Goal: Book appointment/travel/reservation

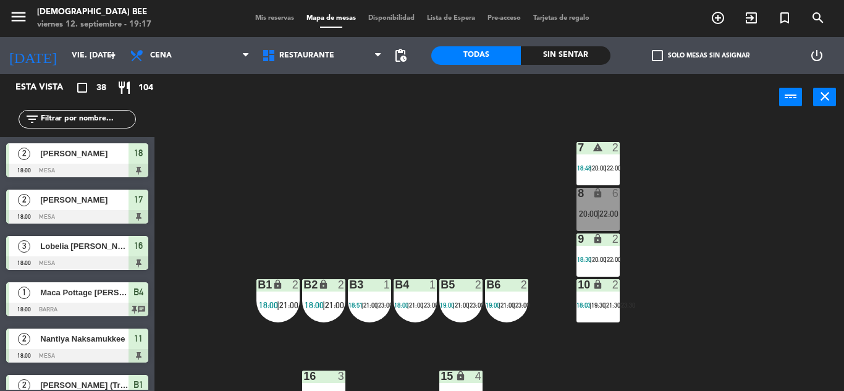
click at [730, 243] on div "7 warning 2 18:48 | 20:00 | 22:00 8 lock 6 20:00 | 22:00 9 lock 2 18:30 | 20:00…" at bounding box center [503, 255] width 681 height 271
click at [731, 238] on div "7 warning 2 18:48 | 20:00 | 22:00 8 lock 6 20:00 | 22:00 9 lock 2 18:30 | 20:00…" at bounding box center [503, 255] width 681 height 271
click at [744, 177] on div "7 warning 2 18:48 | 20:00 | 22:00 8 lock 6 20:00 | 22:00 9 lock 2 18:30 | 20:00…" at bounding box center [503, 255] width 681 height 271
click at [610, 301] on div "21:30 |" at bounding box center [613, 305] width 15 height 9
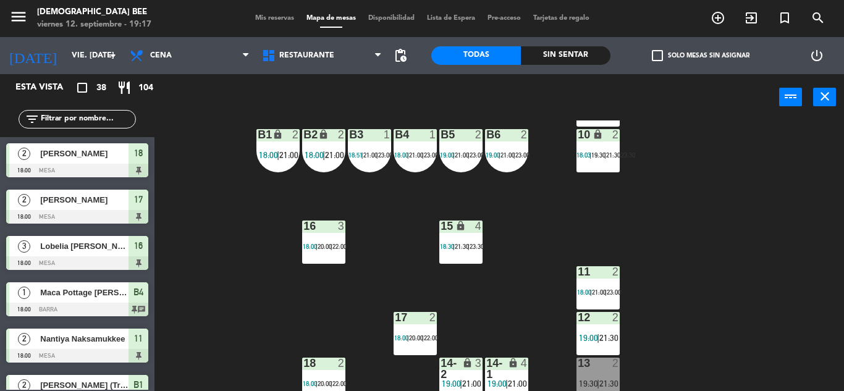
scroll to position [152, 0]
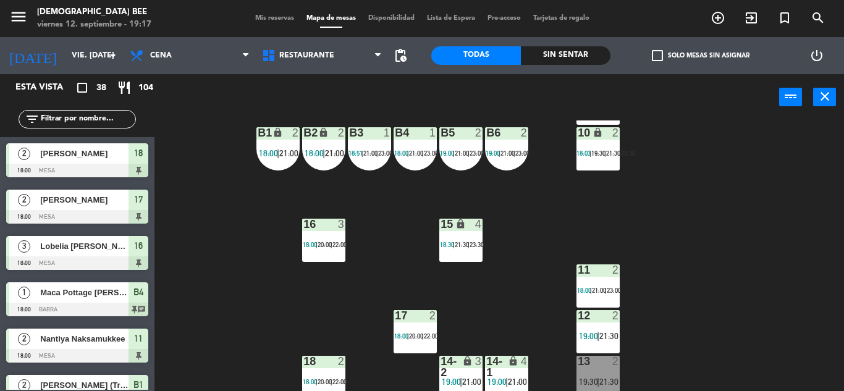
click at [605, 146] on div "10 lock 2 18:03 | 19:30 | 21:30 | 23:30" at bounding box center [597, 148] width 43 height 43
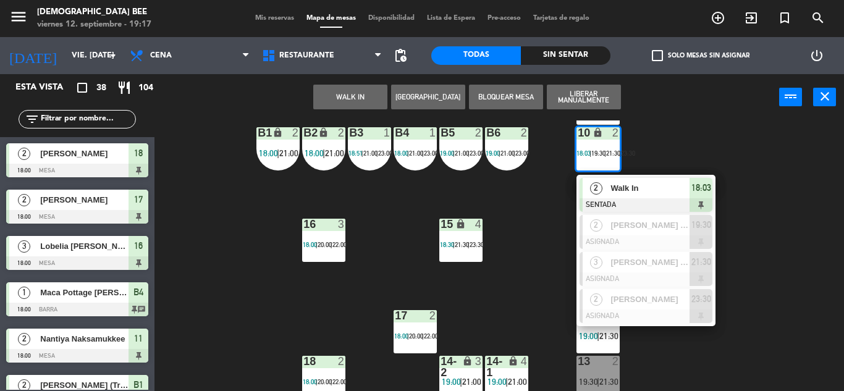
click at [818, 330] on div "7 warning 2 18:48 | 20:00 | 22:00 8 lock 6 20:00 | 22:00 9 lock 2 18:30 | 20:00…" at bounding box center [503, 255] width 681 height 271
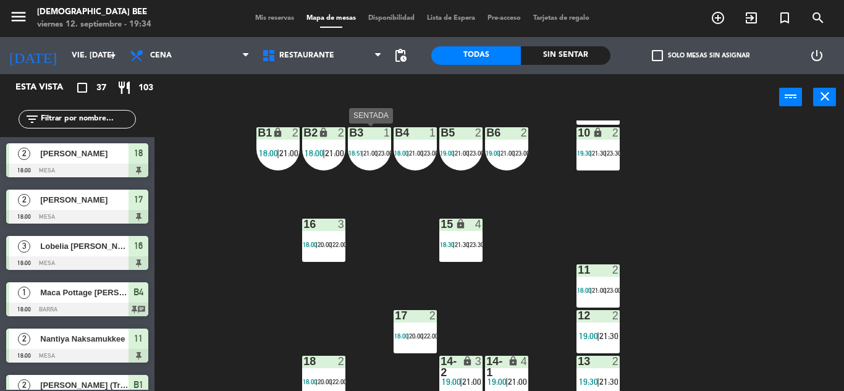
click at [350, 140] on div "B3 1" at bounding box center [369, 133] width 43 height 12
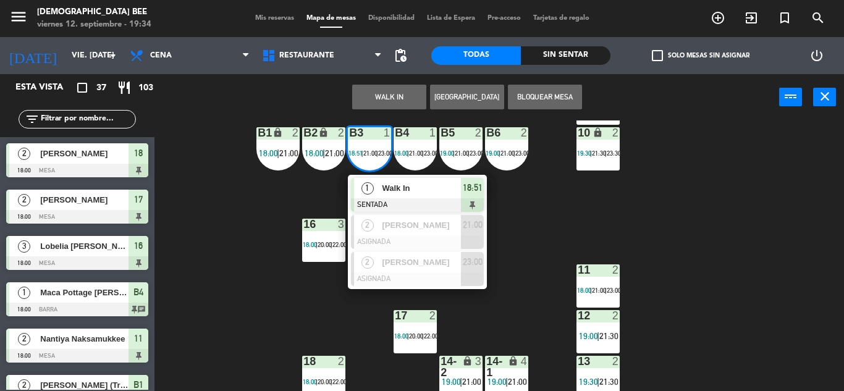
click at [560, 211] on div "7 lock 6 20:00 | 22:00 8 warning 3 19:28 | 20:00 | 22:00 9 lock 2 18:30 | 20:00…" at bounding box center [503, 255] width 681 height 271
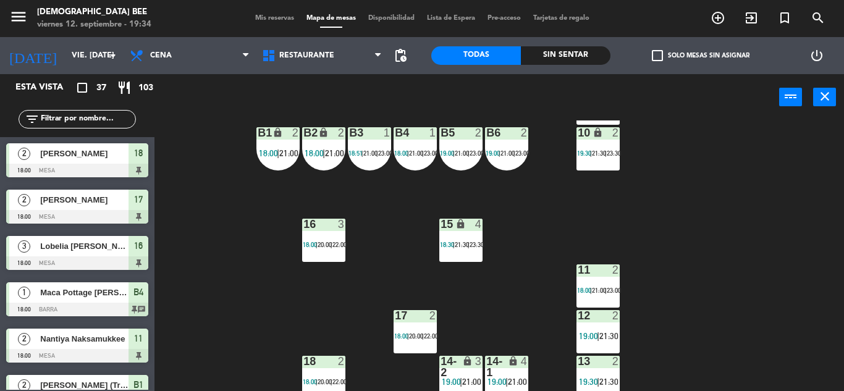
click at [425, 164] on div "B4 1 18:00 | 21:00 | 23:00" at bounding box center [414, 148] width 43 height 43
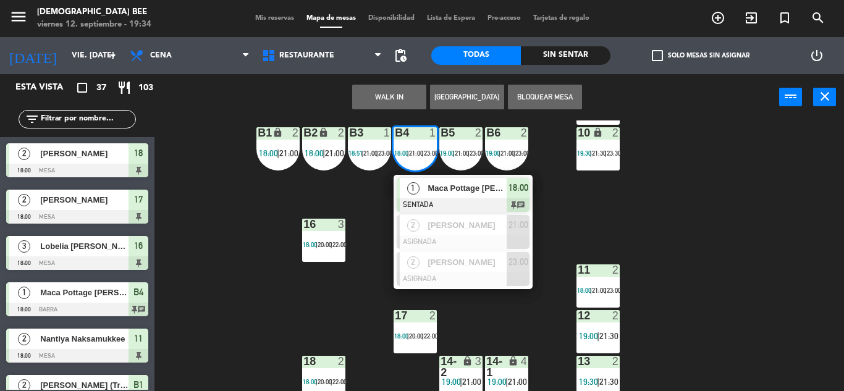
click at [605, 224] on div "7 lock 6 20:00 | 22:00 8 warning 3 19:28 | 20:00 | 22:00 9 lock 2 18:30 | 20:00…" at bounding box center [503, 255] width 681 height 271
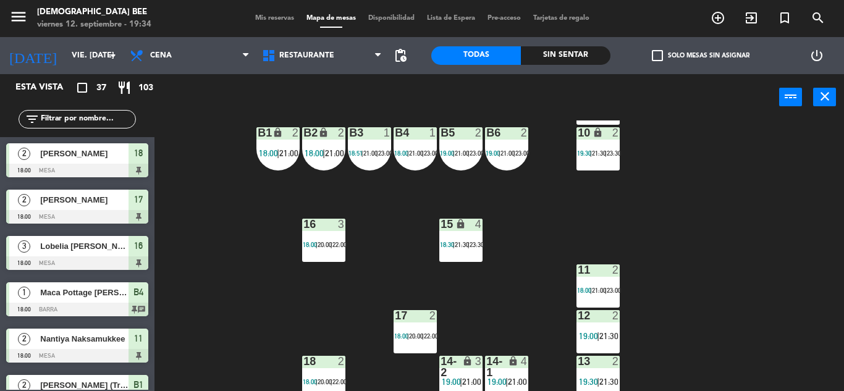
click at [367, 153] on span "21:00" at bounding box center [370, 152] width 14 height 7
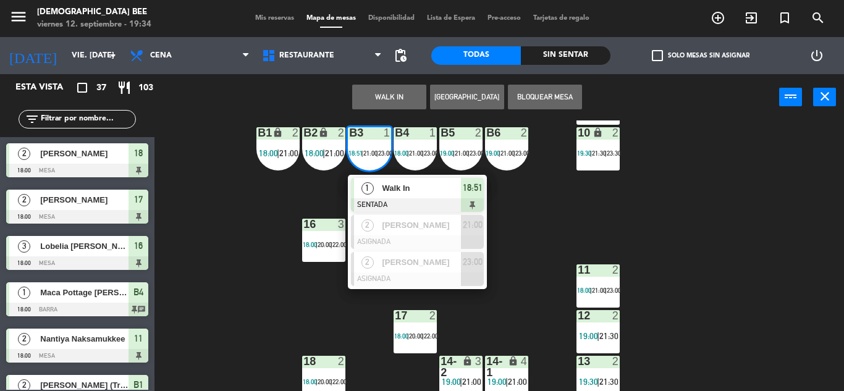
click at [301, 306] on div "7 lock 6 20:00 | 22:00 8 warning 3 19:28 | 20:00 | 22:00 9 lock 2 18:30 | 20:00…" at bounding box center [503, 255] width 681 height 271
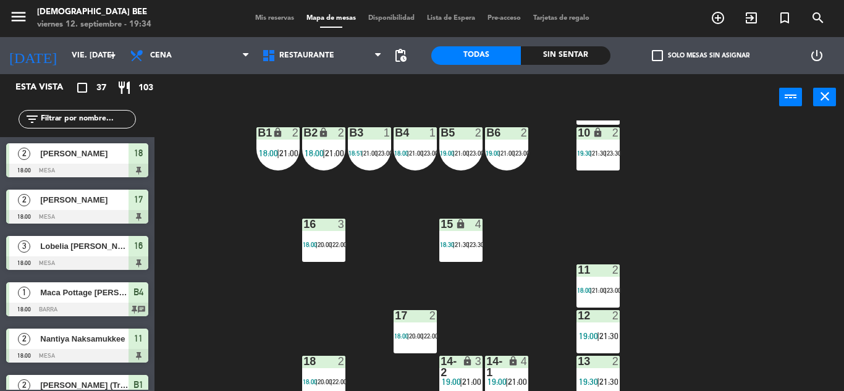
click at [524, 143] on div "B6 2 19:00 | 21:00 | 23:00" at bounding box center [506, 148] width 43 height 43
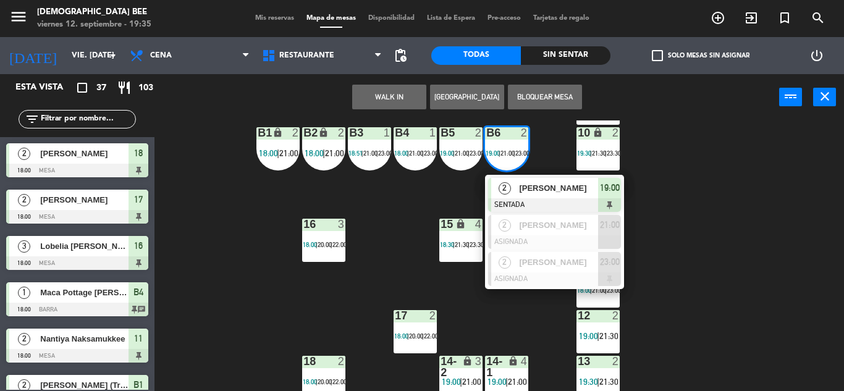
click at [756, 219] on div "7 lock 6 20:00 | 22:00 8 warning 3 19:28 | 20:00 | 22:00 9 lock 2 18:30 | 20:00…" at bounding box center [503, 255] width 681 height 271
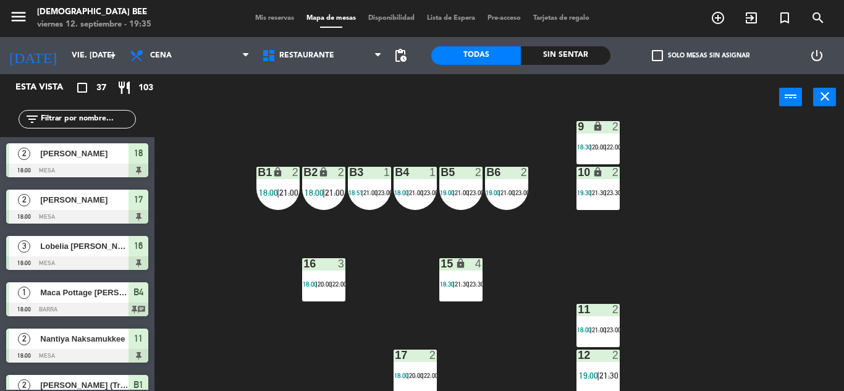
scroll to position [0, 0]
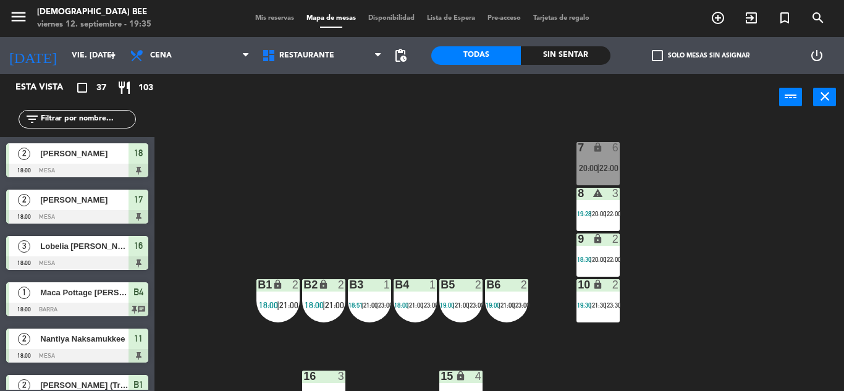
click at [603, 204] on div "8 warning 3 19:28 | 20:00 | 22:00" at bounding box center [597, 209] width 43 height 43
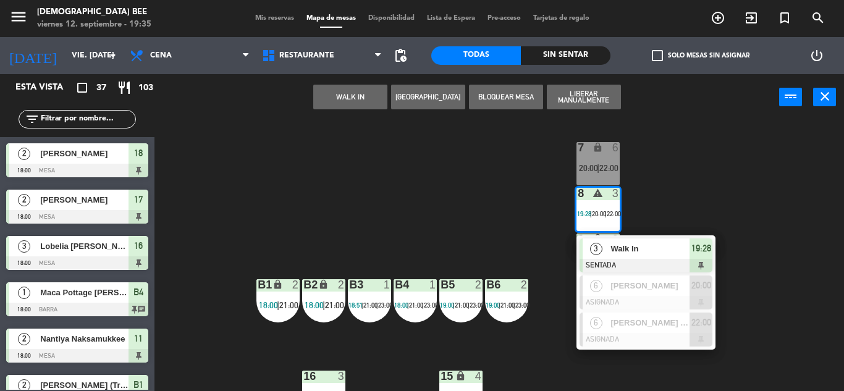
click at [716, 151] on div "7 lock 6 20:00 | 22:00 8 warning 3 19:28 | 20:00 | 22:00 3 Walk In SENTADA 19:2…" at bounding box center [503, 255] width 681 height 271
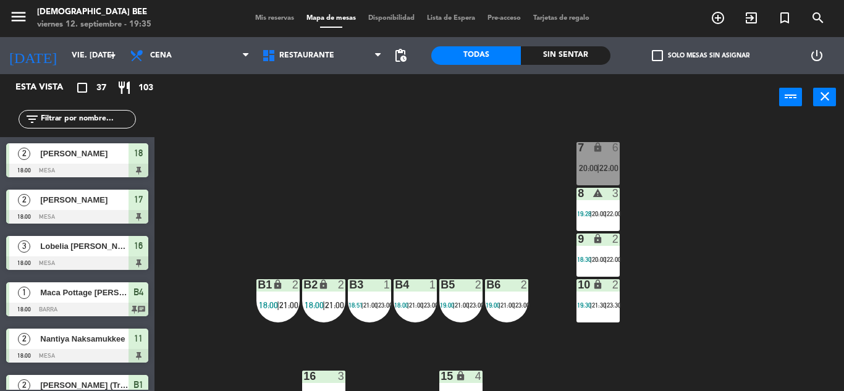
click at [605, 217] on div "20:00 |" at bounding box center [599, 213] width 15 height 9
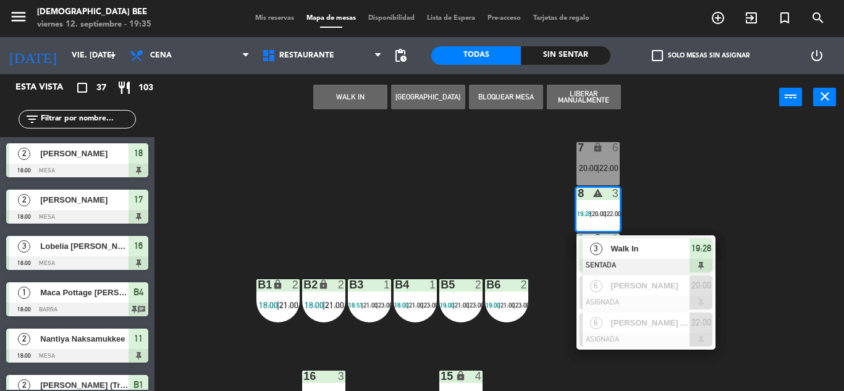
click at [826, 188] on div "7 lock 6 20:00 | 22:00 8 warning 3 19:28 | 20:00 | 22:00 3 Walk In SENTADA 19:2…" at bounding box center [503, 255] width 681 height 271
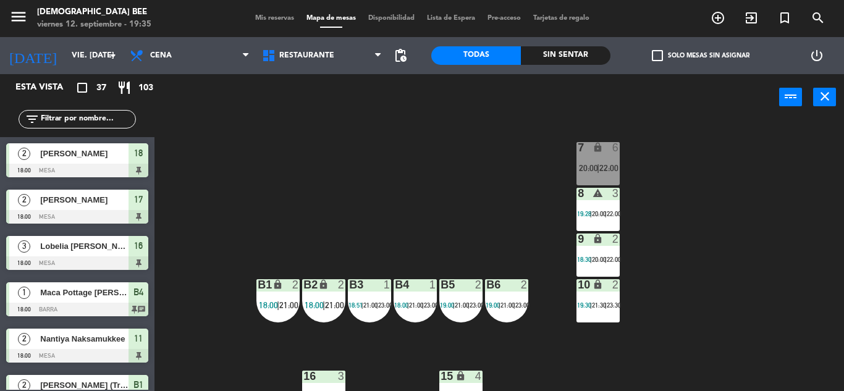
click at [633, 162] on div "7 lock 6 20:00 | 22:00 8 warning 3 19:28 | 20:00 | 22:00 9 lock 2 18:30 | 20:00…" at bounding box center [503, 255] width 681 height 271
click at [616, 166] on span "22:00" at bounding box center [608, 168] width 19 height 10
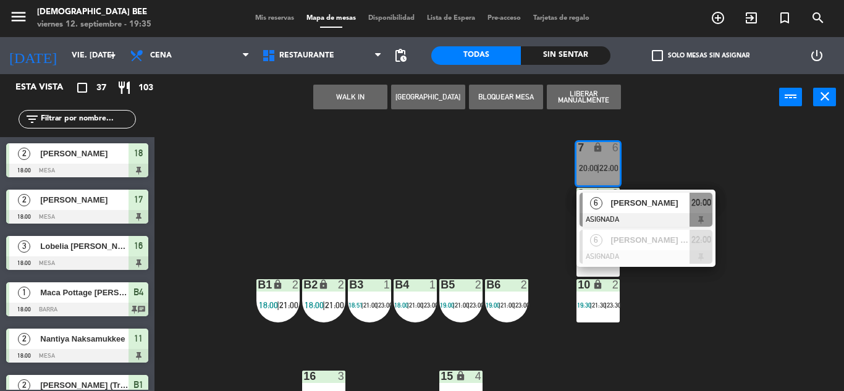
click at [788, 259] on div "7 lock 6 20:00 | 22:00 6 [PERSON_NAME] ASIGNADA 20:00 6 [PERSON_NAME] (x6 pax) …" at bounding box center [503, 255] width 681 height 271
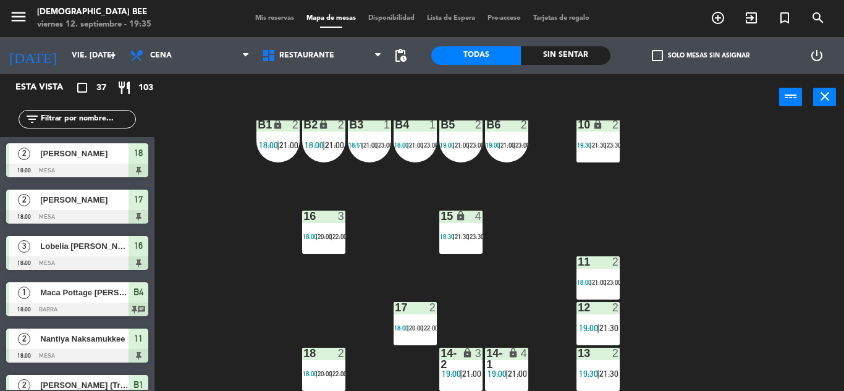
drag, startPoint x: 512, startPoint y: 374, endPoint x: 510, endPoint y: 355, distance: 18.6
click at [512, 374] on span "21:00" at bounding box center [517, 374] width 19 height 10
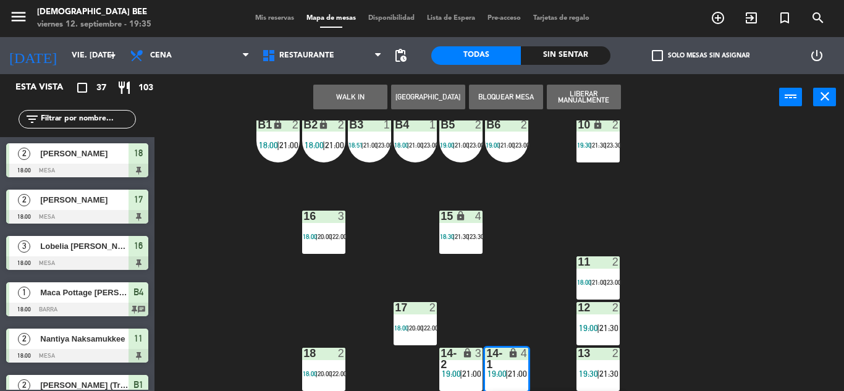
scroll to position [241, 0]
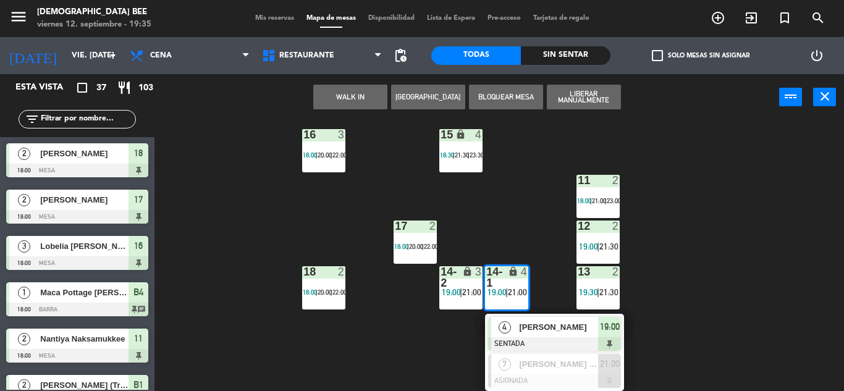
click at [687, 296] on div "7 lock 6 20:00 | 22:00 8 warning 3 19:28 | 20:00 | 22:00 9 lock 2 18:30 | 20:00…" at bounding box center [503, 255] width 681 height 271
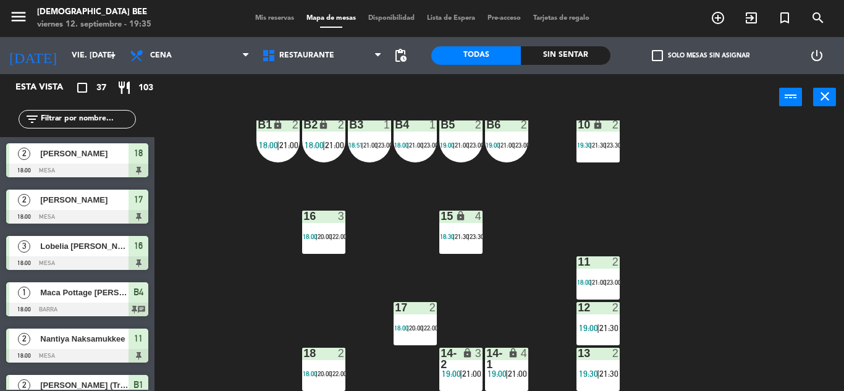
click at [456, 366] on div "lock" at bounding box center [460, 359] width 20 height 22
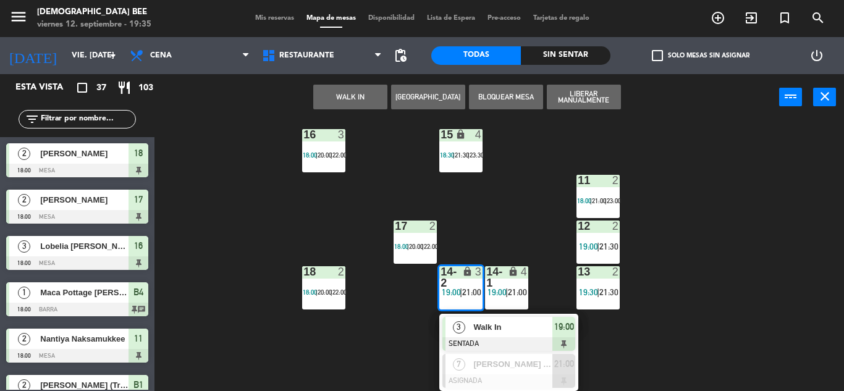
click at [641, 307] on div "7 lock 6 20:00 | 22:00 8 warning 3 19:28 | 20:00 | 22:00 9 lock 2 18:30 | 20:00…" at bounding box center [503, 255] width 681 height 271
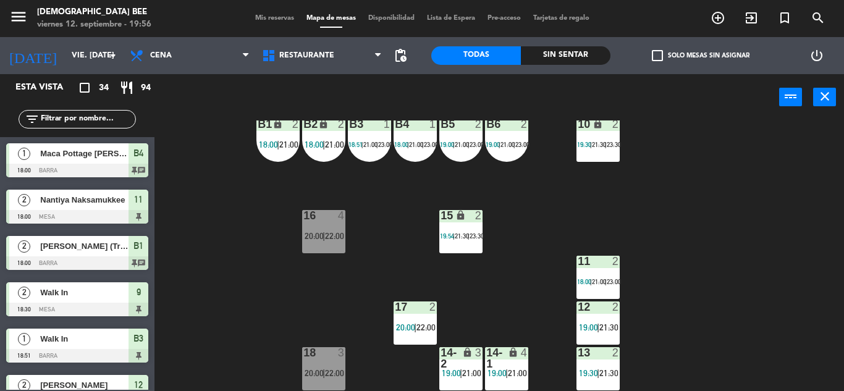
click at [763, 237] on div "7 lock 6 20:00 | 22:00 8 warning 3 19:28 | 20:00 | 22:00 9 lock 2 18:30 | 20:00…" at bounding box center [503, 255] width 681 height 271
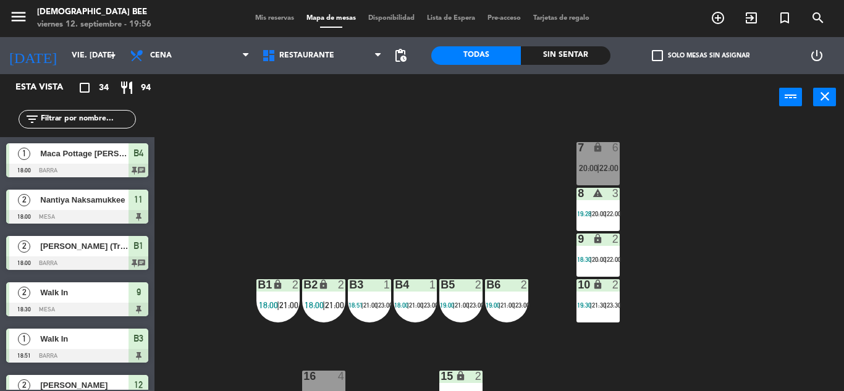
click at [741, 267] on div "7 lock 6 20:00 | 22:00 8 warning 3 19:28 | 20:00 | 22:00 9 lock 2 18:30 | 20:00…" at bounding box center [503, 255] width 681 height 271
click at [597, 249] on div "9 lock 2 18:30 | 20:00 | 22:00" at bounding box center [597, 254] width 43 height 43
click at [832, 259] on div "7 lock 6 20:00 | 22:00 8 warning 3 19:28 | 20:00 | 22:00 9 lock 2 18:30 | 20:00…" at bounding box center [503, 255] width 681 height 271
click at [593, 171] on span "20:00" at bounding box center [588, 168] width 19 height 10
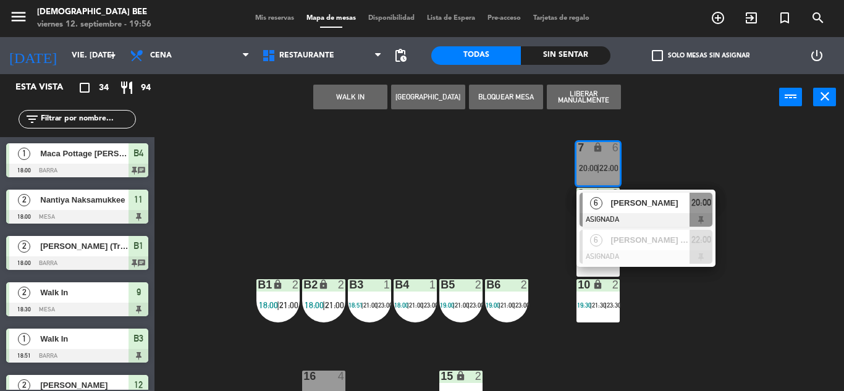
click at [820, 271] on div "7 lock 6 20:00 | 22:00 6 [PERSON_NAME] ASIGNADA 20:00 6 [PERSON_NAME] (x6 pax) …" at bounding box center [503, 255] width 681 height 271
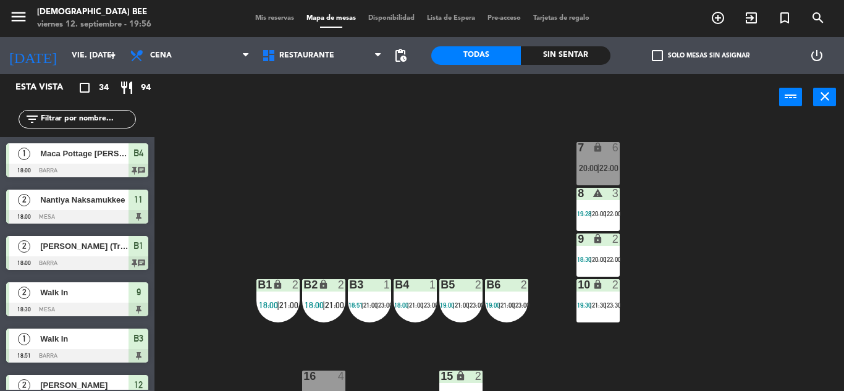
click at [603, 145] on div "lock" at bounding box center [597, 148] width 20 height 12
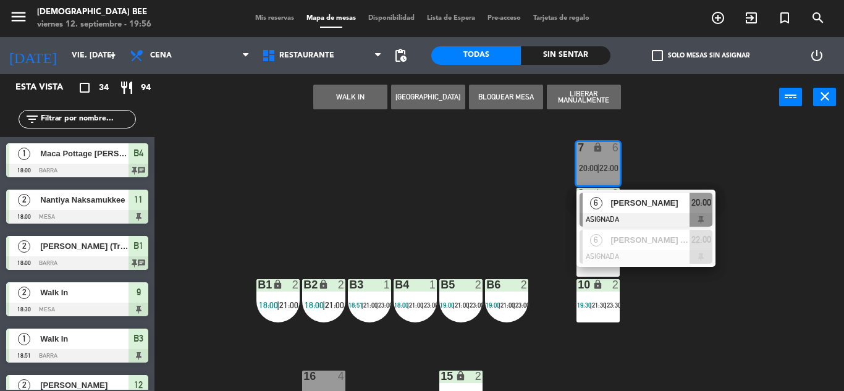
click at [781, 266] on div "7 lock 6 20:00 | 22:00 6 [PERSON_NAME] ASIGNADA 20:00 6 [PERSON_NAME] (x6 pax) …" at bounding box center [503, 255] width 681 height 271
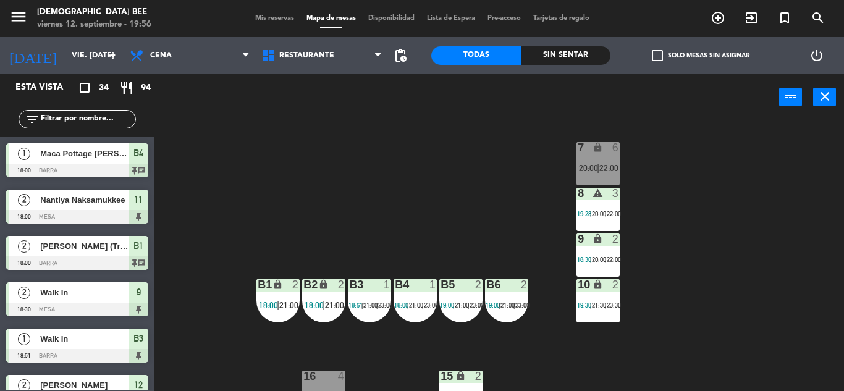
click at [599, 162] on div "7 lock 6 20:00 | 22:00" at bounding box center [597, 163] width 43 height 43
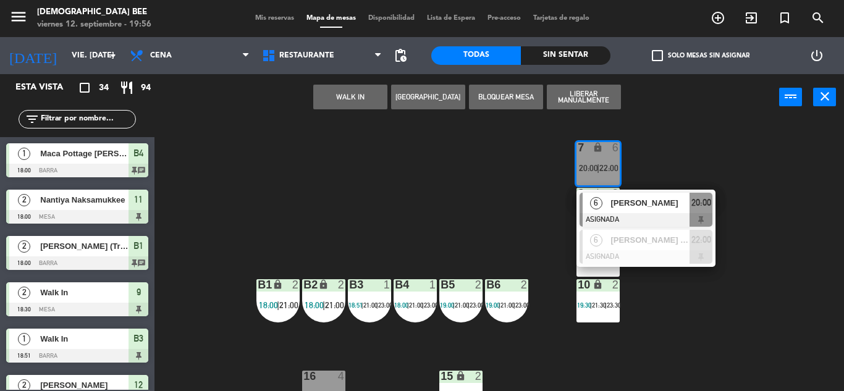
click at [650, 205] on span "[PERSON_NAME]" at bounding box center [649, 202] width 79 height 13
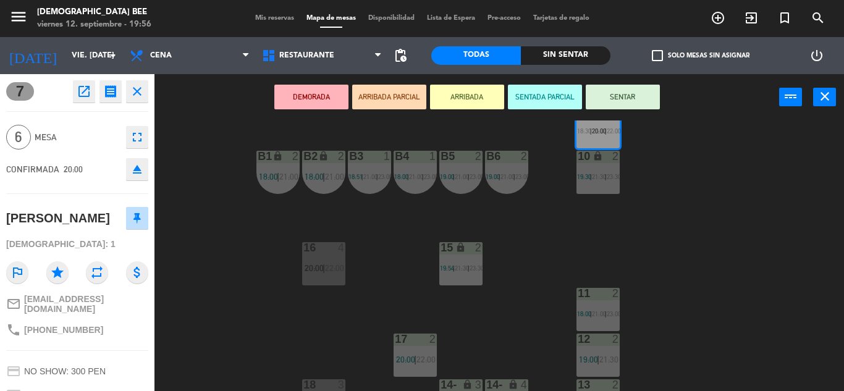
scroll to position [160, 0]
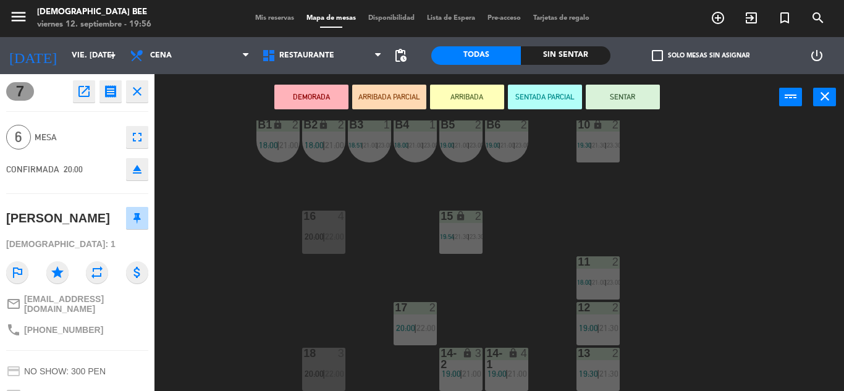
drag, startPoint x: 319, startPoint y: 300, endPoint x: 330, endPoint y: 327, distance: 29.6
click at [318, 299] on div "7 lock 6 20:00 | 22:00 8 warning 3 19:28 | 20:00 | 22:00 9 lock 2 18:30 | 20:00…" at bounding box center [503, 255] width 681 height 271
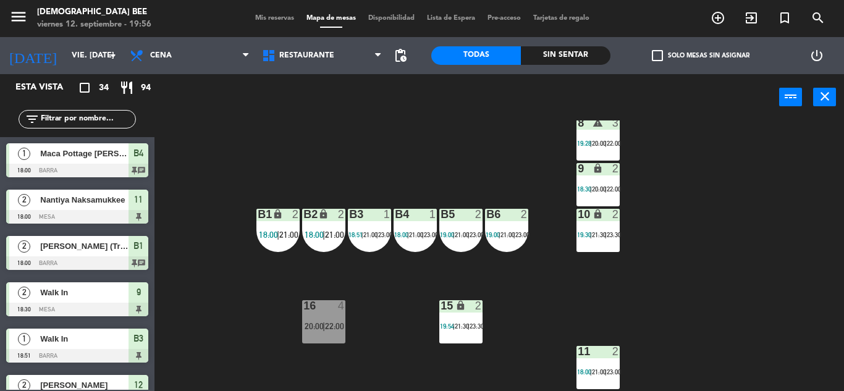
scroll to position [0, 0]
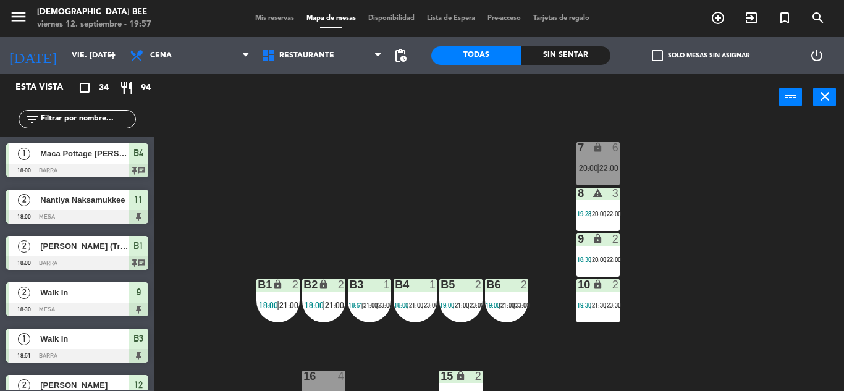
click at [614, 146] on div "6" at bounding box center [615, 147] width 7 height 11
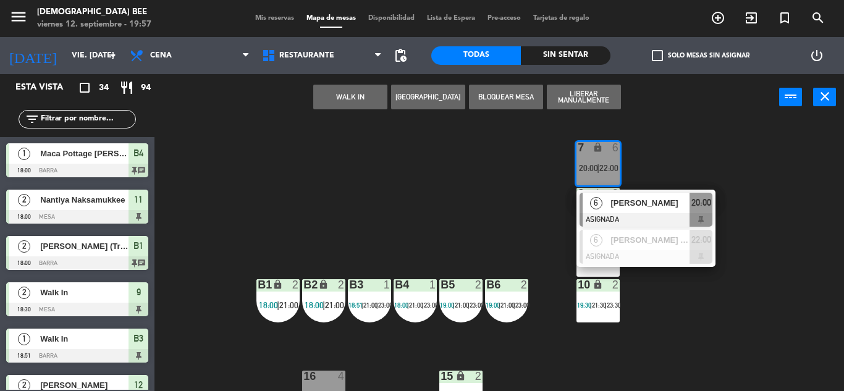
click at [624, 203] on div "6 [PERSON_NAME] ASIGNADA 20:00" at bounding box center [645, 210] width 157 height 40
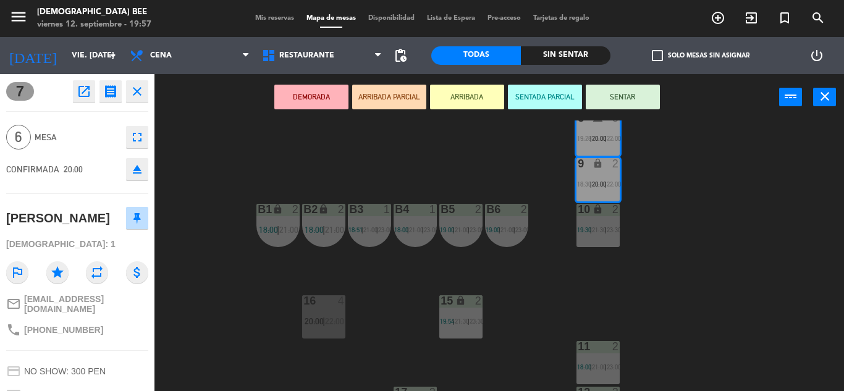
scroll to position [160, 0]
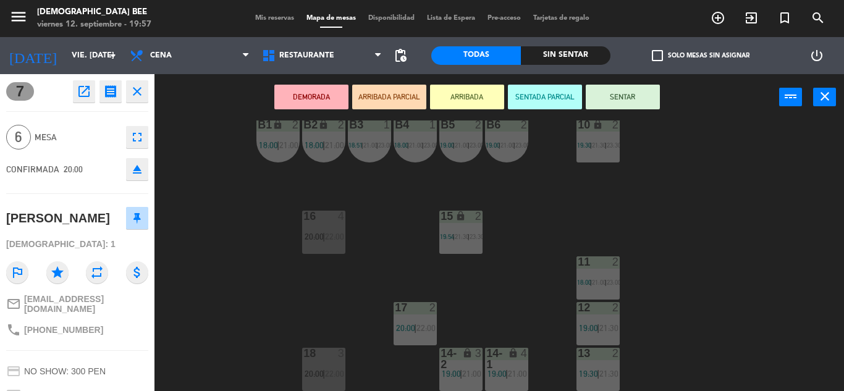
click at [320, 356] on div at bounding box center [323, 353] width 20 height 11
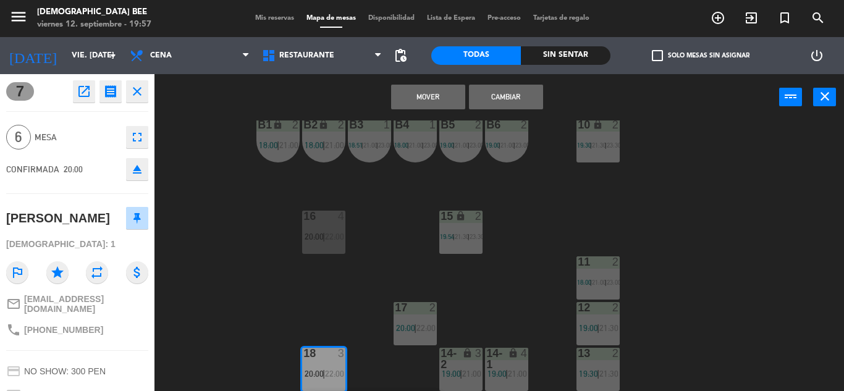
click at [510, 93] on button "Cambiar" at bounding box center [506, 97] width 74 height 25
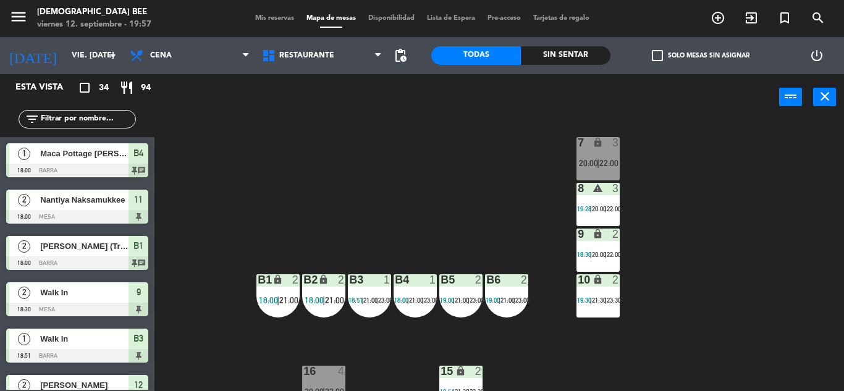
scroll to position [0, 0]
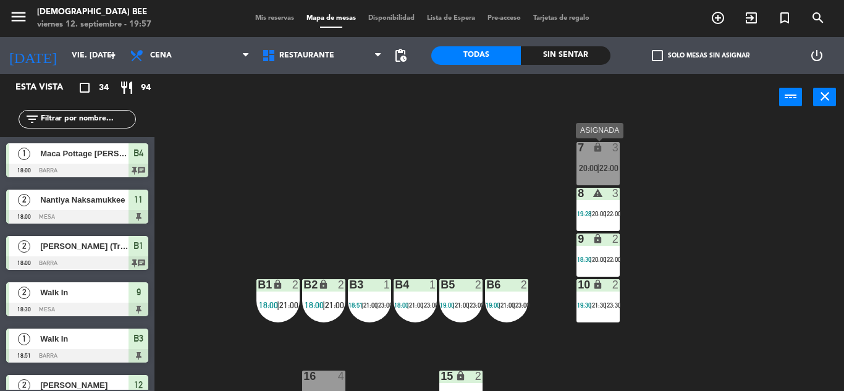
drag, startPoint x: 595, startPoint y: 162, endPoint x: 633, endPoint y: 174, distance: 39.6
click at [596, 162] on div "7 lock 3 20:00 | 22:00" at bounding box center [597, 163] width 43 height 43
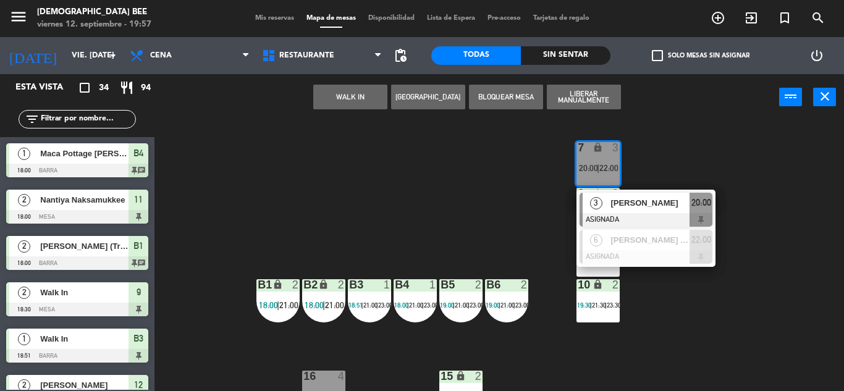
click at [668, 125] on div "7 lock 3 20:00 | 22:00 3 [PERSON_NAME] ASIGNADA 20:00 6 [PERSON_NAME] (x6 pax) …" at bounding box center [503, 255] width 681 height 271
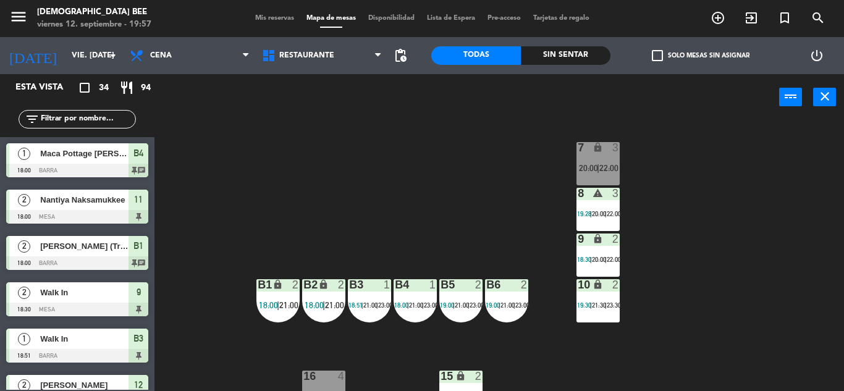
click at [617, 164] on span "22:00" at bounding box center [608, 168] width 19 height 10
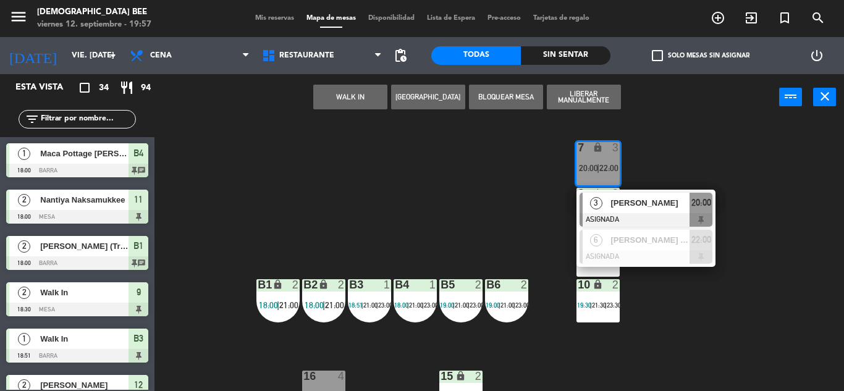
click at [684, 158] on div "7 lock 3 20:00 | 22:00 3 [PERSON_NAME] ASIGNADA 20:00 6 [PERSON_NAME] (x6 pax) …" at bounding box center [503, 255] width 681 height 271
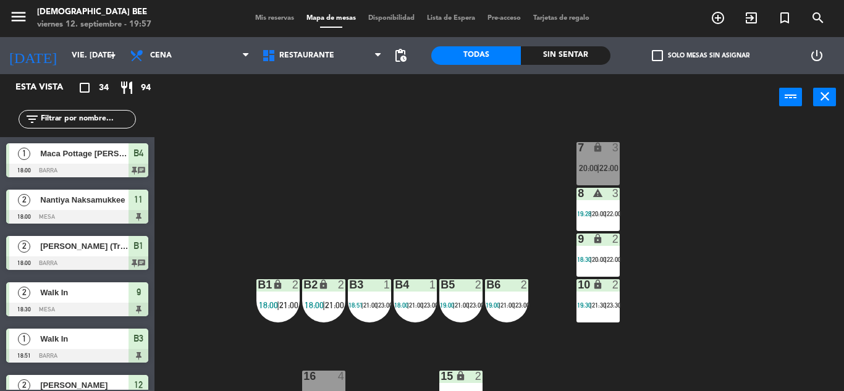
click at [601, 316] on div "10 lock 2 19:30 | 21:30 | 23:30" at bounding box center [597, 300] width 43 height 43
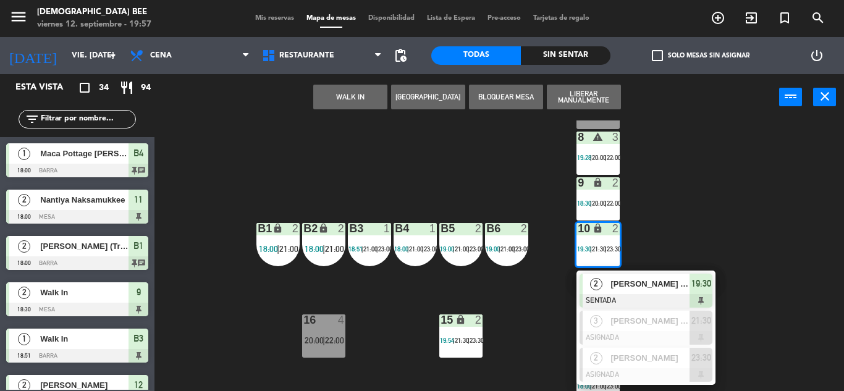
scroll to position [124, 0]
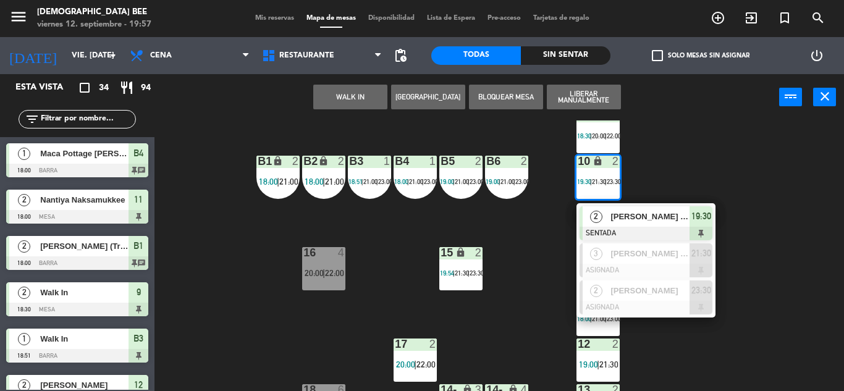
click at [719, 155] on div "7 lock 3 20:00 | 22:00 8 warning 3 19:28 | 20:00 | 22:00 9 lock 2 18:30 | 20:00…" at bounding box center [503, 255] width 681 height 271
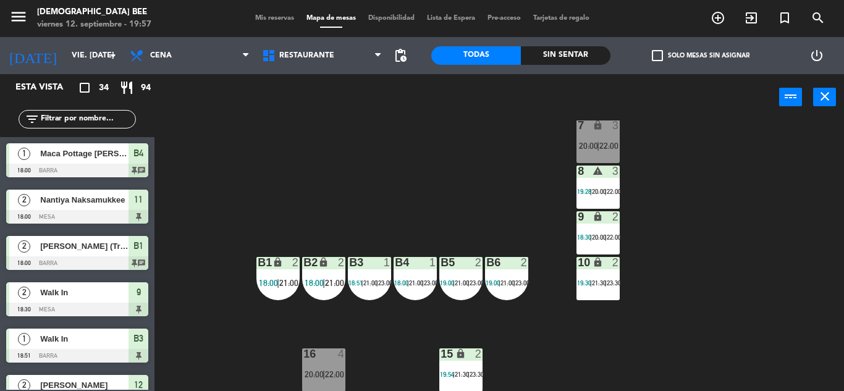
scroll to position [0, 0]
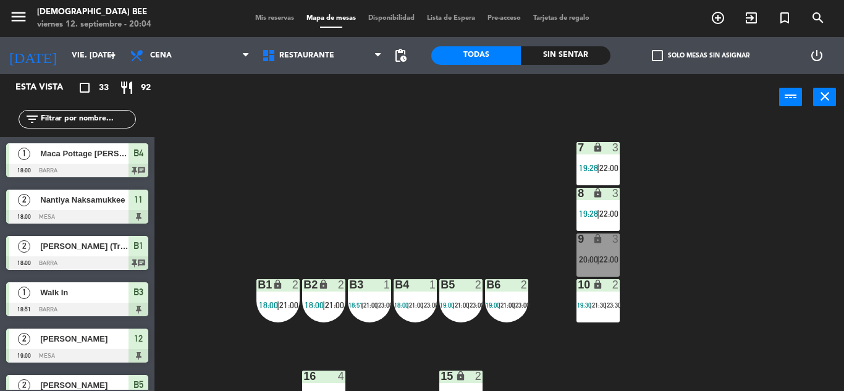
click at [769, 221] on div "7 lock 3 19:28 | 22:00 8 lock 3 19:28 | 22:00 9 lock 3 20:00 | 22:00 B1 lock 2 …" at bounding box center [503, 255] width 681 height 271
click at [574, 274] on div "7 lock 3 19:28 | 22:00 8 lock 3 19:28 | 22:00 9 lock 3 20:00 | 22:00 B1 lock 2 …" at bounding box center [503, 255] width 681 height 271
click at [578, 265] on div "9 lock 3 20:00 | 22:00" at bounding box center [597, 254] width 43 height 43
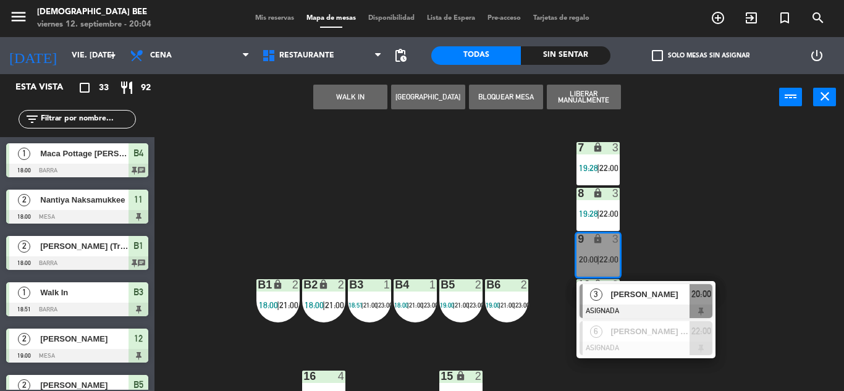
click at [683, 195] on div "7 lock 3 19:28 | 22:00 8 lock 3 19:28 | 22:00 9 lock 3 20:00 | 22:00 3 [PERSON_…" at bounding box center [503, 255] width 681 height 271
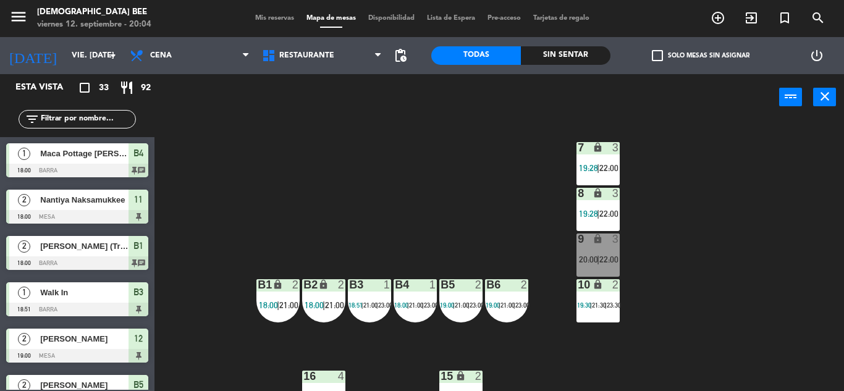
click at [597, 159] on div "7 lock 3 19:28 | 22:00" at bounding box center [597, 163] width 43 height 43
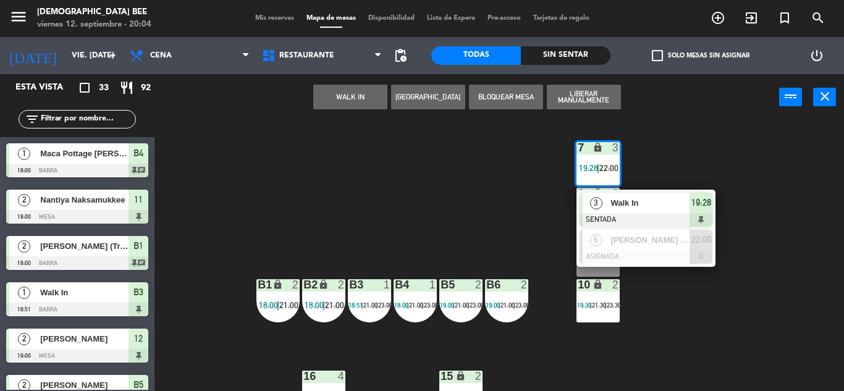
click at [727, 326] on div "7 lock 3 19:28 | 22:00 3 Walk In SENTADA 19:28 6 [PERSON_NAME] (x6 pax) ASIGNAD…" at bounding box center [503, 255] width 681 height 271
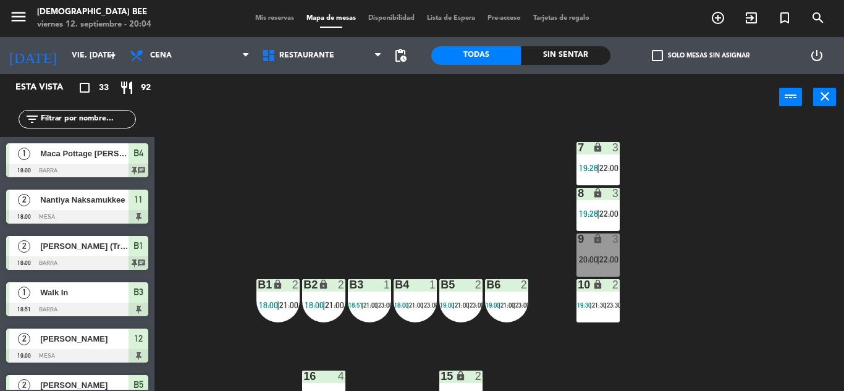
click at [595, 316] on div "10 lock 2 19:30 | 21:30 | 23:30" at bounding box center [597, 300] width 43 height 43
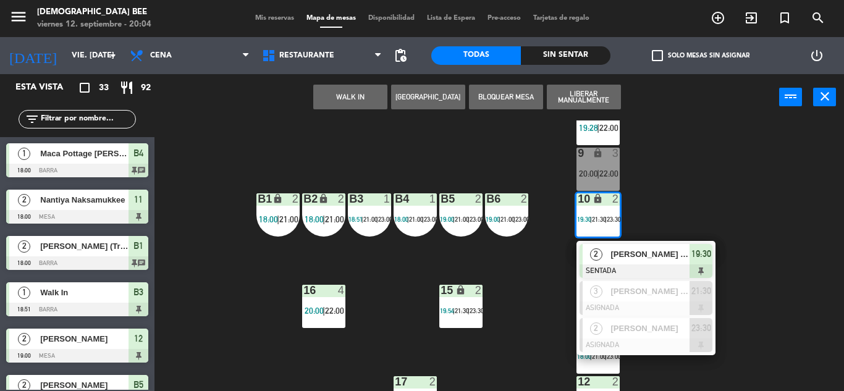
scroll to position [160, 0]
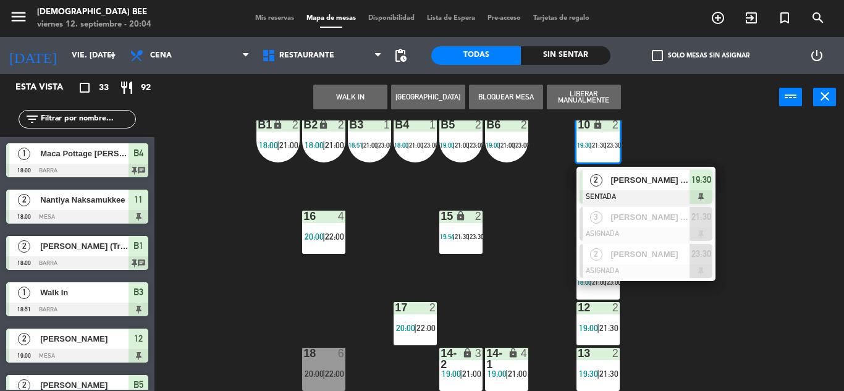
click at [706, 313] on div "7 lock 3 19:28 | 22:00 8 lock 3 19:28 | 22:00 9 lock 3 20:00 | 22:00 B1 lock 2 …" at bounding box center [503, 255] width 681 height 271
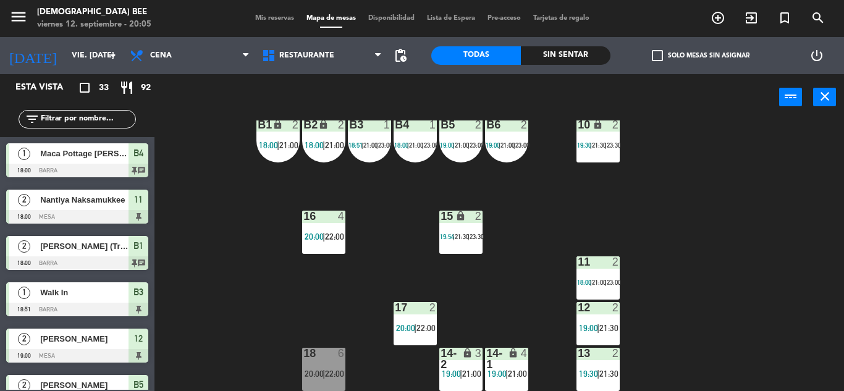
click at [596, 280] on span "21:00" at bounding box center [599, 282] width 14 height 7
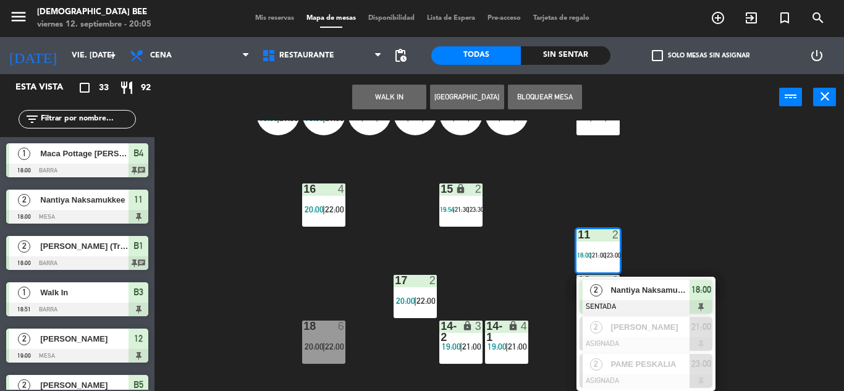
click at [519, 257] on div "7 lock 3 19:28 | 22:00 8 lock 3 19:28 | 22:00 9 lock 3 20:00 | 22:00 B1 lock 2 …" at bounding box center [503, 255] width 681 height 271
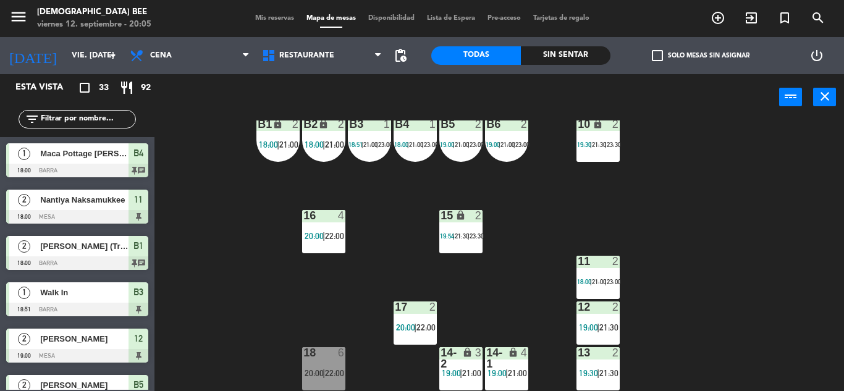
scroll to position [161, 0]
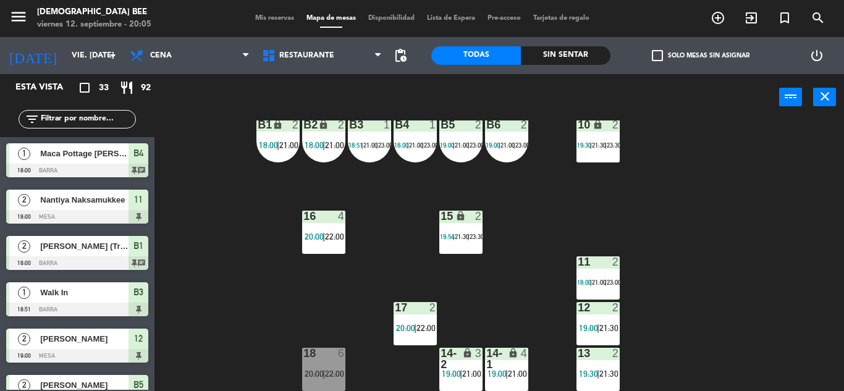
click at [593, 365] on div "13 2 19:30 | 21:30" at bounding box center [597, 369] width 43 height 43
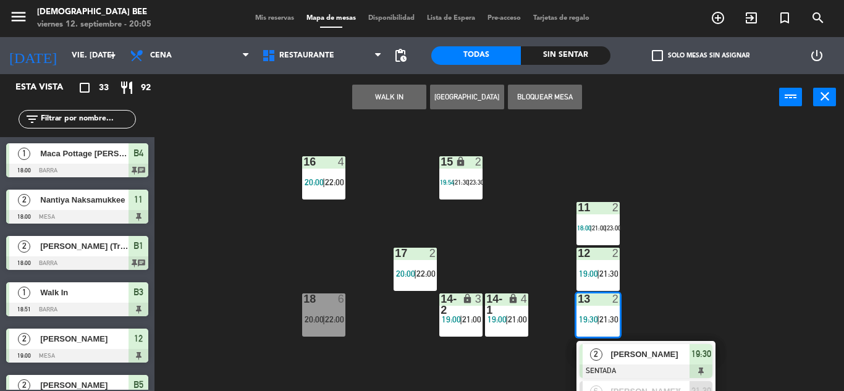
scroll to position [241, 0]
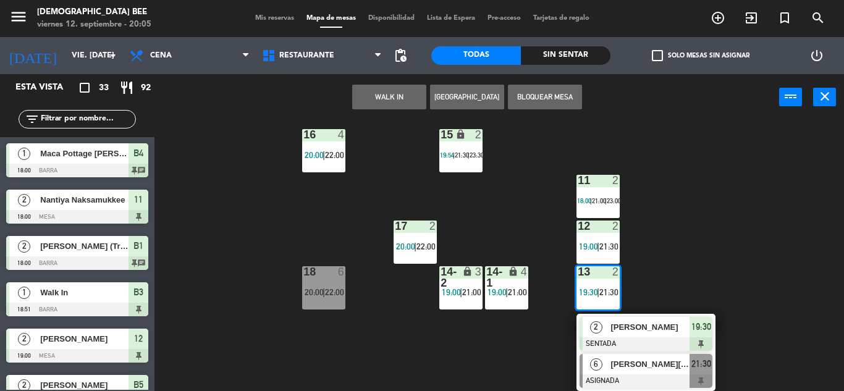
click at [614, 382] on div at bounding box center [645, 381] width 133 height 14
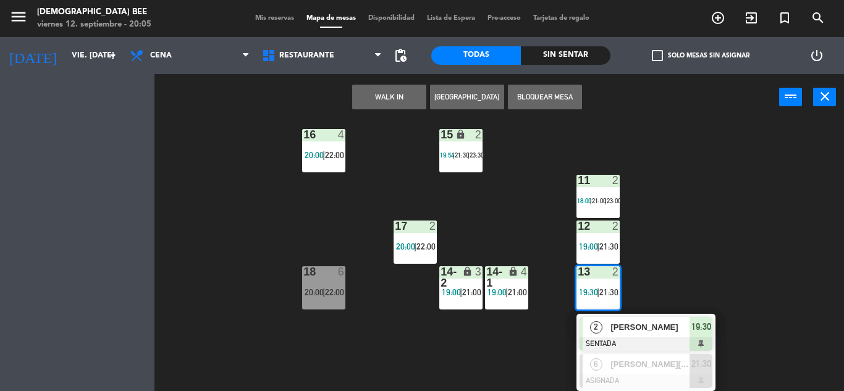
scroll to position [161, 0]
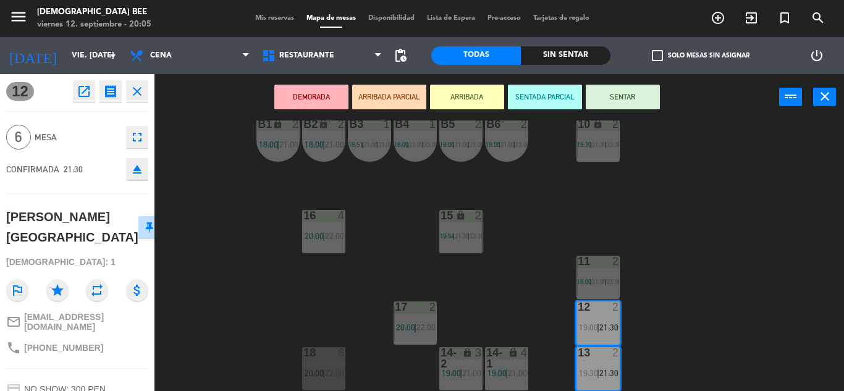
click at [684, 238] on div "7 lock 3 19:28 | 22:00 8 lock 3 19:28 | 22:00 9 lock 3 20:00 | 22:00 B1 lock 2 …" at bounding box center [503, 255] width 681 height 271
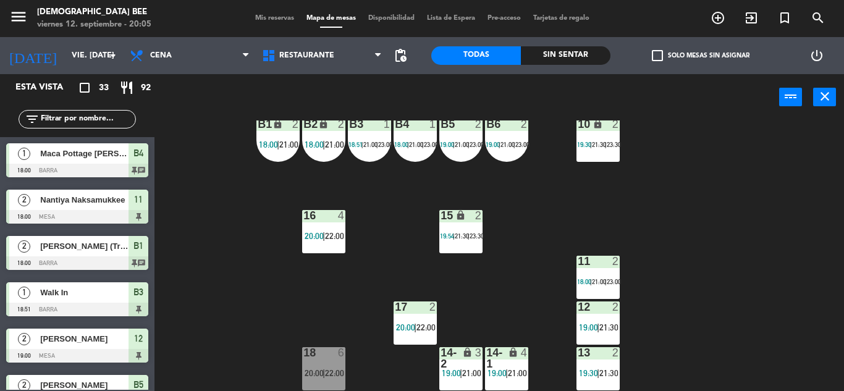
scroll to position [31, 0]
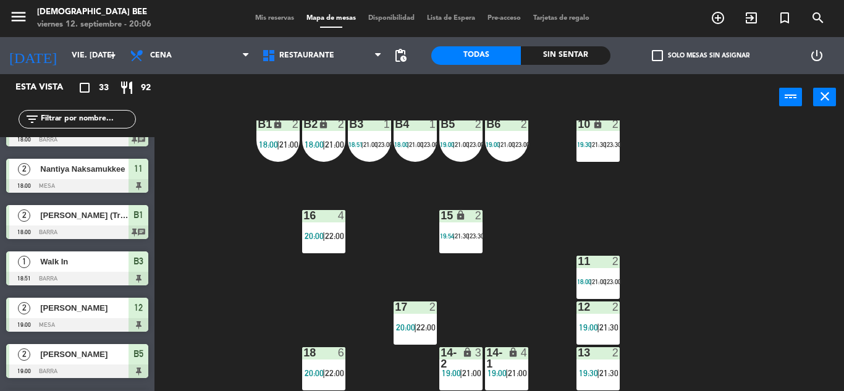
click at [746, 194] on div "7 lock 3 19:28 | 22:00 8 lock 3 19:28 | 22:00 9 lock 3 20:00 | 22:00 B1 lock 2 …" at bounding box center [503, 255] width 681 height 271
click at [358, 148] on span "21:00" at bounding box center [359, 145] width 19 height 10
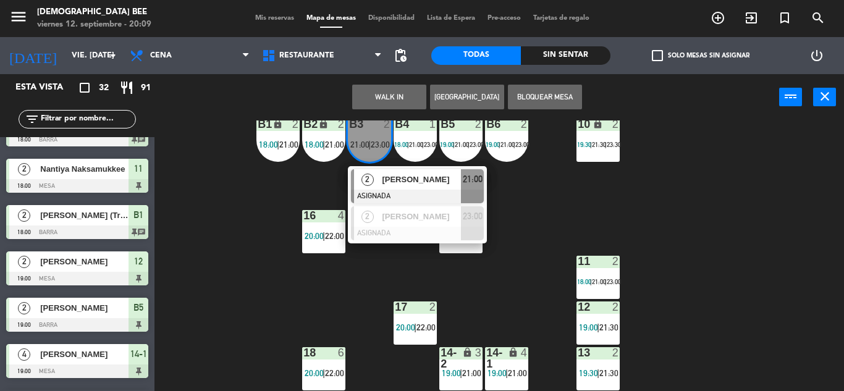
click at [511, 211] on div "7 lock 3 19:28 | 22:00 8 lock 3 19:28 | 22:00 9 lock 3 20:00 | 22:00 B1 lock 2 …" at bounding box center [503, 255] width 681 height 271
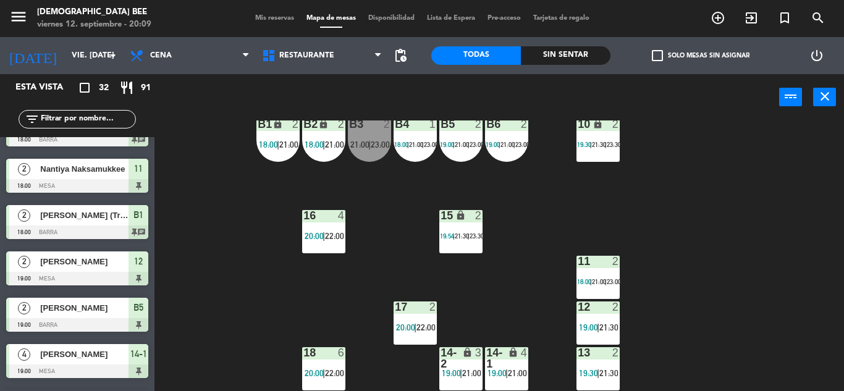
click at [481, 136] on div "B5 2 19:00 | 21:00 | 23:00" at bounding box center [460, 140] width 43 height 43
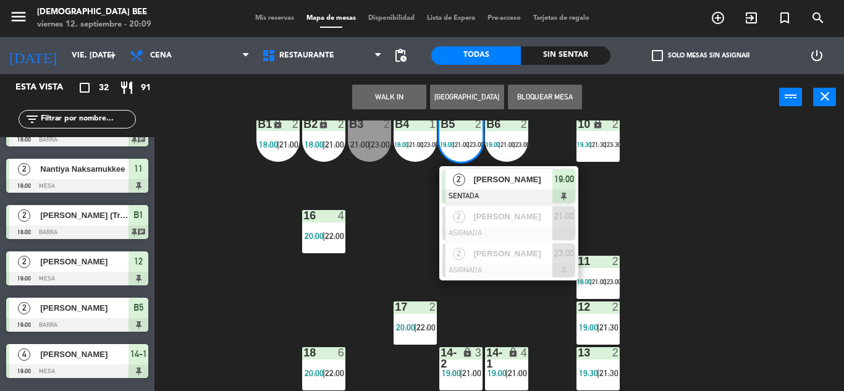
click at [759, 222] on div "7 lock 3 19:28 | 22:00 8 lock 3 19:28 | 22:00 9 lock 3 20:00 | 22:00 B1 lock 2 …" at bounding box center [503, 255] width 681 height 271
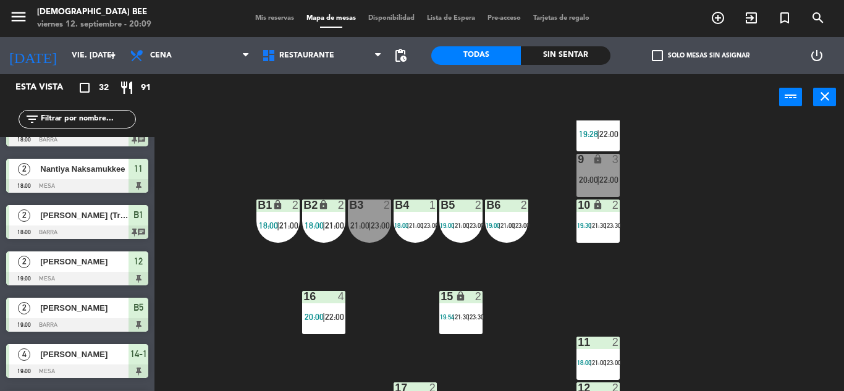
scroll to position [0, 0]
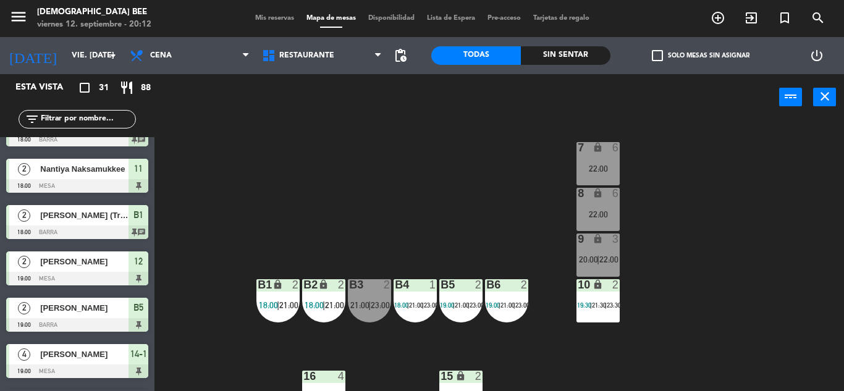
click at [471, 374] on div "2" at bounding box center [481, 377] width 20 height 12
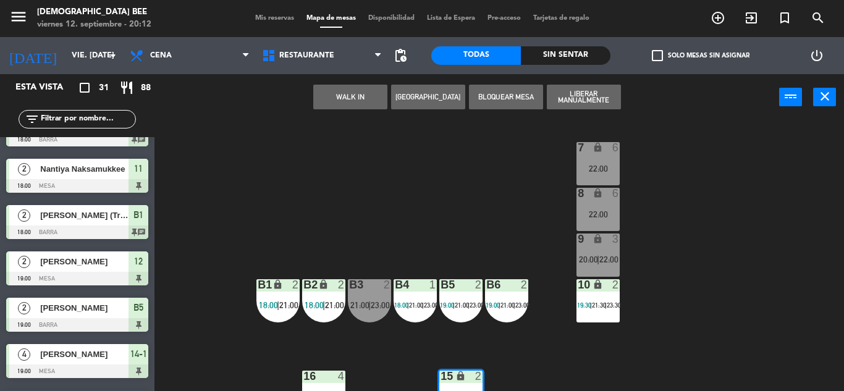
click at [754, 319] on div "7 lock 6 22:00 8 lock 6 22:00 9 lock 3 20:00 | 22:00 B1 lock 2 18:00 | 21:00 B2…" at bounding box center [503, 255] width 681 height 271
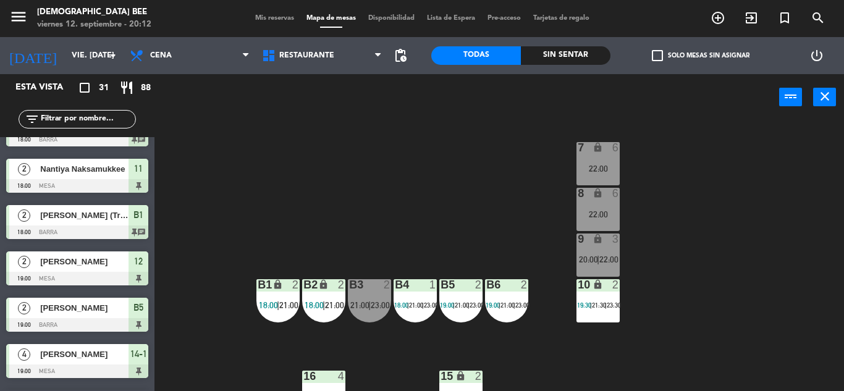
click at [267, 197] on div "7 lock 6 22:00 8 lock 6 22:00 9 lock 3 20:00 | 22:00 B1 lock 2 18:00 | 21:00 B2…" at bounding box center [503, 255] width 681 height 271
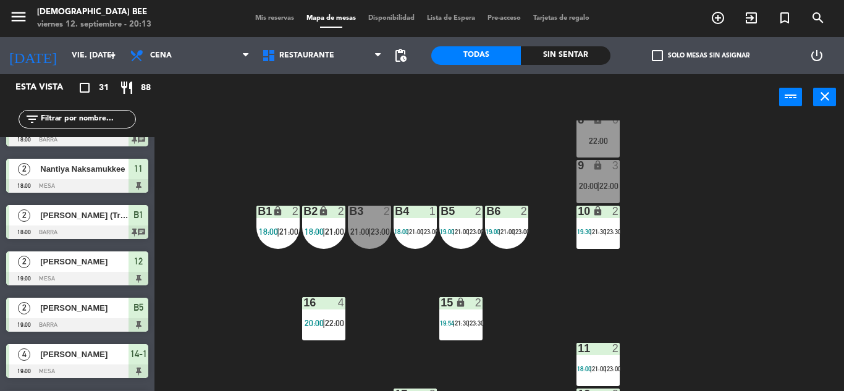
scroll to position [160, 0]
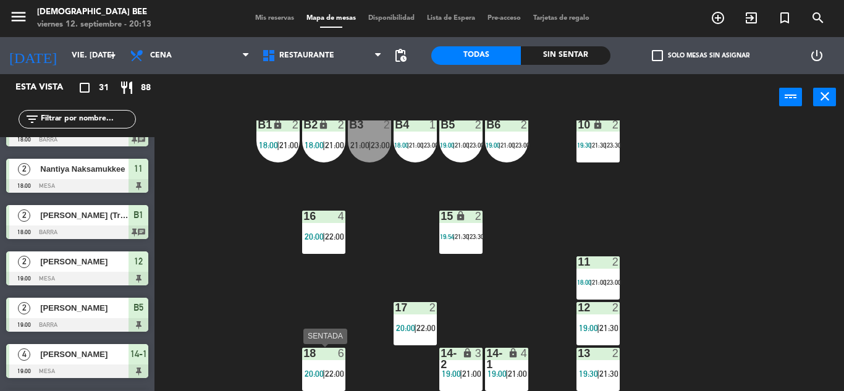
click at [313, 382] on div "18 6 20:00 | 22:00" at bounding box center [323, 369] width 43 height 43
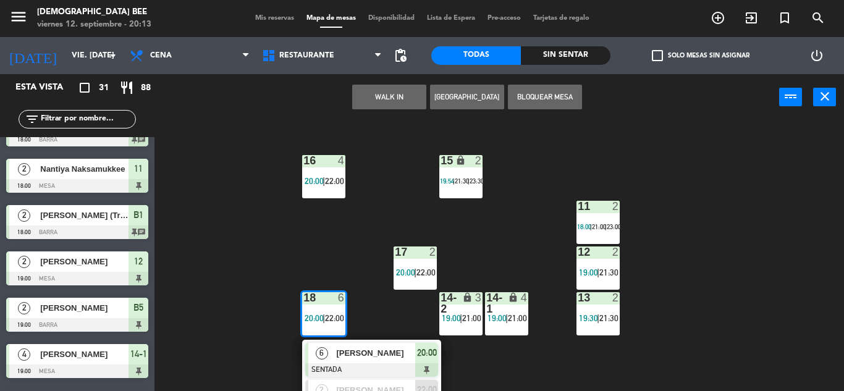
scroll to position [241, 0]
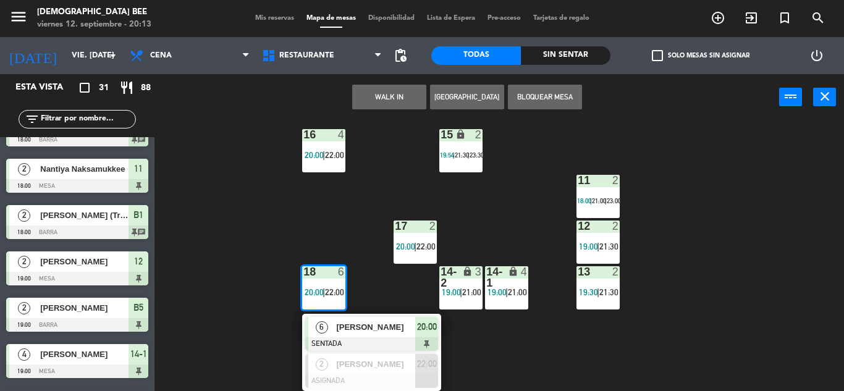
click at [770, 216] on div "7 lock 6 22:00 8 lock 6 22:00 9 lock 3 20:00 | 22:00 B1 lock 2 18:00 | 21:00 B2…" at bounding box center [503, 255] width 681 height 271
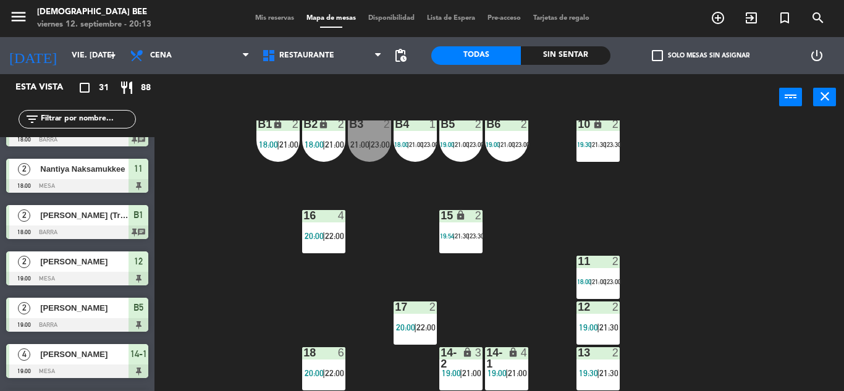
scroll to position [161, 0]
click at [579, 296] on div "11 2 18:00 | 21:00 | 23:00" at bounding box center [597, 277] width 43 height 43
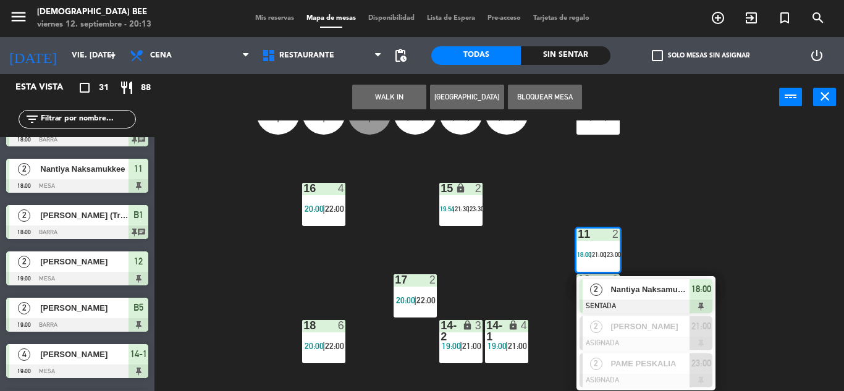
click at [728, 230] on div "7 lock 6 22:00 8 lock 6 22:00 9 lock 3 20:00 | 22:00 B1 lock 2 18:00 | 21:00 B2…" at bounding box center [503, 255] width 681 height 271
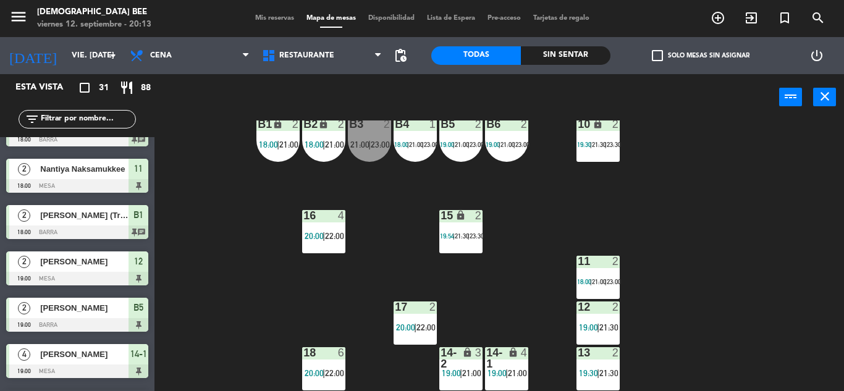
click at [461, 235] on span "21:30" at bounding box center [462, 235] width 14 height 7
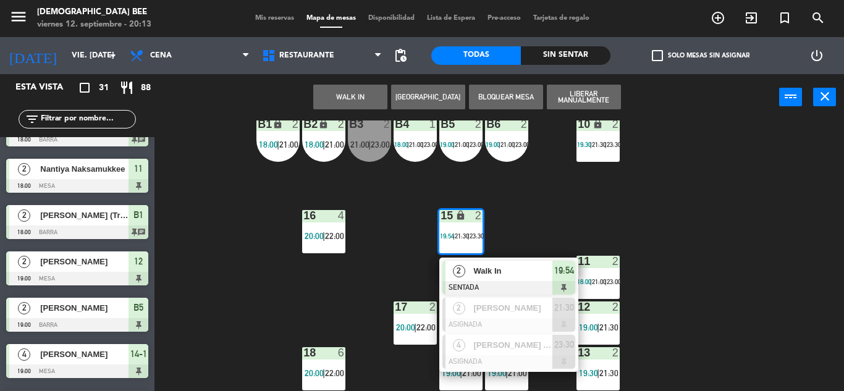
click at [300, 289] on div "7 lock 6 22:00 8 lock 6 22:00 9 lock 3 20:00 | 22:00 B1 lock 2 18:00 | 21:00 B2…" at bounding box center [503, 255] width 681 height 271
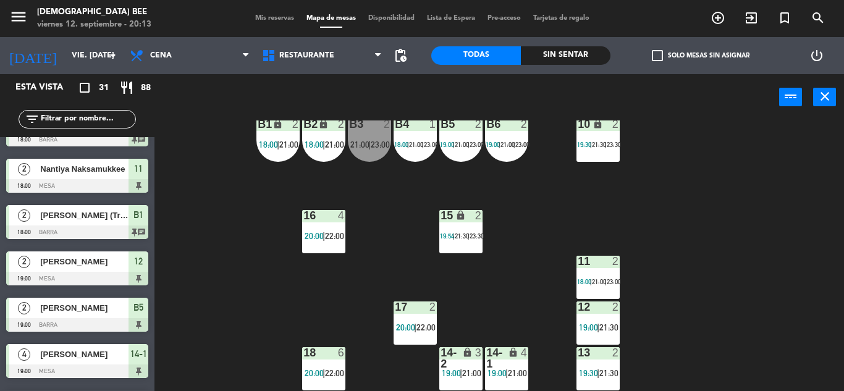
click at [340, 261] on div "7 lock 6 22:00 8 lock 6 22:00 9 lock 3 20:00 | 22:00 B1 lock 2 18:00 | 21:00 B2…" at bounding box center [503, 255] width 681 height 271
click at [339, 246] on div "16 4 20:00 | 22:00" at bounding box center [323, 231] width 43 height 43
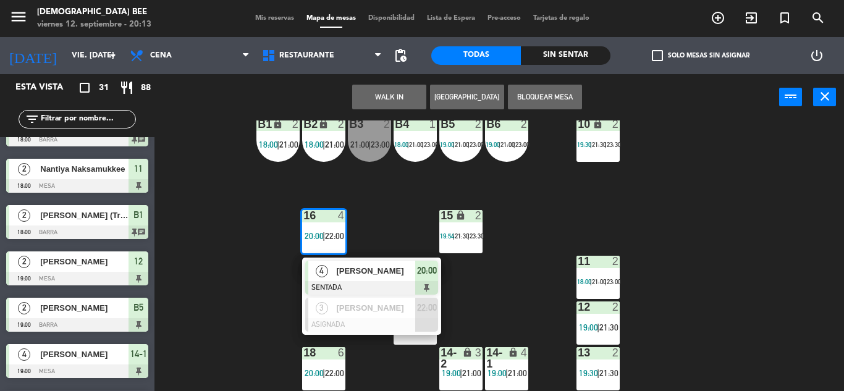
click at [266, 304] on div "7 lock 6 22:00 8 lock 6 22:00 9 lock 3 20:00 | 22:00 B1 lock 2 18:00 | 21:00 B2…" at bounding box center [503, 255] width 681 height 271
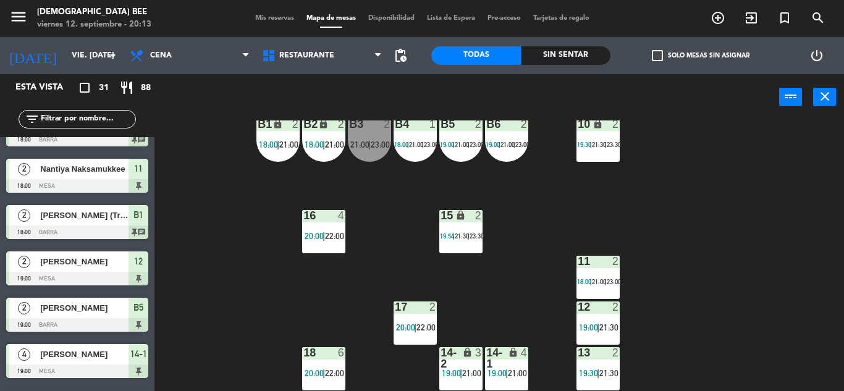
click at [431, 337] on div "17 2 20:00 | 22:00" at bounding box center [414, 322] width 43 height 43
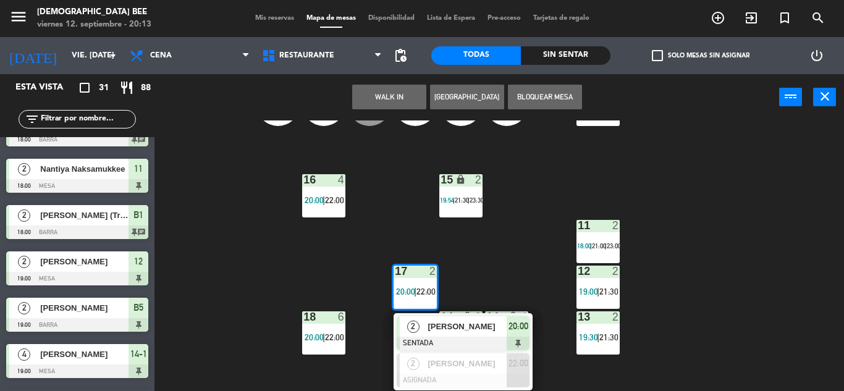
click at [175, 234] on div "7 lock 6 22:00 8 lock 6 22:00 9 lock 3 20:00 | 22:00 B1 lock 2 18:00 | 21:00 B2…" at bounding box center [503, 255] width 681 height 271
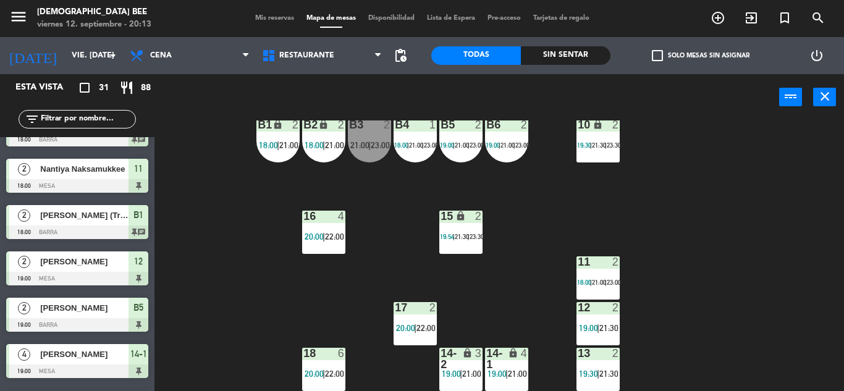
click at [321, 364] on div "18 6 20:00 | 22:00" at bounding box center [323, 369] width 43 height 43
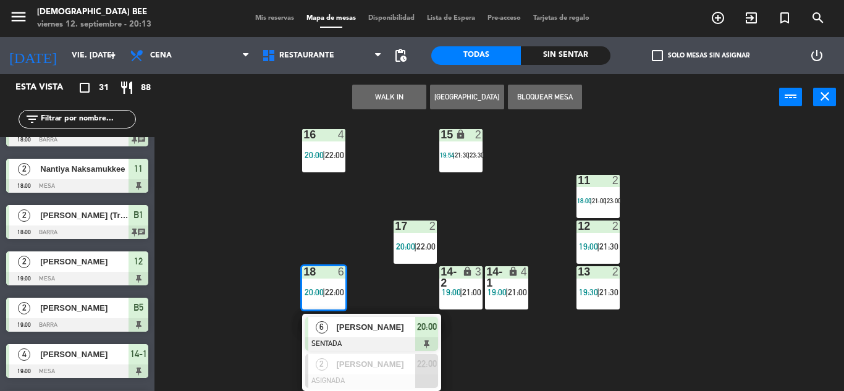
click at [686, 283] on div "7 lock 6 22:00 8 lock 6 22:00 9 lock 3 20:00 | 22:00 B1 lock 2 18:00 | 21:00 B2…" at bounding box center [503, 255] width 681 height 271
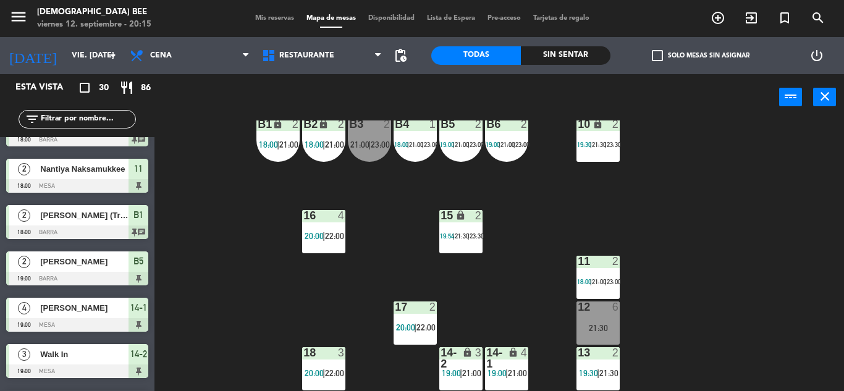
click at [769, 327] on div "7 lock 6 20:00 | 22:00 8 lock 6 20:00 | 22:00 9 lock 6 20:00 | 22:00 B1 lock 2 …" at bounding box center [503, 255] width 681 height 271
click at [381, 128] on div "2" at bounding box center [390, 124] width 20 height 11
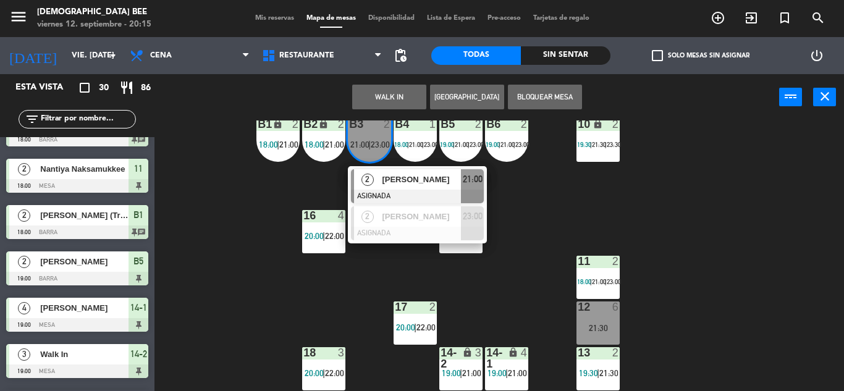
click at [666, 215] on div "7 lock 6 20:00 | 22:00 8 lock 6 20:00 | 22:00 9 lock 6 20:00 | 22:00 B1 lock 2 …" at bounding box center [503, 255] width 681 height 271
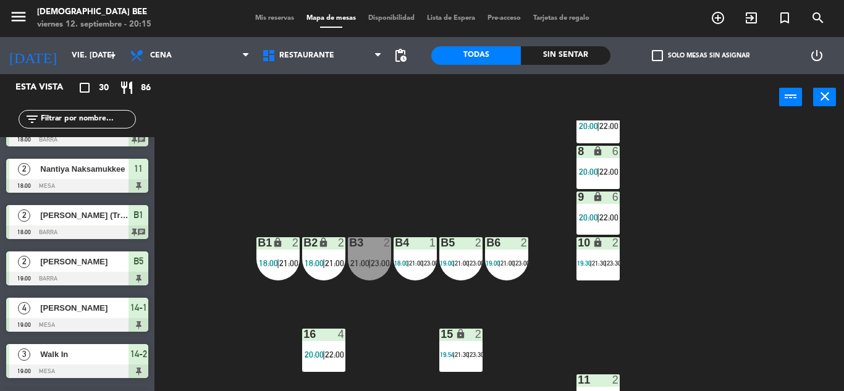
scroll to position [37, 0]
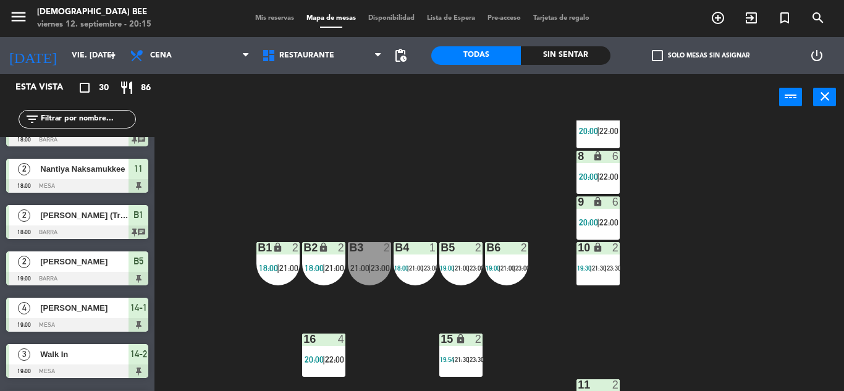
click at [515, 257] on div "B6 2 19:00 | 21:00 | 23:00" at bounding box center [506, 263] width 43 height 43
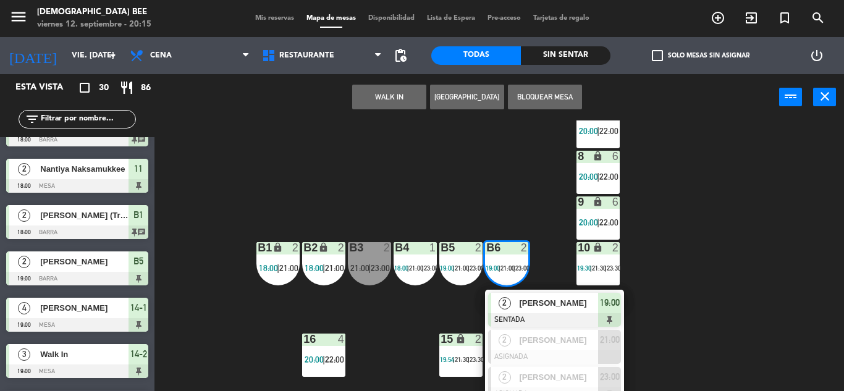
drag, startPoint x: 700, startPoint y: 274, endPoint x: 699, endPoint y: 267, distance: 6.4
click at [702, 273] on div "7 lock 6 20:00 | 22:00 8 lock 6 20:00 | 22:00 9 lock 6 20:00 | 22:00 B1 lock 2 …" at bounding box center [503, 255] width 681 height 271
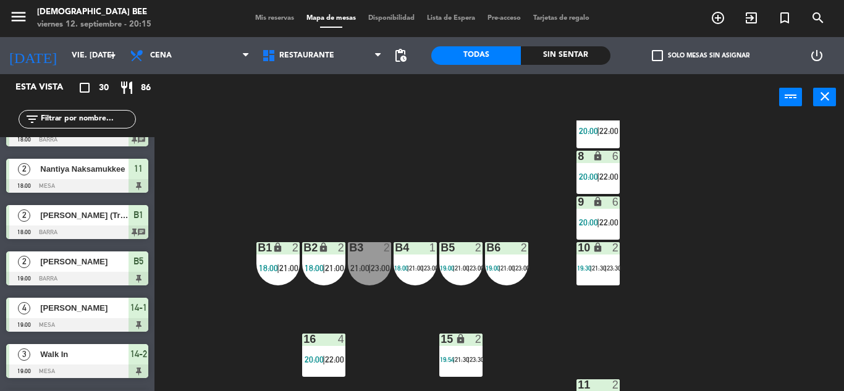
click at [341, 267] on span "21:00" at bounding box center [334, 268] width 19 height 10
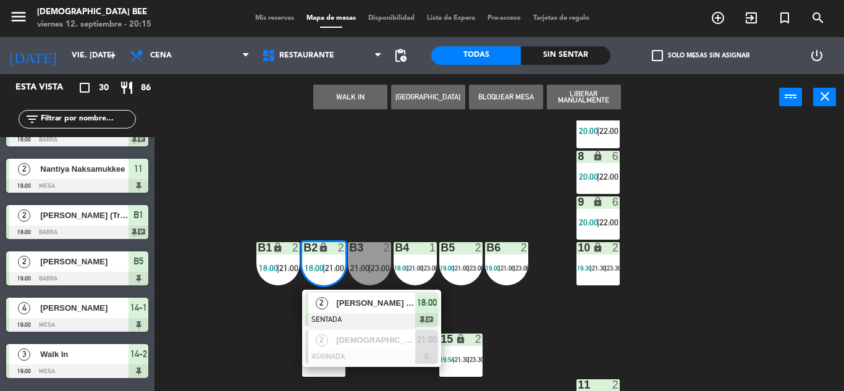
click at [463, 171] on div "7 lock 6 20:00 | 22:00 8 lock 6 20:00 | 22:00 9 lock 6 20:00 | 22:00 B1 lock 2 …" at bounding box center [503, 255] width 681 height 271
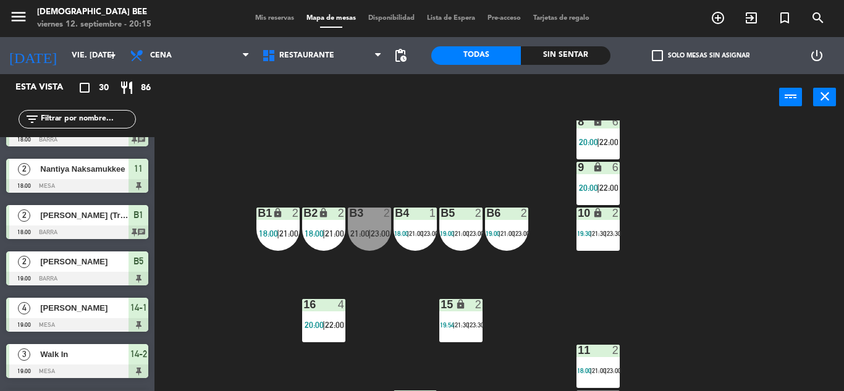
scroll to position [0, 0]
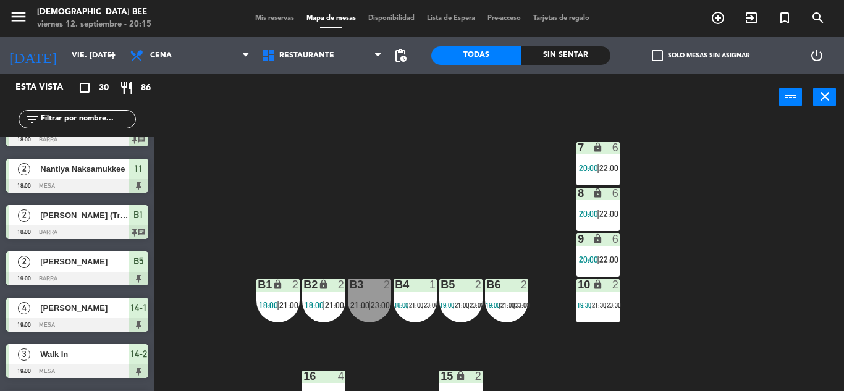
click at [710, 198] on div "7 lock 6 20:00 | 22:00 8 lock 6 20:00 | 22:00 9 lock 6 20:00 | 22:00 B1 lock 2 …" at bounding box center [503, 255] width 681 height 271
click at [752, 267] on div "7 lock 6 20:00 | 22:00 8 lock 6 20:00 | 22:00 9 lock 6 20:00 | 22:00 B1 lock 2 …" at bounding box center [503, 255] width 681 height 271
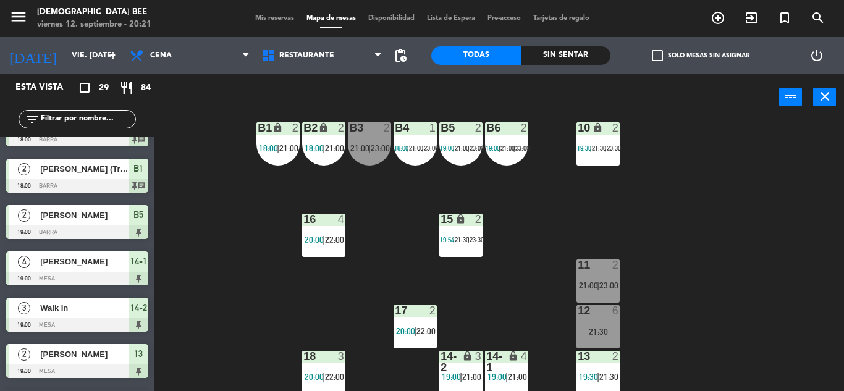
scroll to position [160, 0]
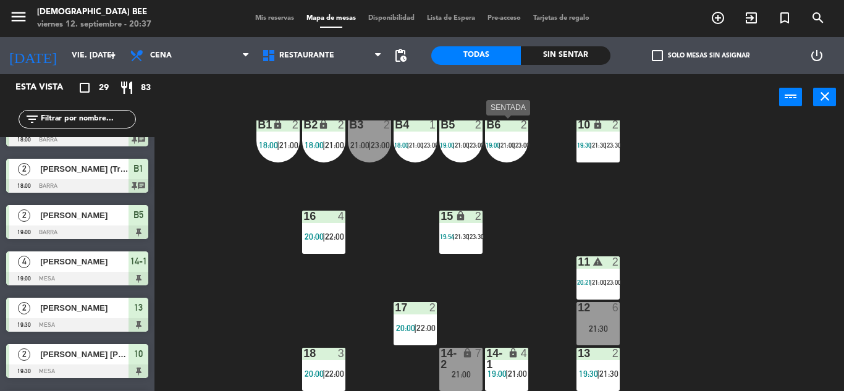
click at [493, 141] on div "19:00 |" at bounding box center [492, 145] width 15 height 9
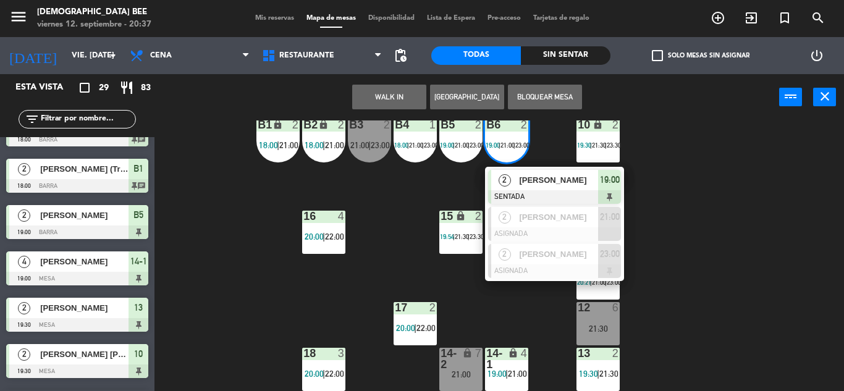
click at [353, 212] on div "4" at bounding box center [344, 216] width 20 height 11
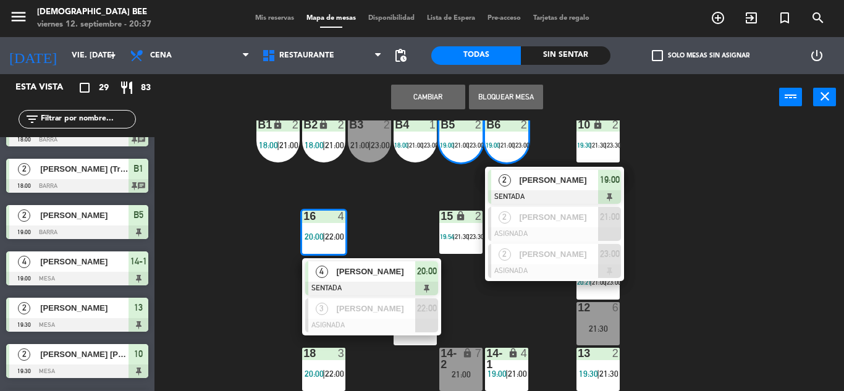
click at [198, 209] on div "7 lock 6 20:00 | 22:00 8 lock 6 20:00 | 22:00 9 lock 6 20:00 | 22:00 B1 lock 2 …" at bounding box center [503, 255] width 681 height 271
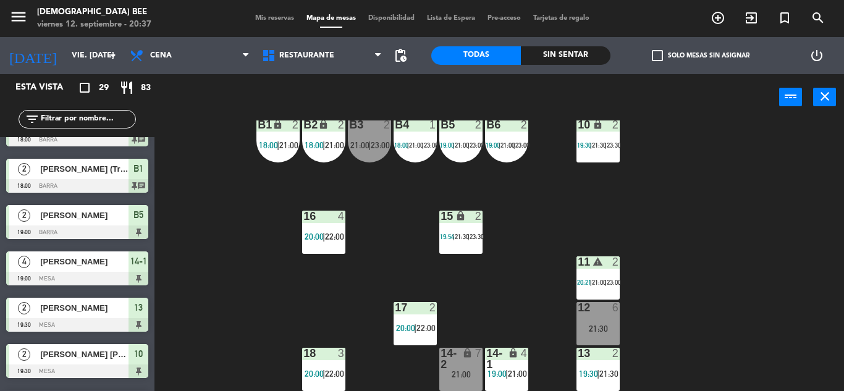
click at [477, 124] on div "B6" at bounding box center [486, 124] width 20 height 11
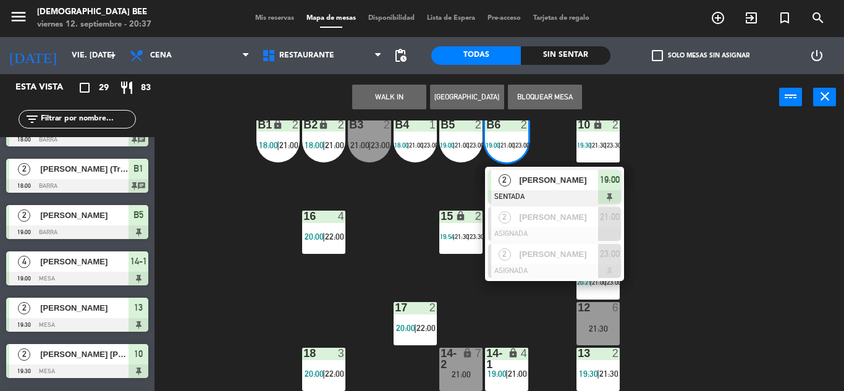
drag, startPoint x: 708, startPoint y: 192, endPoint x: 697, endPoint y: 191, distance: 11.2
click at [708, 192] on div "7 lock 6 20:00 | 22:00 8 lock 6 20:00 | 22:00 9 lock 6 20:00 | 22:00 B1 lock 2 …" at bounding box center [503, 255] width 681 height 271
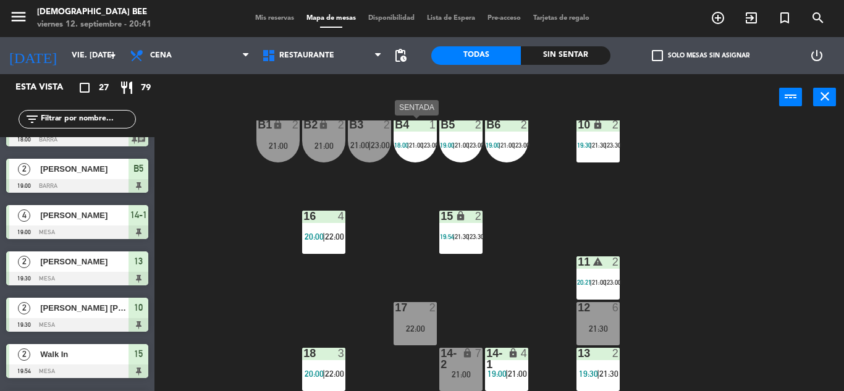
click at [435, 149] on div "23:00" at bounding box center [430, 145] width 13 height 9
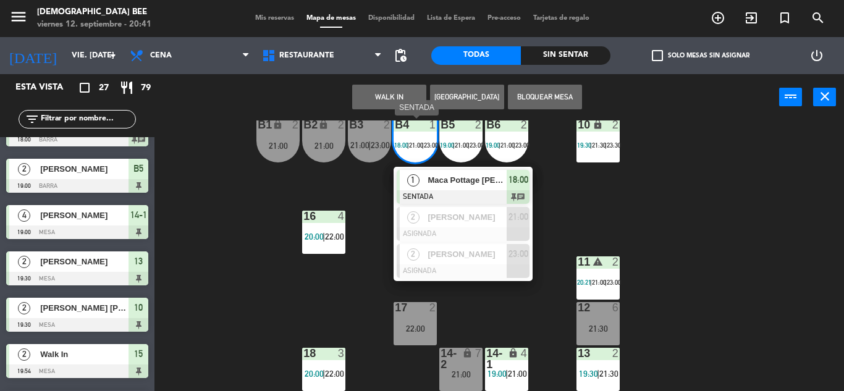
click at [513, 181] on span "18:00" at bounding box center [518, 179] width 20 height 15
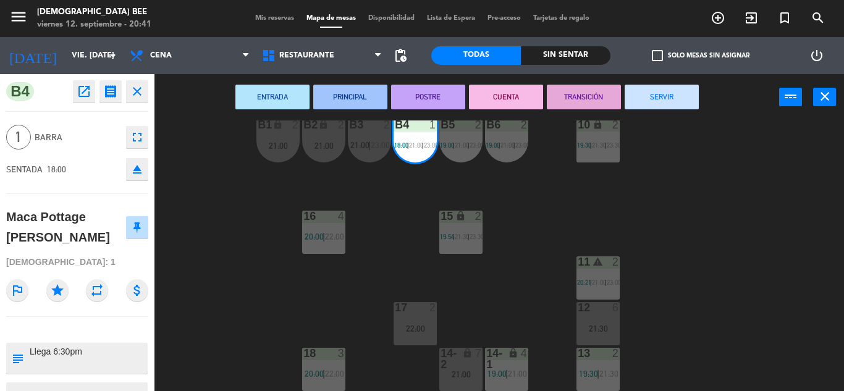
click at [678, 195] on div "7 lock 6 20:00 | 22:00 8 lock 6 20:00 | 22:00 9 lock 6 20:00 | 22:00 B1 lock 2 …" at bounding box center [503, 255] width 681 height 271
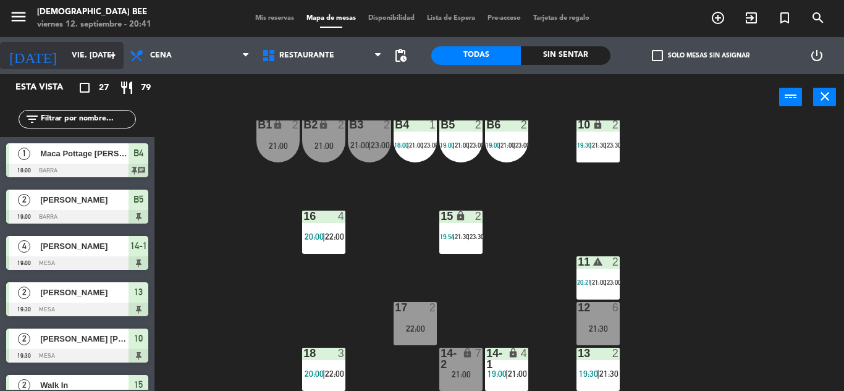
click at [65, 47] on input "vie. [DATE]" at bounding box center [117, 55] width 104 height 21
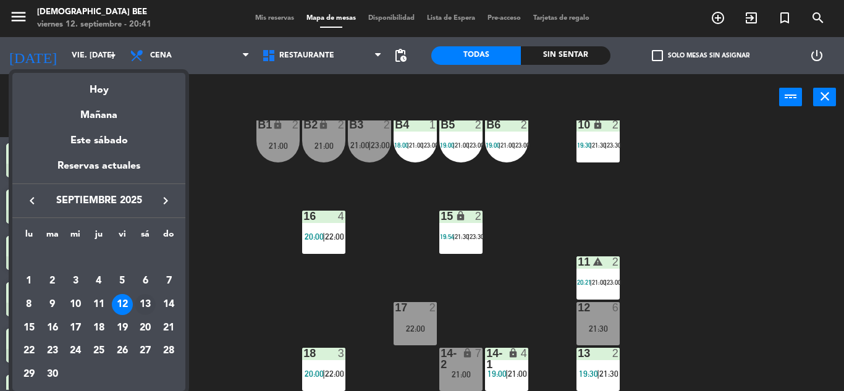
click at [140, 303] on div "13" at bounding box center [145, 304] width 21 height 21
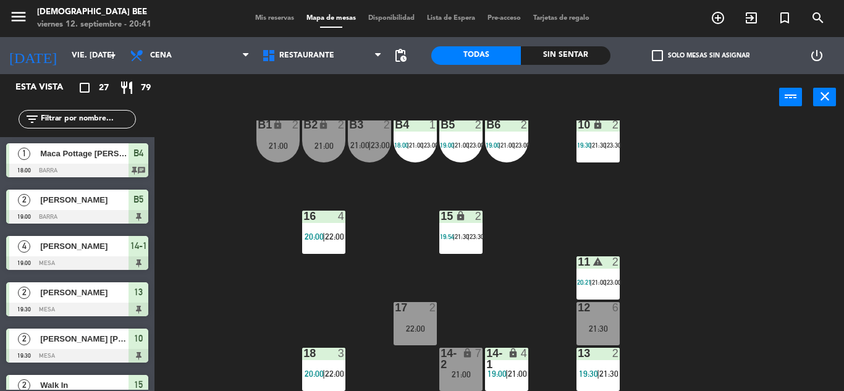
type input "sáb. [DATE]"
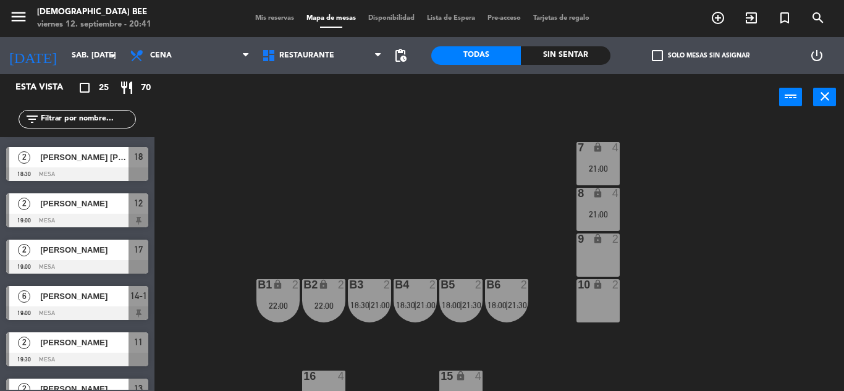
scroll to position [0, 0]
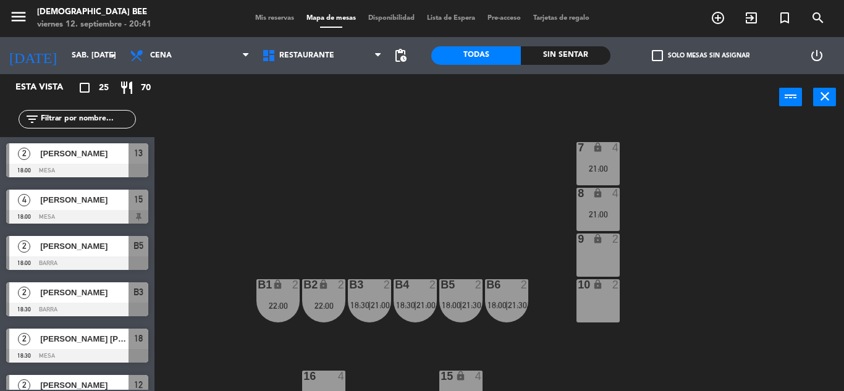
click at [264, 18] on span "Mis reservas" at bounding box center [274, 18] width 51 height 7
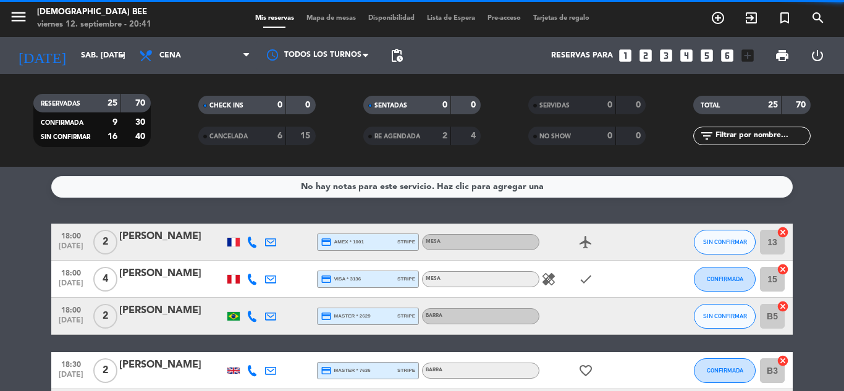
click at [346, 20] on span "Mapa de mesas" at bounding box center [331, 18] width 62 height 7
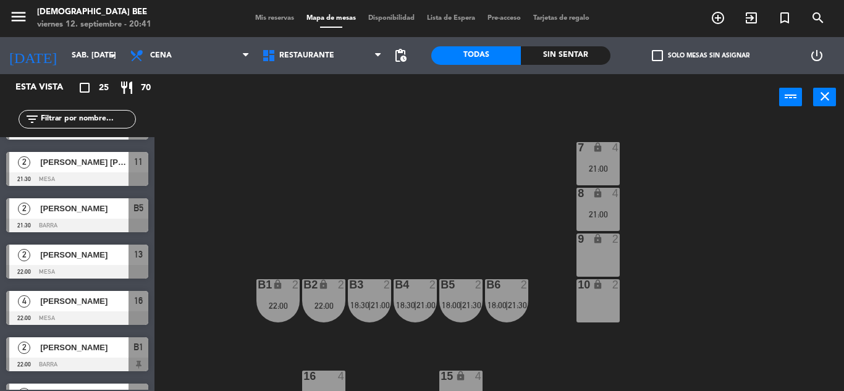
scroll to position [905, 0]
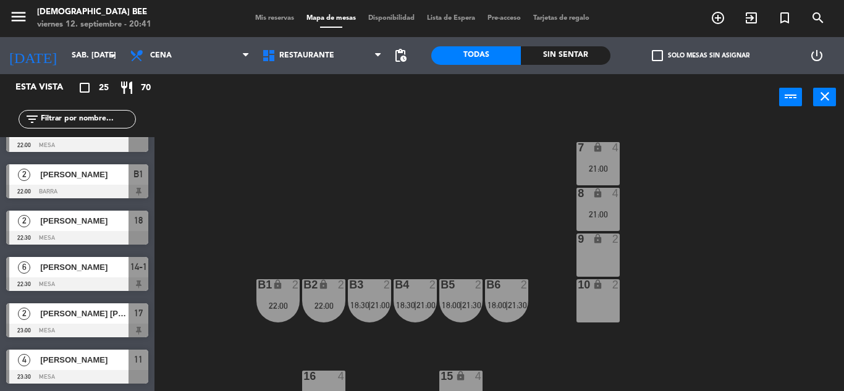
click at [98, 317] on span "[PERSON_NAME] [PERSON_NAME]" at bounding box center [84, 313] width 88 height 13
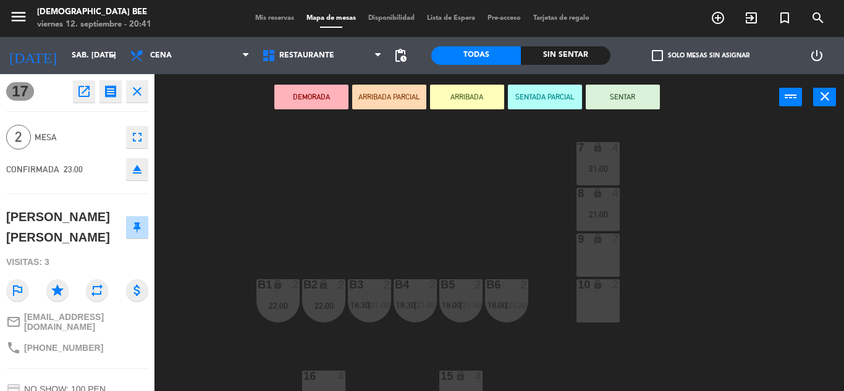
click at [242, 248] on div "7 lock 4 21:00 8 lock 4 21:00 9 lock 2 B1 lock 2 22:00 B2 lock 2 22:00 B3 2 18:…" at bounding box center [503, 255] width 681 height 271
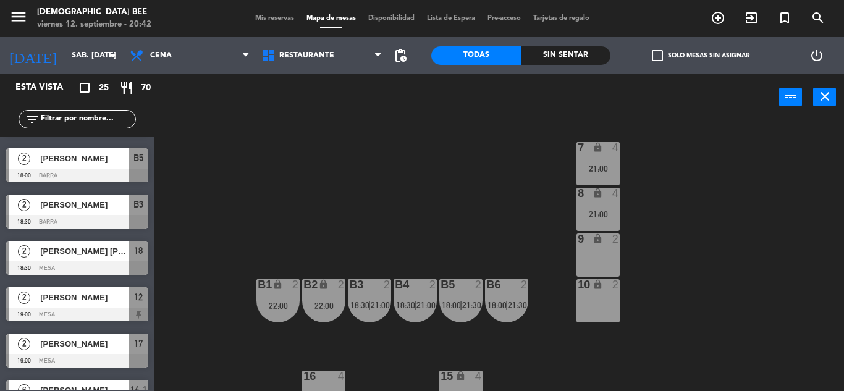
scroll to position [0, 0]
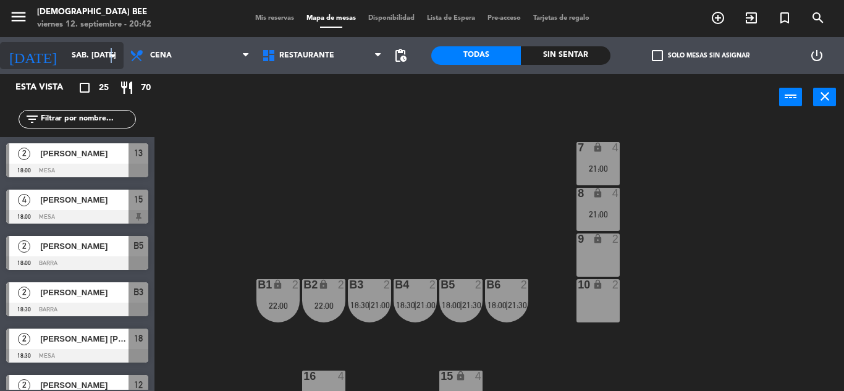
click at [111, 54] on icon "arrow_drop_down" at bounding box center [113, 55] width 15 height 15
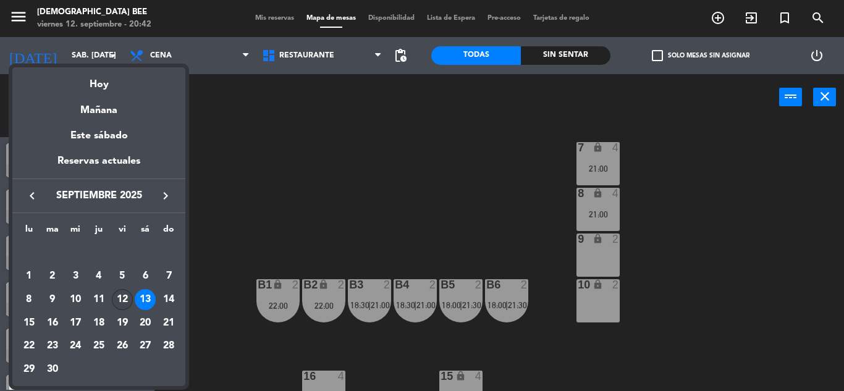
click at [121, 297] on div "12" at bounding box center [122, 299] width 21 height 21
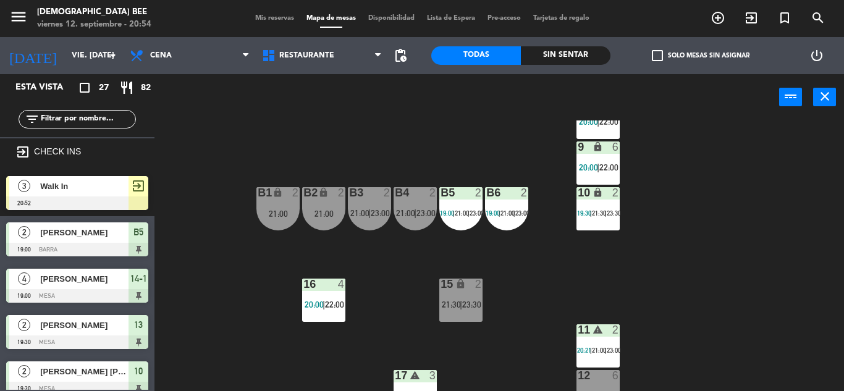
scroll to position [36, 0]
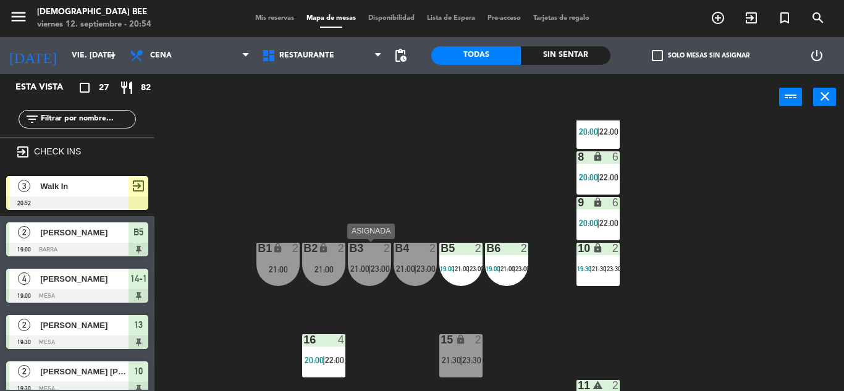
click at [381, 277] on div "B3 2 21:00 | 23:00" at bounding box center [369, 264] width 43 height 43
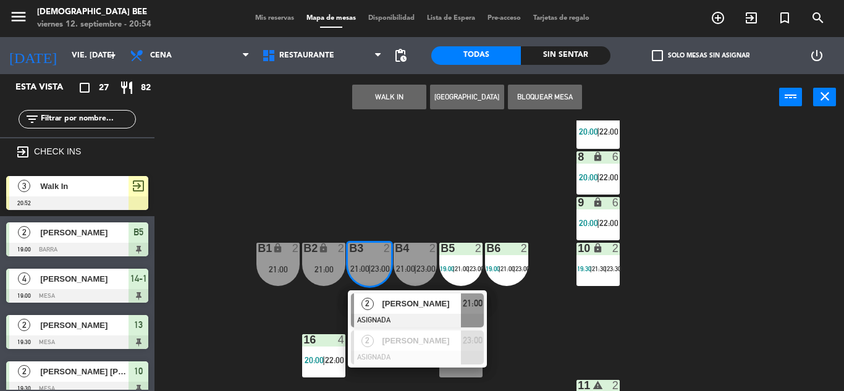
click at [388, 202] on div "7 lock 6 20:00 | 22:00 8 lock 6 20:00 | 22:00 9 lock 6 20:00 | 22:00 B1 lock 2 …" at bounding box center [503, 255] width 681 height 271
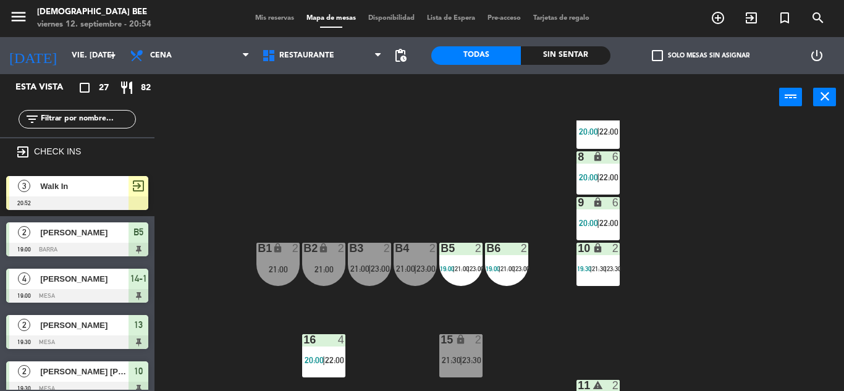
click at [279, 281] on div "B1 lock 2 21:00" at bounding box center [277, 264] width 43 height 43
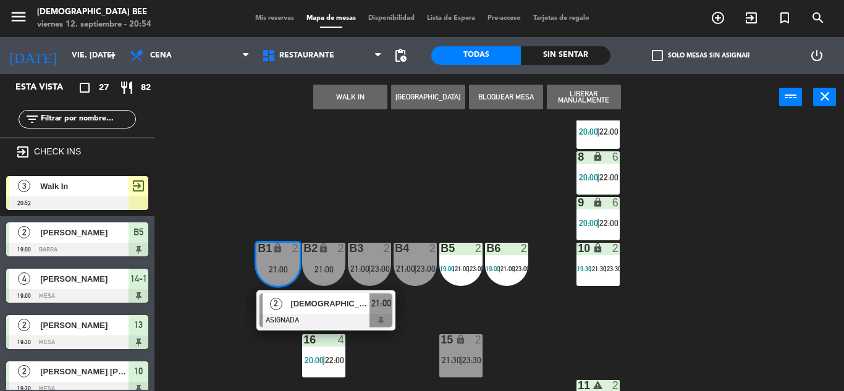
click at [256, 353] on div "7 lock 6 20:00 | 22:00 8 lock 6 20:00 | 22:00 9 lock 6 20:00 | 22:00 B1 lock 2 …" at bounding box center [503, 255] width 681 height 271
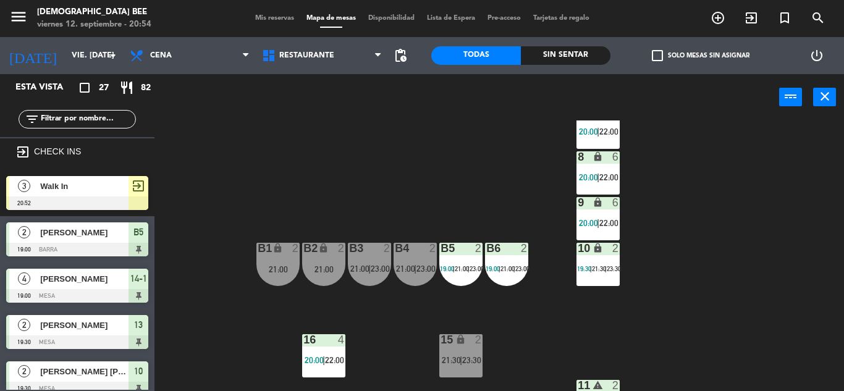
click at [69, 195] on div "Walk In" at bounding box center [84, 186] width 90 height 20
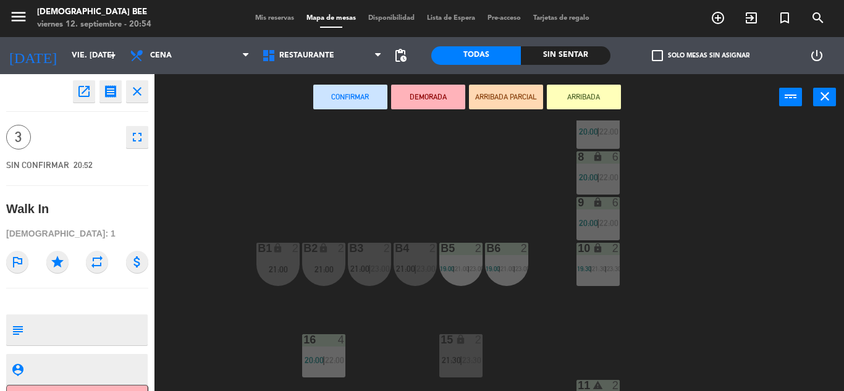
click at [401, 172] on div "7 lock 6 20:00 | 22:00 8 lock 6 20:00 | 22:00 9 lock 6 20:00 | 22:00 B1 lock 2 …" at bounding box center [503, 255] width 681 height 271
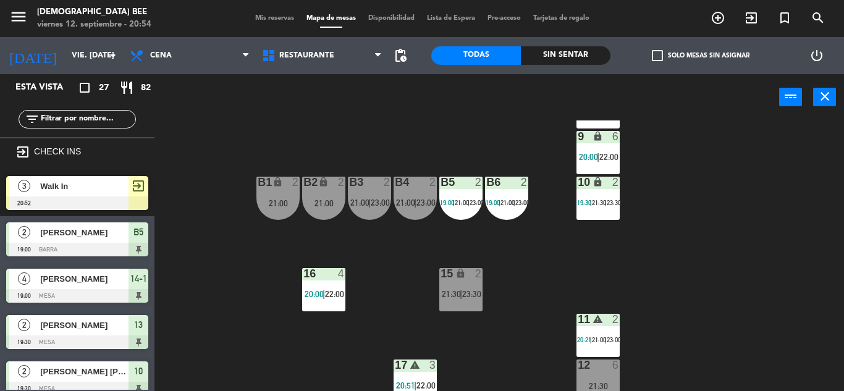
scroll to position [160, 0]
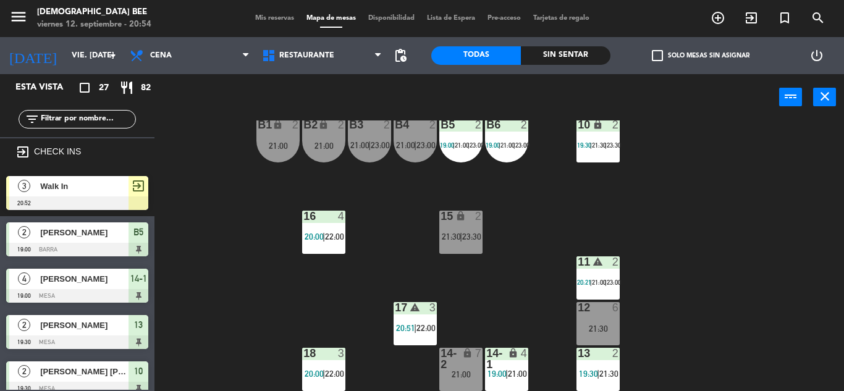
click at [618, 324] on div "21:30" at bounding box center [597, 328] width 43 height 9
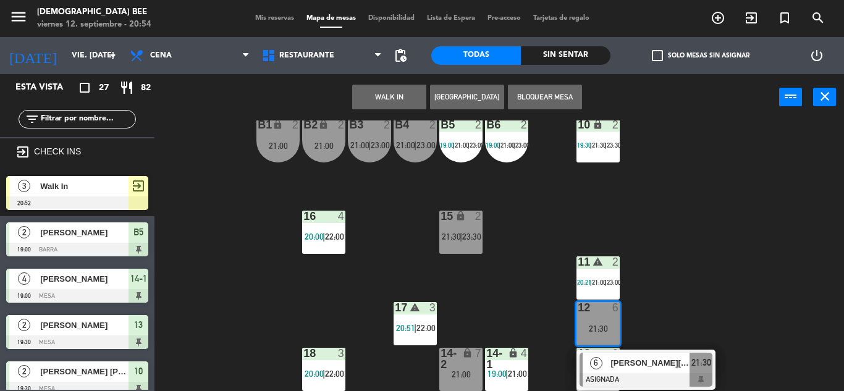
click at [477, 296] on div "7 lock 6 20:00 | 22:00 8 lock 6 20:00 | 22:00 9 lock 6 20:00 | 22:00 B1 lock 2 …" at bounding box center [503, 255] width 681 height 271
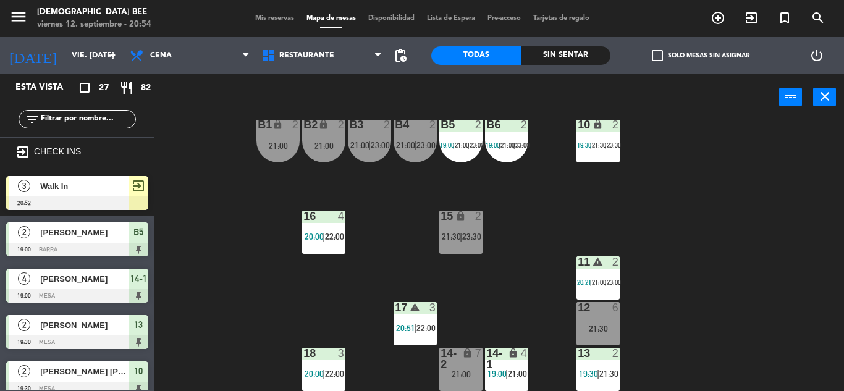
click at [468, 245] on div "15 lock 2 21:30 | 23:30" at bounding box center [460, 232] width 43 height 43
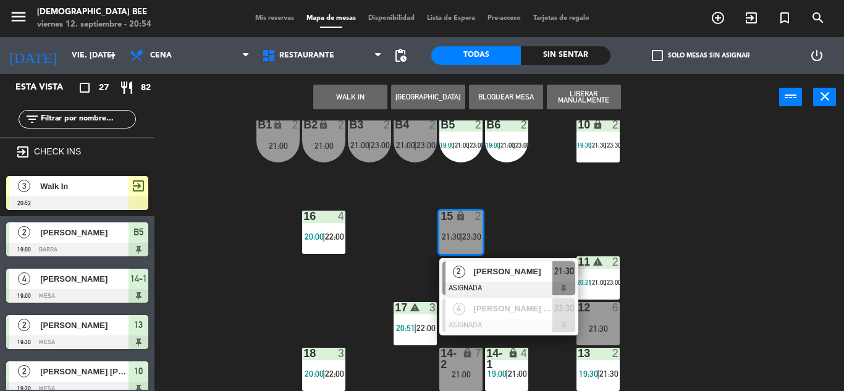
click at [707, 209] on div "7 lock 6 20:00 | 22:00 8 lock 6 20:00 | 22:00 9 lock 6 20:00 | 22:00 B1 lock 2 …" at bounding box center [503, 255] width 681 height 271
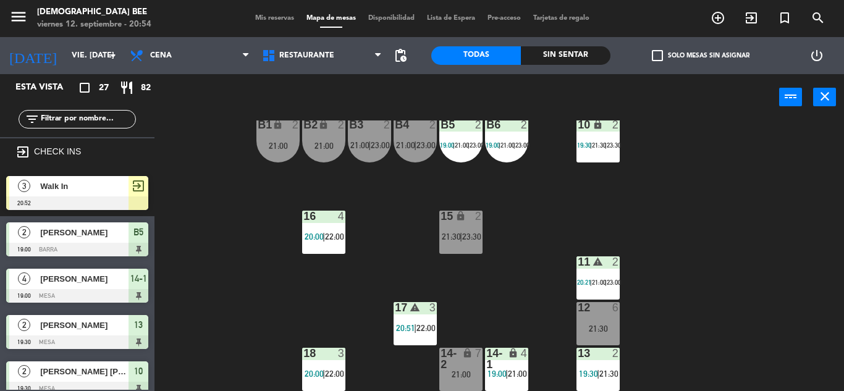
click at [411, 324] on span "20:51" at bounding box center [405, 328] width 19 height 10
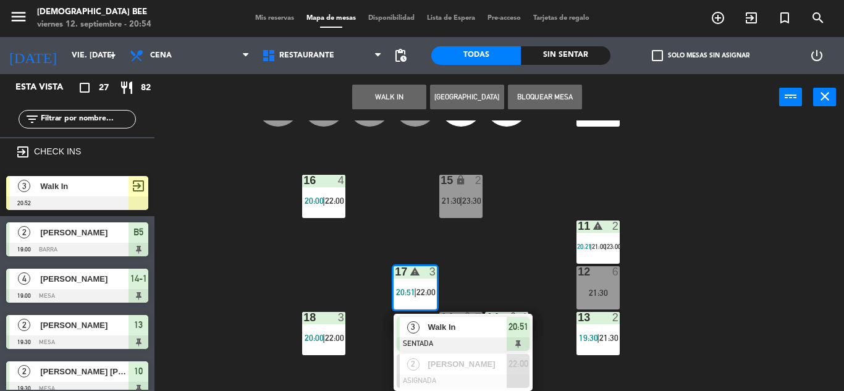
click at [283, 250] on div "7 lock 6 20:00 | 22:00 8 lock 6 20:00 | 22:00 9 lock 6 20:00 | 22:00 B1 lock 2 …" at bounding box center [503, 255] width 681 height 271
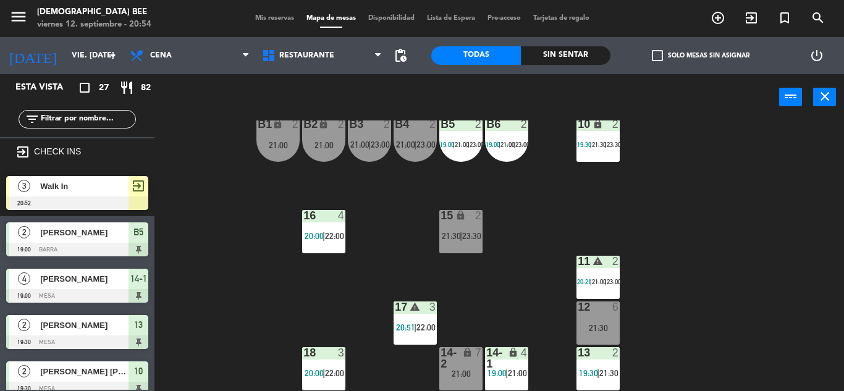
scroll to position [161, 0]
click at [728, 237] on div "7 lock 6 20:00 | 22:00 8 lock 6 20:00 | 22:00 9 lock 6 20:00 | 22:00 B1 lock 2 …" at bounding box center [503, 255] width 681 height 271
click at [283, 146] on div "21:00" at bounding box center [277, 145] width 43 height 9
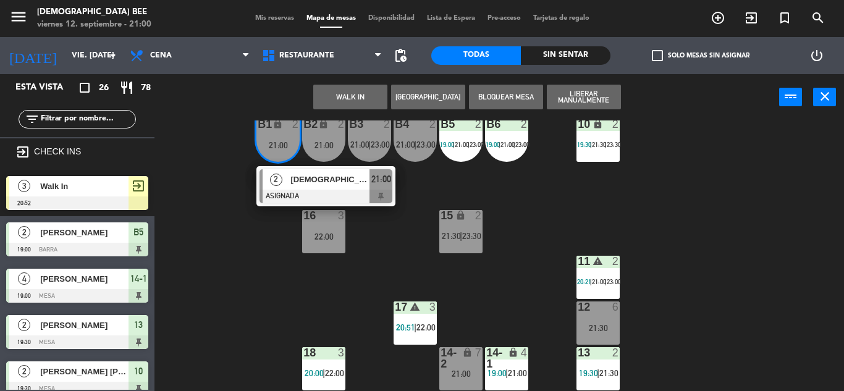
click at [397, 269] on div "7 lock 6 20:00 | 22:00 8 lock 6 20:00 | 22:00 9 lock 6 20:00 | 22:00 B1 lock 2 …" at bounding box center [503, 255] width 681 height 271
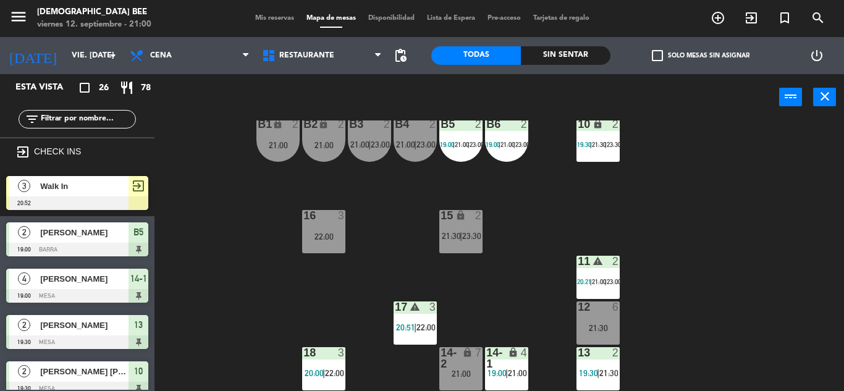
click at [404, 133] on div "B4 2 21:00 | 23:00" at bounding box center [414, 140] width 43 height 43
click at [749, 235] on div "7 lock 6 20:00 | 22:00 8 lock 6 20:00 | 22:00 9 lock 6 20:00 | 22:00 B1 lock 2 …" at bounding box center [503, 255] width 681 height 271
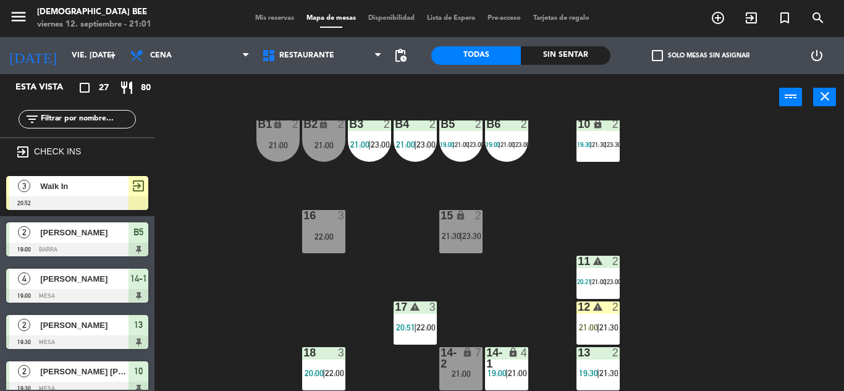
click at [322, 138] on div "B2 lock 2 21:00" at bounding box center [323, 140] width 43 height 43
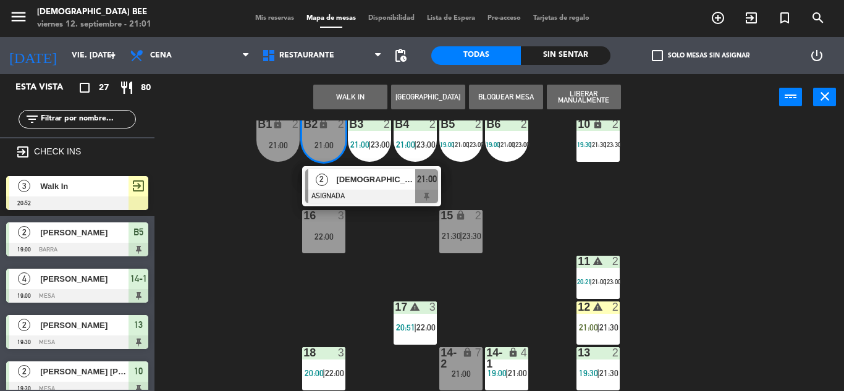
click at [516, 199] on div "7 lock 6 20:00 | 22:00 8 lock 6 20:00 | 22:00 9 lock 6 20:00 | 22:00 B1 lock 2 …" at bounding box center [503, 255] width 681 height 271
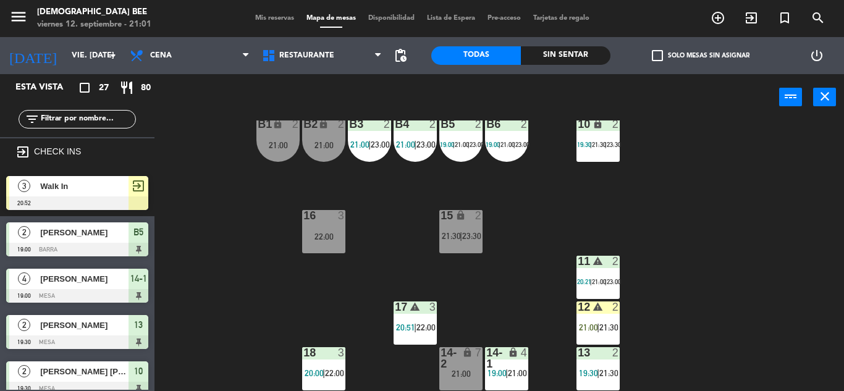
click at [413, 136] on div "B4 2 21:00 | 23:00" at bounding box center [414, 140] width 43 height 43
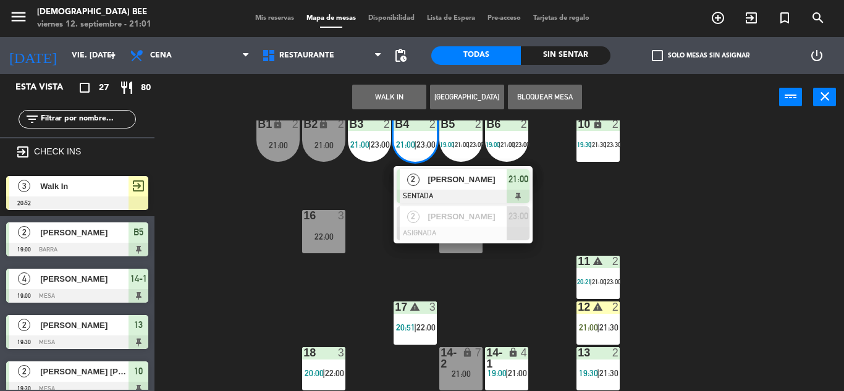
click at [586, 229] on div "7 lock 6 20:00 | 22:00 8 lock 6 20:00 | 22:00 9 lock 6 20:00 | 22:00 B1 lock 2 …" at bounding box center [503, 255] width 681 height 271
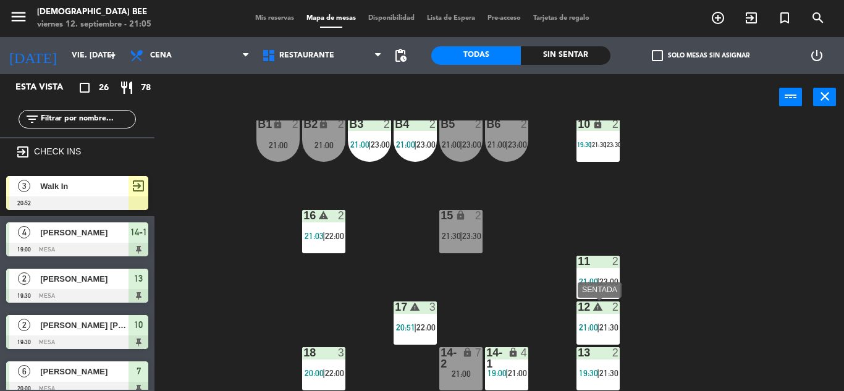
click at [322, 135] on div "B2 lock 2 21:00" at bounding box center [323, 140] width 43 height 43
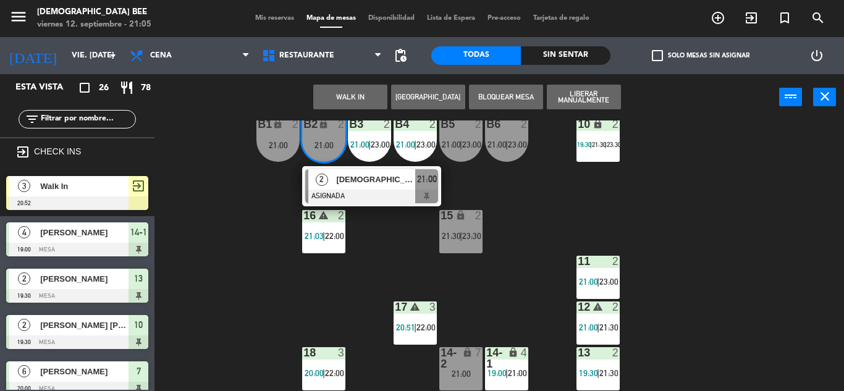
click at [563, 206] on div "7 lock 6 20:00 | 22:00 8 lock 6 20:00 | 22:00 9 lock 6 20:00 | 22:00 B1 lock 2 …" at bounding box center [503, 255] width 681 height 271
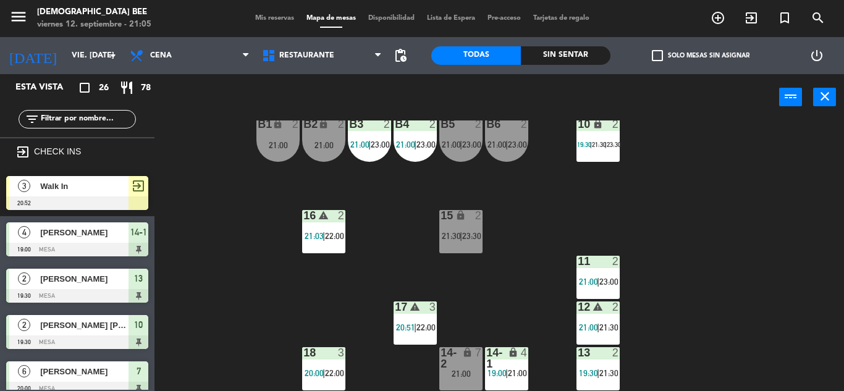
click at [416, 144] on span "|" at bounding box center [415, 145] width 2 height 10
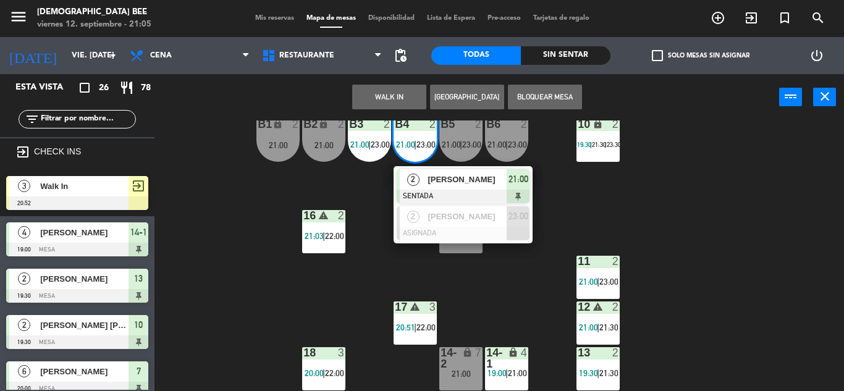
click at [720, 233] on div "7 lock 6 20:00 | 22:00 8 lock 6 20:00 | 22:00 9 lock 6 20:00 | 22:00 B1 lock 2 …" at bounding box center [503, 255] width 681 height 271
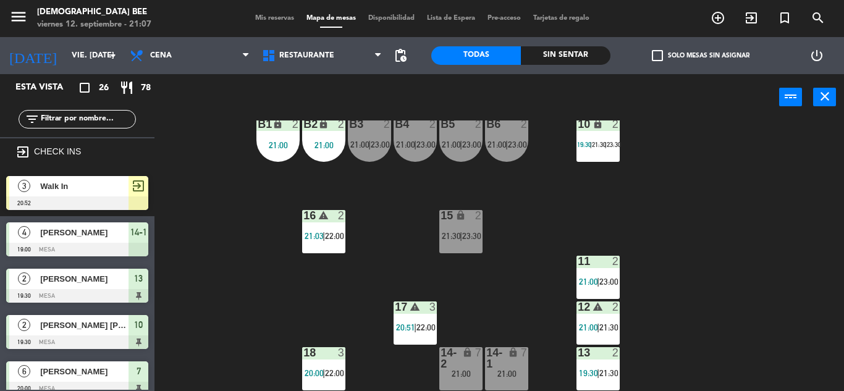
scroll to position [160, 0]
drag, startPoint x: 493, startPoint y: 301, endPoint x: 493, endPoint y: 294, distance: 6.8
click at [493, 300] on div "7 lock 6 20:00 | 22:00 8 lock 6 20:00 | 22:00 9 lock 6 20:00 | 22:00 B1 lock 2 …" at bounding box center [503, 255] width 681 height 271
click at [581, 284] on span "21:00" at bounding box center [588, 282] width 19 height 10
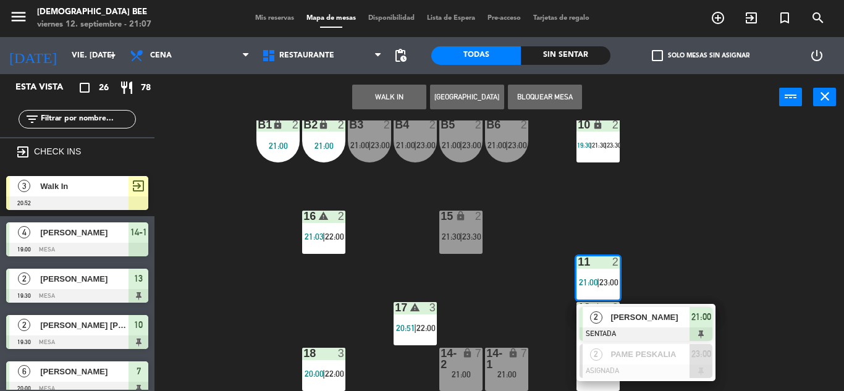
click at [763, 248] on div "7 lock 6 20:00 | 22:00 8 lock 6 20:00 | 22:00 9 lock 6 20:00 | 22:00 B1 lock 2 …" at bounding box center [503, 255] width 681 height 271
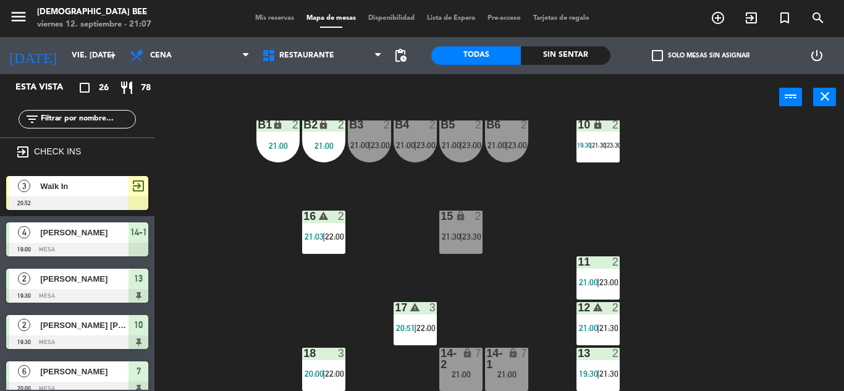
drag, startPoint x: 638, startPoint y: 315, endPoint x: 611, endPoint y: 325, distance: 28.3
click at [629, 318] on div "7 lock 6 20:00 | 22:00 8 lock 6 20:00 | 22:00 9 lock 6 20:00 | 22:00 B1 lock 2 …" at bounding box center [503, 255] width 681 height 271
drag, startPoint x: 606, startPoint y: 325, endPoint x: 666, endPoint y: 306, distance: 62.7
click at [605, 325] on span "21:30" at bounding box center [608, 328] width 19 height 10
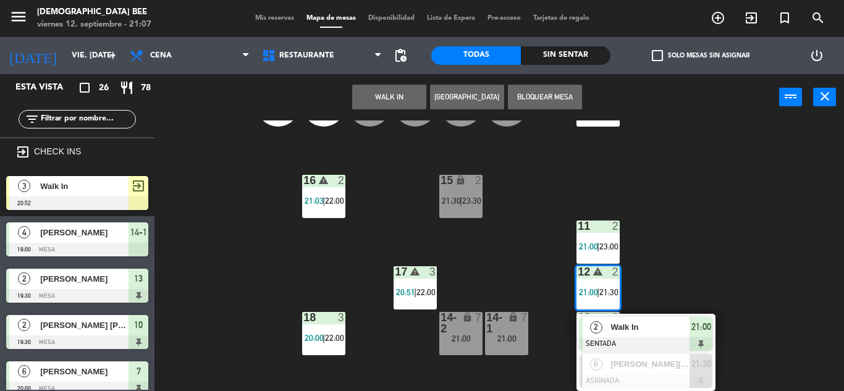
click at [771, 181] on div "7 lock 6 20:00 | 22:00 8 lock 6 20:00 | 22:00 9 lock 6 20:00 | 22:00 B1 lock 2 …" at bounding box center [503, 255] width 681 height 271
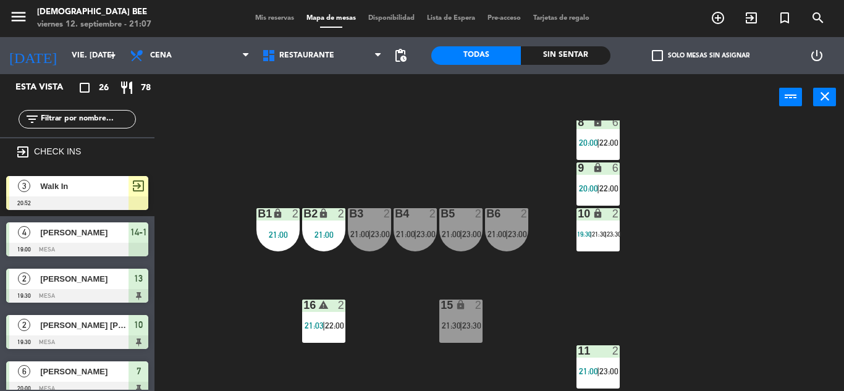
scroll to position [0, 0]
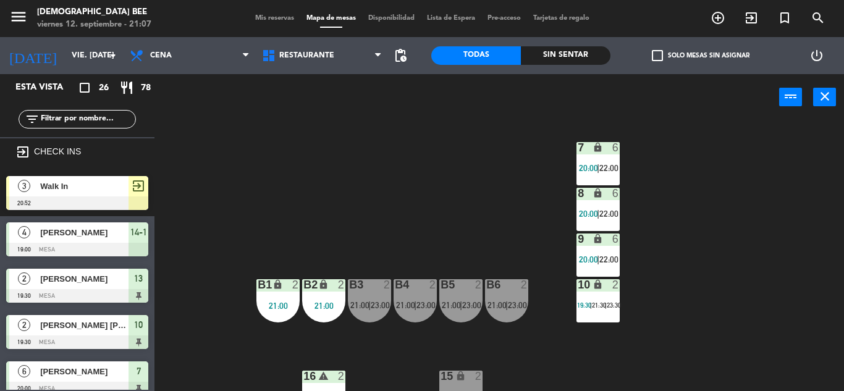
click at [598, 164] on div "20:00 |" at bounding box center [589, 168] width 20 height 9
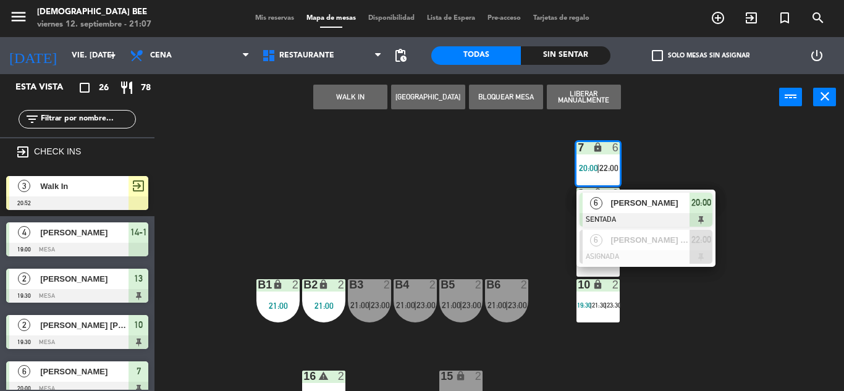
click at [486, 219] on div "7 lock 6 20:00 | 22:00 6 [PERSON_NAME] SENTADA 20:00 6 [PERSON_NAME] (x6 pax) A…" at bounding box center [503, 255] width 681 height 271
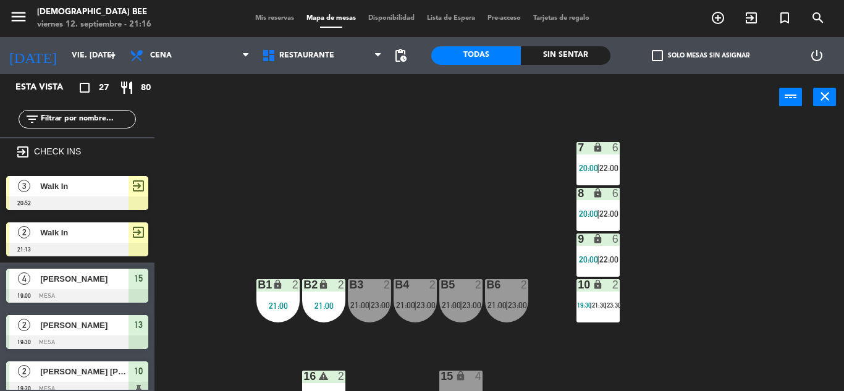
click at [465, 171] on div "7 lock 6 20:00 | 22:00 8 lock 6 20:00 | 22:00 9 lock 6 20:00 | 22:00 B1 lock 2 …" at bounding box center [503, 255] width 681 height 271
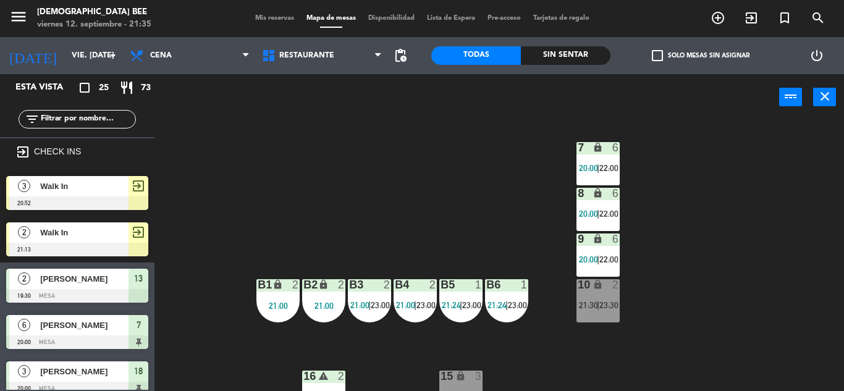
click at [743, 293] on div "7 lock 6 20:00 | 22:00 8 lock 6 20:00 | 22:00 9 lock 6 20:00 | 22:00 B1 lock 2 …" at bounding box center [503, 255] width 681 height 271
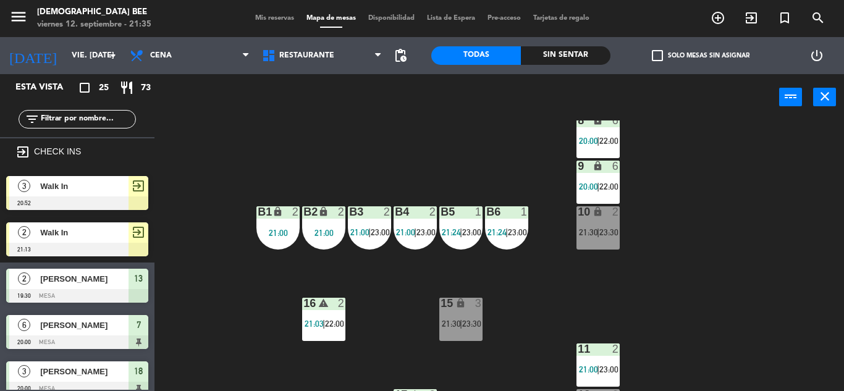
scroll to position [74, 0]
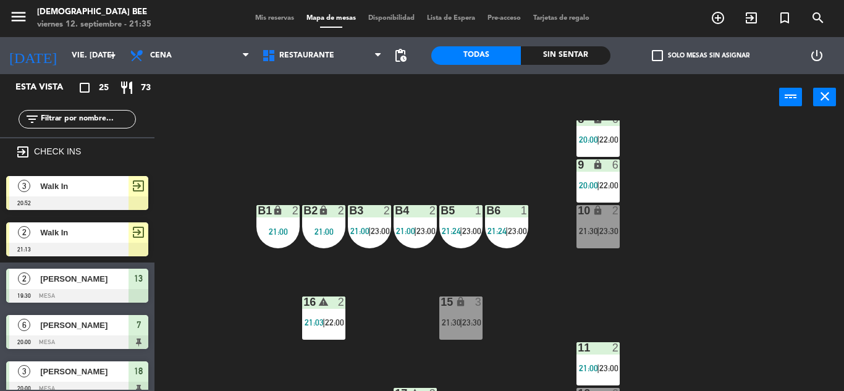
click at [461, 326] on span "|" at bounding box center [461, 322] width 2 height 10
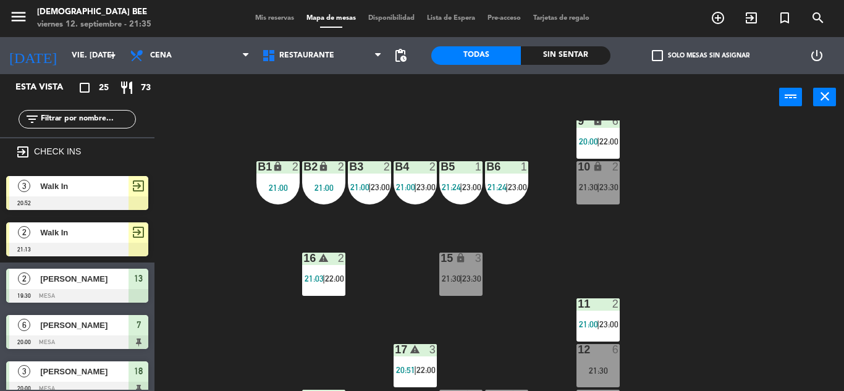
scroll to position [120, 0]
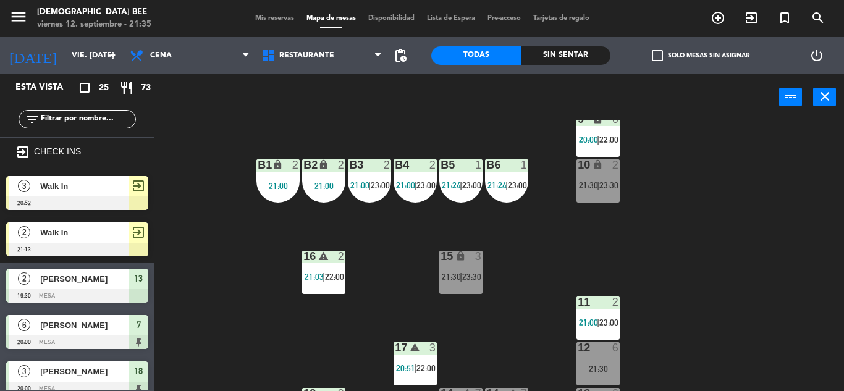
click at [466, 281] on div "15 lock 3 21:30 | 23:30" at bounding box center [460, 272] width 43 height 43
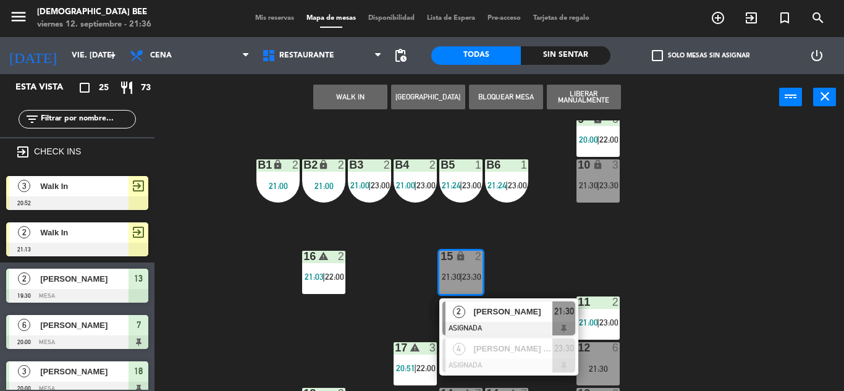
click at [717, 225] on div "7 lock 6 20:00 | 22:00 8 lock 6 20:00 | 22:00 9 lock 6 20:00 | 22:00 B1 lock 2 …" at bounding box center [503, 255] width 681 height 271
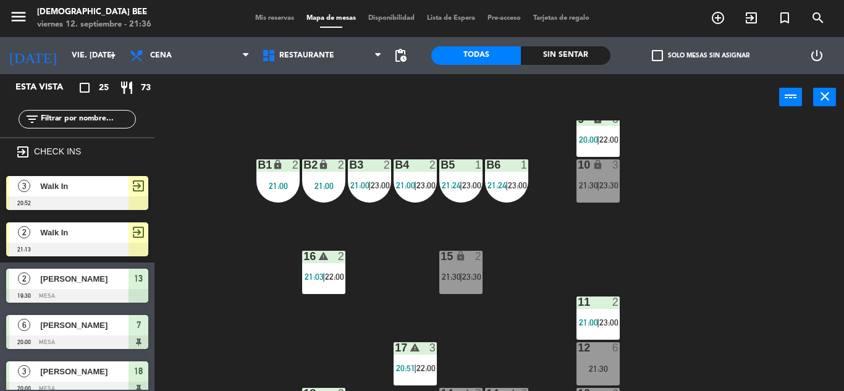
click at [596, 194] on div "10 lock 3 21:30 | 23:30" at bounding box center [597, 180] width 43 height 43
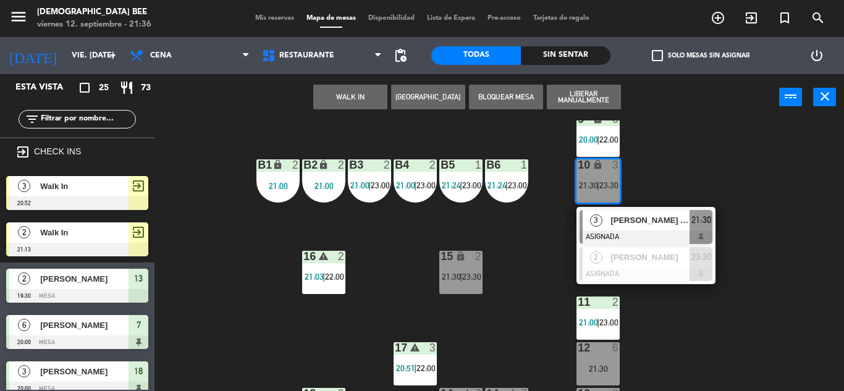
click at [670, 307] on div "7 lock 6 20:00 | 22:00 8 lock 6 20:00 | 22:00 9 lock 6 20:00 | 22:00 B1 lock 2 …" at bounding box center [503, 255] width 681 height 271
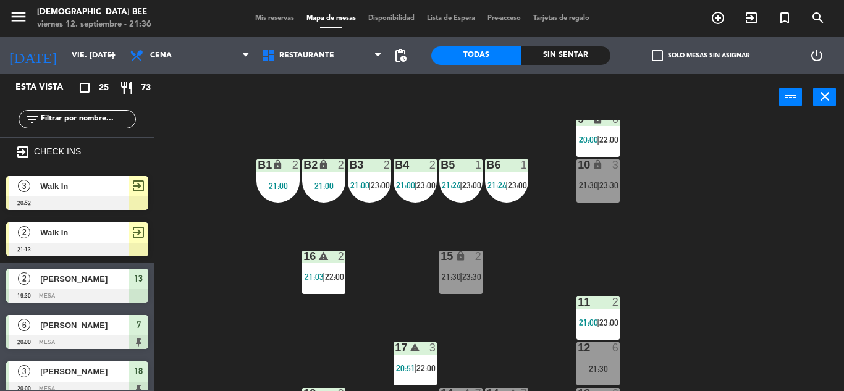
click at [450, 280] on span "21:30" at bounding box center [451, 277] width 19 height 10
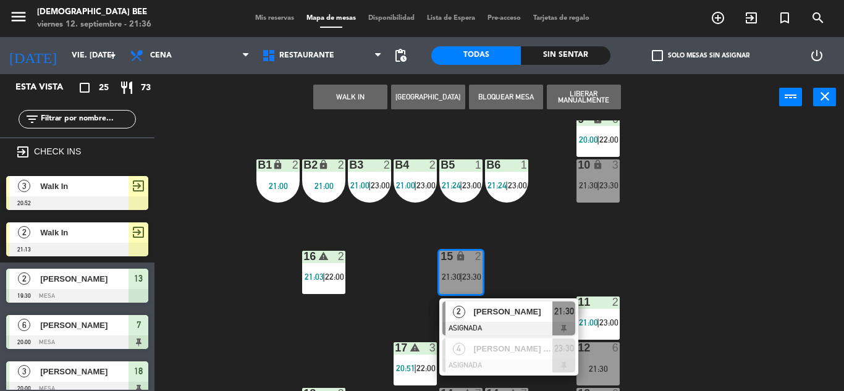
click at [390, 326] on div "7 lock 6 20:00 | 22:00 8 lock 6 20:00 | 22:00 9 lock 6 20:00 | 22:00 B1 lock 2 …" at bounding box center [503, 255] width 681 height 271
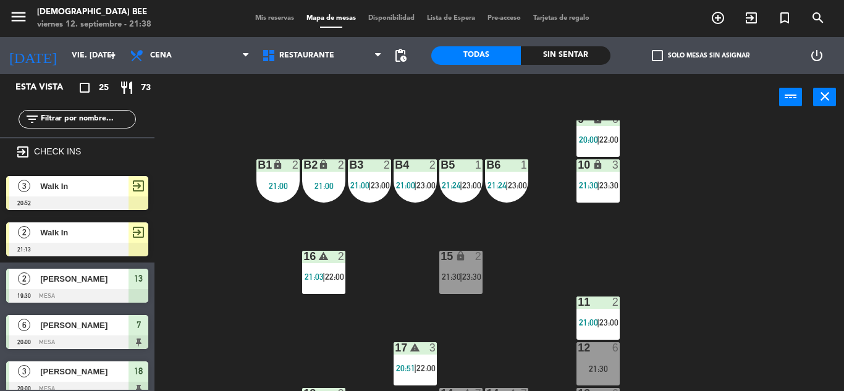
scroll to position [160, 0]
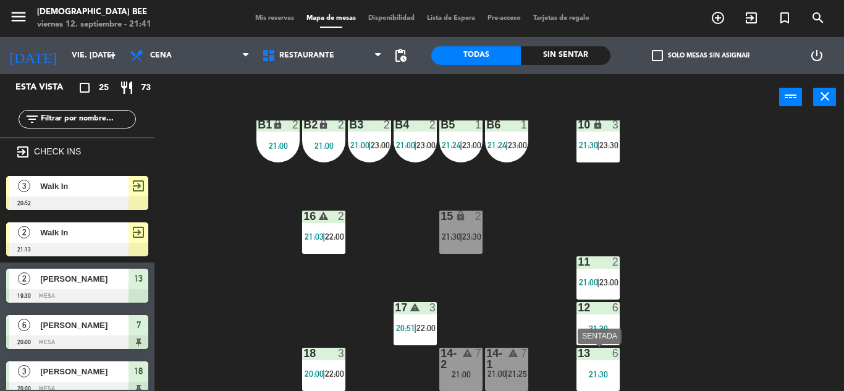
click at [600, 365] on div "13 6 21:30" at bounding box center [597, 369] width 43 height 43
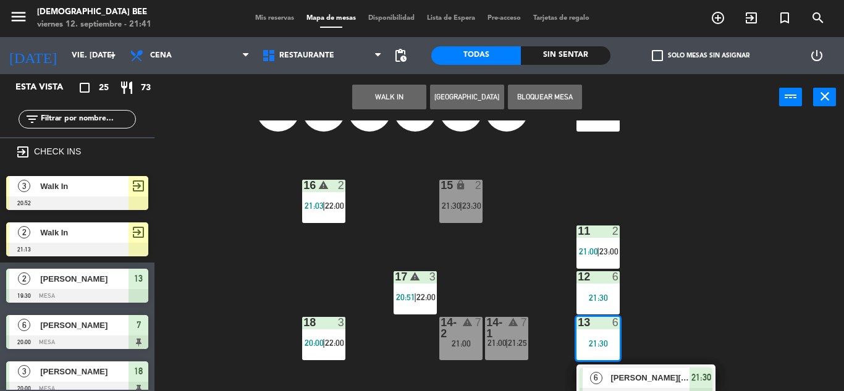
scroll to position [204, 0]
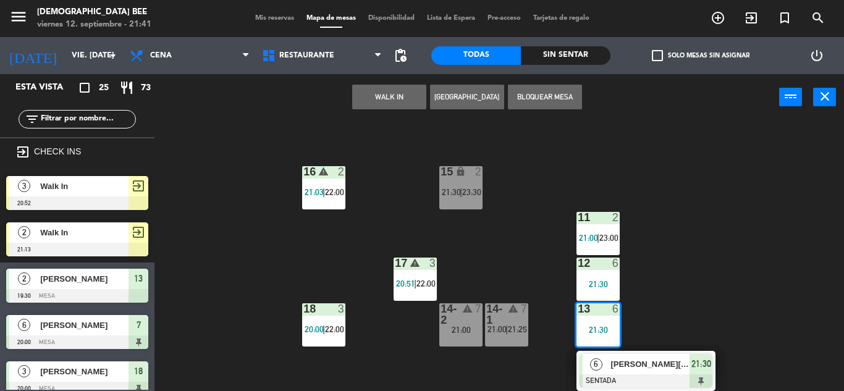
click at [699, 268] on div "7 lock 6 20:00 | 22:00 8 lock 6 20:00 | 22:00 9 lock 6 20:00 | 22:00 B1 lock 2 …" at bounding box center [503, 255] width 681 height 271
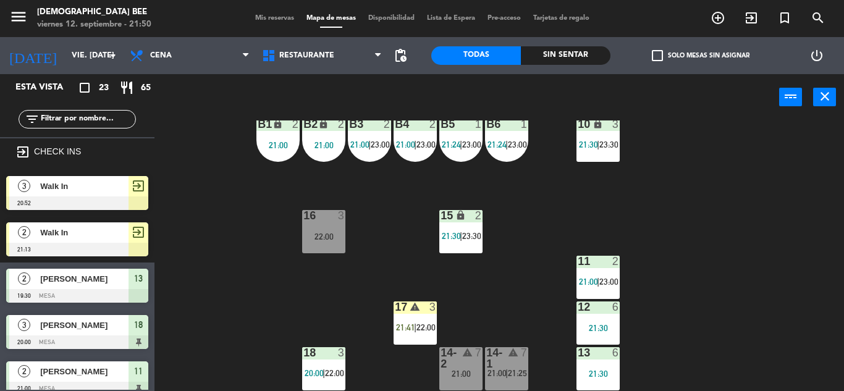
click at [748, 220] on div "7 lock 6 22:00 8 lock 6 22:00 9 lock 6 22:00 B1 lock 2 21:00 B2 lock 2 21:00 B3…" at bounding box center [503, 255] width 681 height 271
click at [776, 273] on div "7 lock 6 22:00 8 lock 6 22:00 9 lock 6 22:00 B1 lock 2 21:00 B2 lock 2 21:00 B3…" at bounding box center [503, 255] width 681 height 271
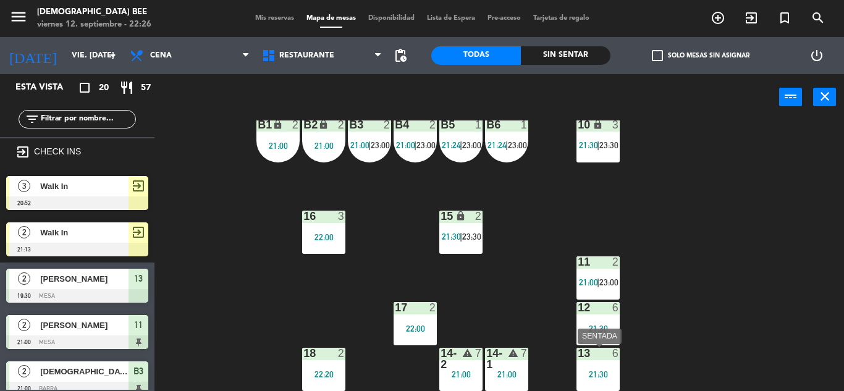
click at [615, 363] on div "13 6 21:30" at bounding box center [597, 369] width 43 height 43
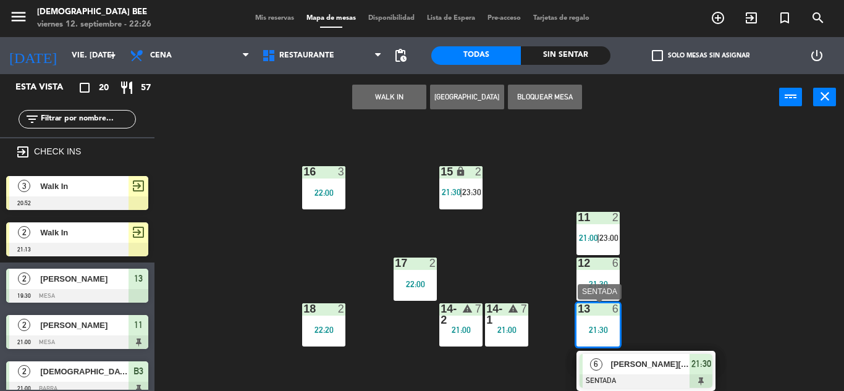
click at [661, 366] on span "[PERSON_NAME][GEOGRAPHIC_DATA]" at bounding box center [649, 364] width 79 height 13
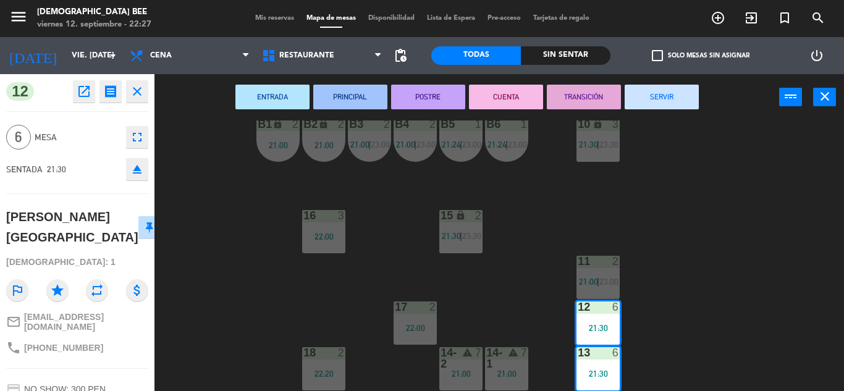
click at [6, 287] on icon "outlined_flag" at bounding box center [17, 290] width 22 height 22
click at [233, 222] on div "7 lock 6 22:00 8 lock 6 22:00 9 lock 6 22:00 B1 lock 2 21:00 B2 lock 2 21:00 B3…" at bounding box center [503, 255] width 681 height 271
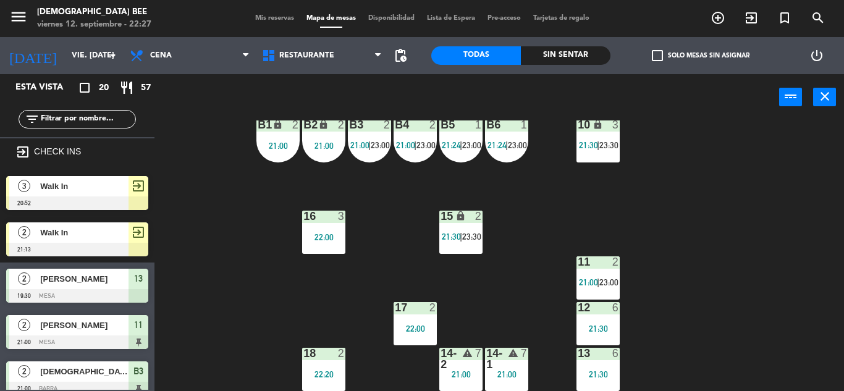
click at [592, 369] on div "21:30" at bounding box center [597, 373] width 43 height 9
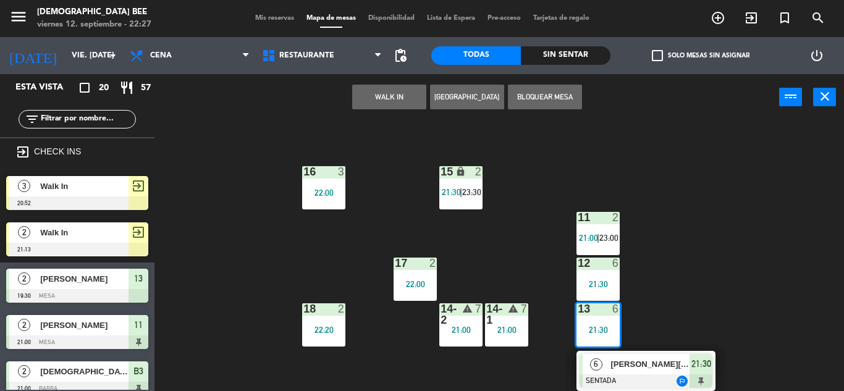
click at [708, 287] on div "7 lock 6 22:00 8 lock 6 22:00 9 lock 6 22:00 B1 lock 2 21:00 B2 lock 2 21:00 B3…" at bounding box center [503, 255] width 681 height 271
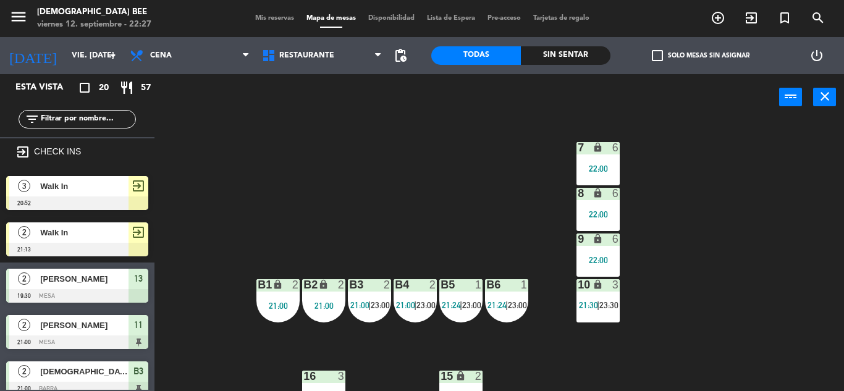
click at [598, 217] on div "22:00" at bounding box center [597, 214] width 43 height 9
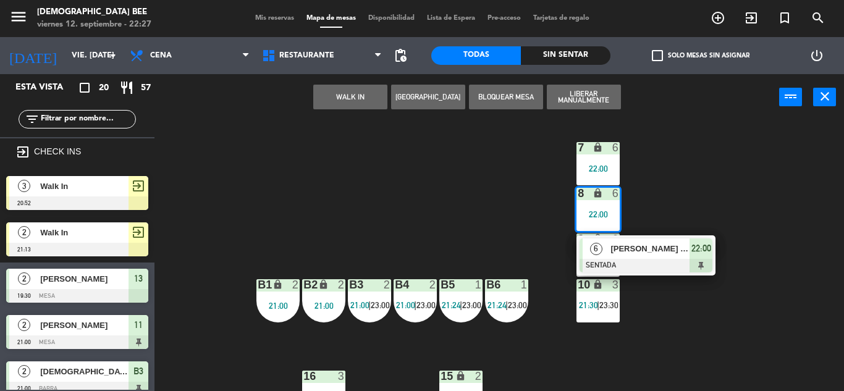
click at [684, 181] on div "7 lock 6 22:00 8 lock 6 22:00 6 [PERSON_NAME] (x6 pax) SENTADA 22:00 9 lock 6 2…" at bounding box center [503, 255] width 681 height 271
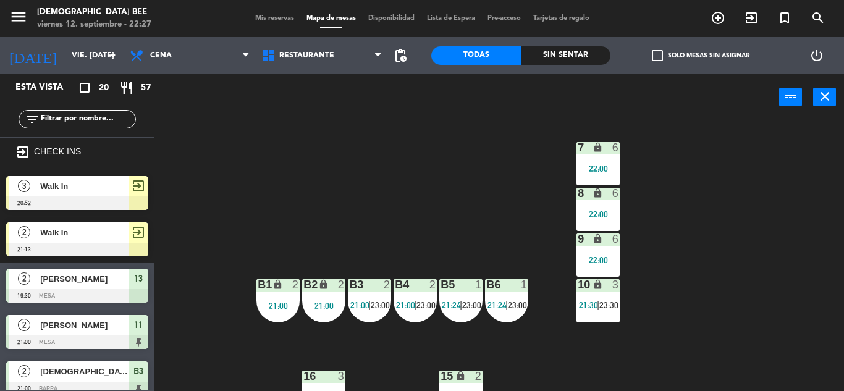
click at [608, 157] on div "7 lock 6 22:00" at bounding box center [597, 163] width 43 height 43
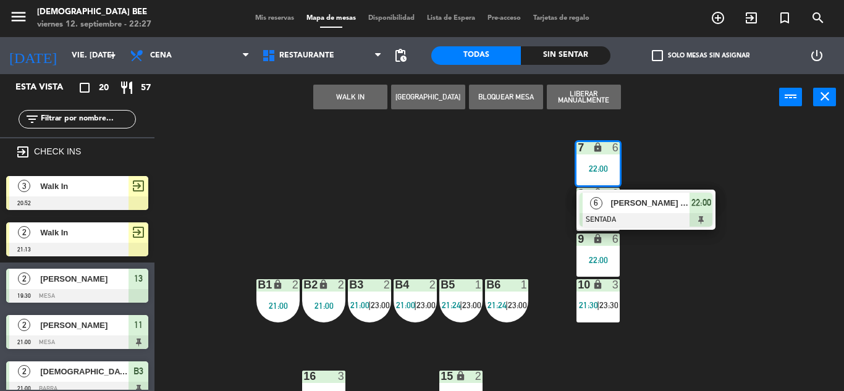
drag, startPoint x: 709, startPoint y: 314, endPoint x: 654, endPoint y: 314, distance: 55.0
click at [709, 316] on div "7 lock 6 22:00 6 [PERSON_NAME] (x6 pax) SENTADA 22:00 8 lock 6 22:00 9 lock 6 2…" at bounding box center [503, 255] width 681 height 271
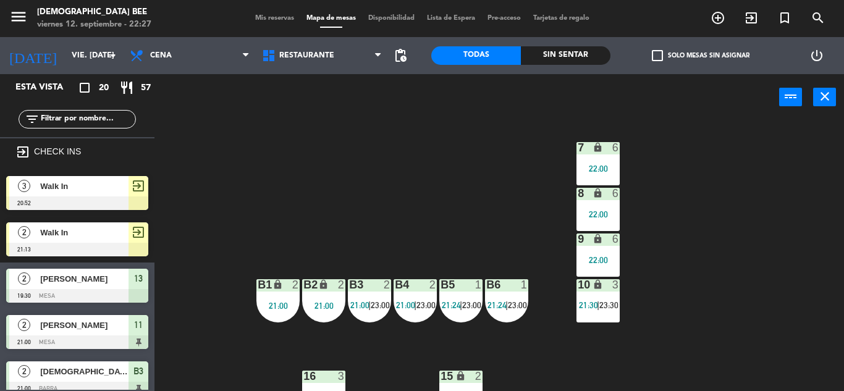
click at [561, 295] on div "7 lock 6 22:00 8 lock 6 22:00 9 lock 6 22:00 B1 lock 2 21:00 B2 lock 2 21:00 B3…" at bounding box center [503, 255] width 681 height 271
click at [604, 299] on div "10 lock 3 21:30 | 23:30" at bounding box center [597, 300] width 43 height 43
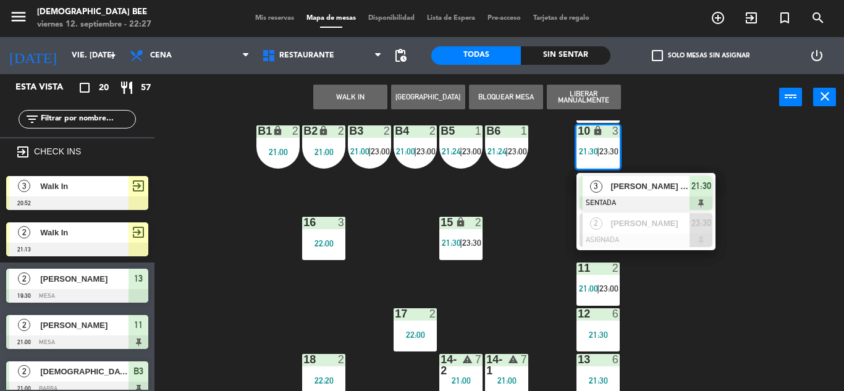
scroll to position [160, 0]
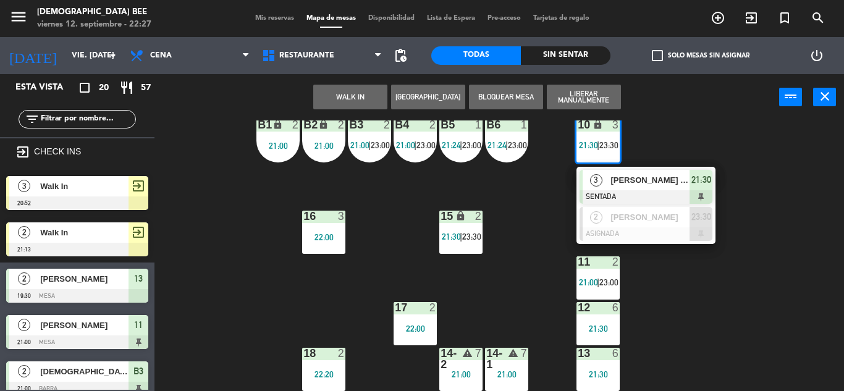
click at [756, 254] on div "7 lock 6 22:00 8 lock 6 22:00 9 lock 6 22:00 B1 lock 2 21:00 B2 lock 2 21:00 B3…" at bounding box center [503, 255] width 681 height 271
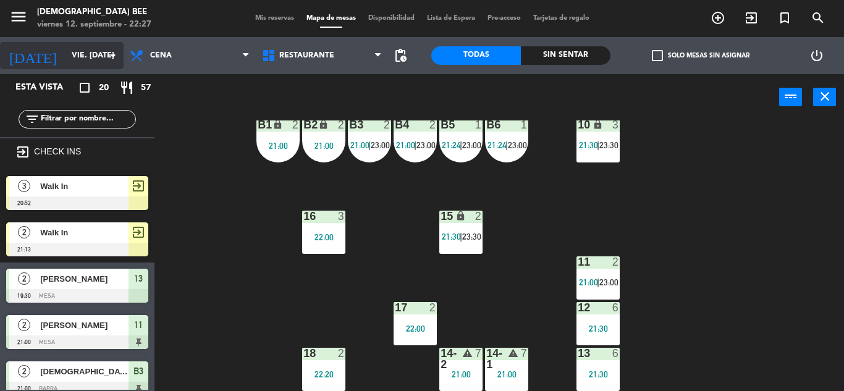
click at [85, 54] on input "vie. [DATE]" at bounding box center [117, 55] width 104 height 21
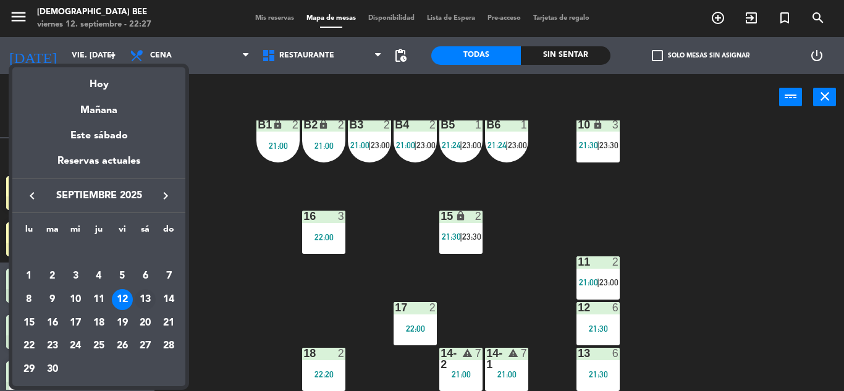
click at [138, 296] on div "13" at bounding box center [145, 299] width 21 height 21
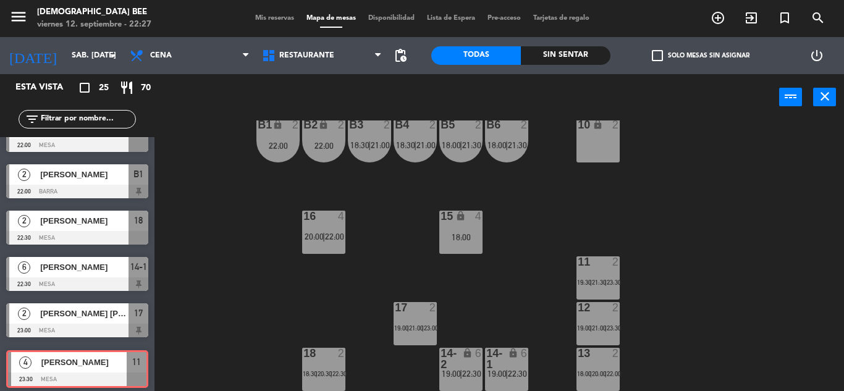
click at [65, 360] on div "4 [PERSON_NAME] 23:30 Mesa 11 4 [PERSON_NAME] 23:30 Mesa 11" at bounding box center [77, 368] width 154 height 50
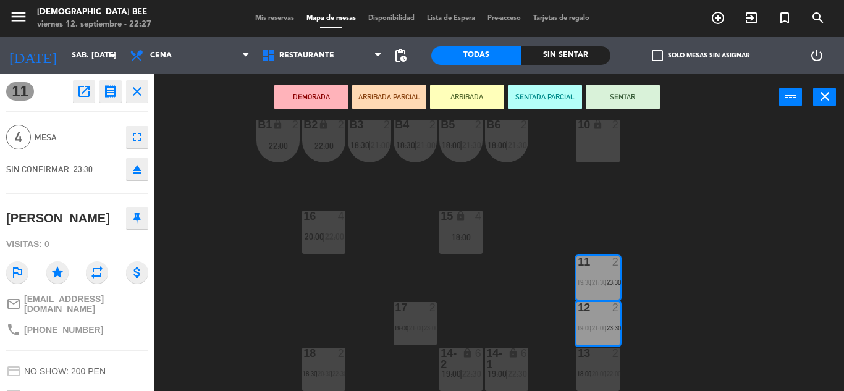
click at [193, 285] on div "7 lock 4 21:00 8 lock 4 21:00 9 lock 2 B1 lock 2 22:00 B2 lock 2 22:00 B3 2 18:…" at bounding box center [503, 255] width 681 height 271
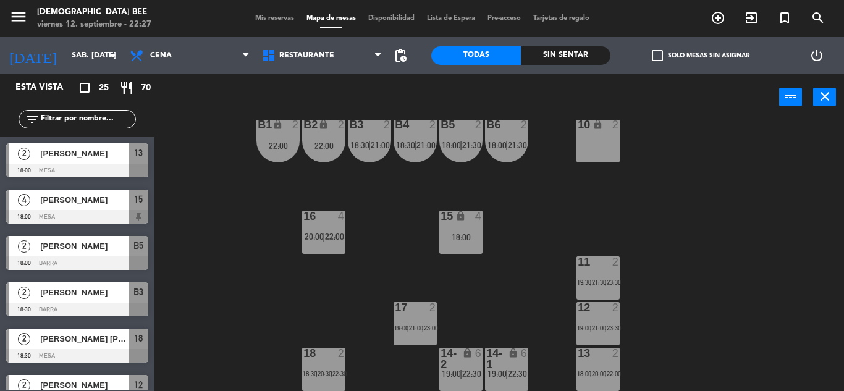
scroll to position [364, 0]
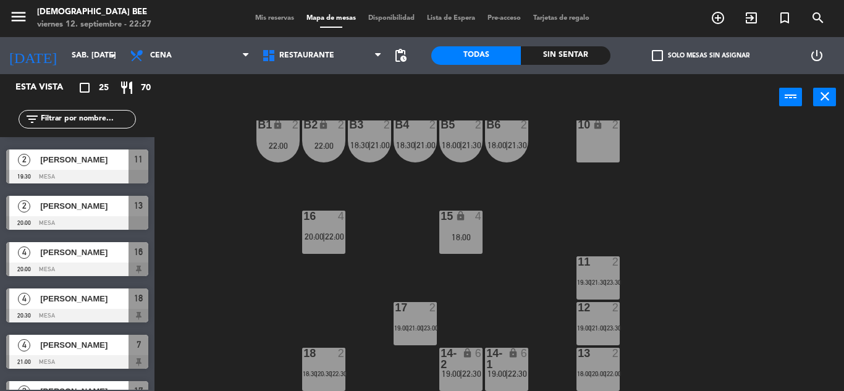
click at [560, 277] on div "7 lock 4 21:00 8 lock 4 21:00 9 lock 2 B1 lock 2 22:00 B2 lock 2 22:00 B3 2 18:…" at bounding box center [503, 255] width 681 height 271
click at [563, 278] on div "7 lock 4 21:00 8 lock 4 21:00 9 lock 2 B1 lock 2 22:00 B2 lock 2 22:00 B3 2 18:…" at bounding box center [503, 255] width 681 height 271
click at [587, 278] on div "19:30 |" at bounding box center [584, 282] width 15 height 9
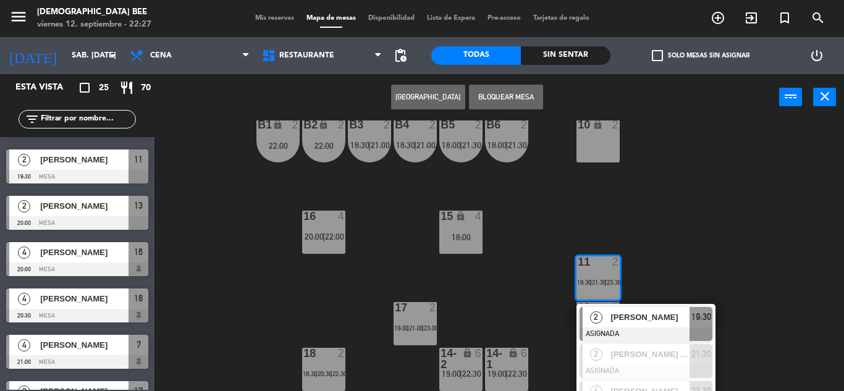
click at [694, 199] on div "7 lock 4 21:00 8 lock 4 21:00 9 lock 2 B1 lock 2 22:00 B2 lock 2 22:00 B3 2 18:…" at bounding box center [503, 255] width 681 height 271
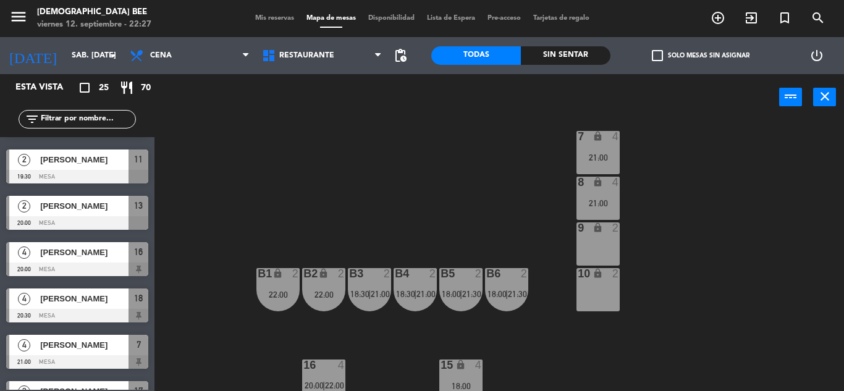
scroll to position [0, 0]
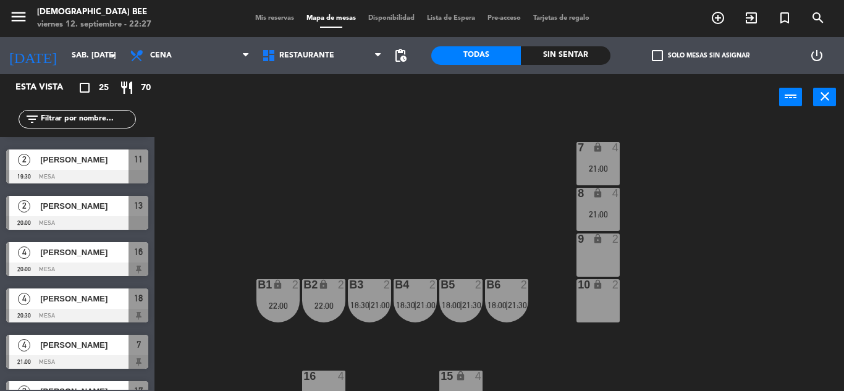
click at [607, 209] on div "21:00" at bounding box center [597, 213] width 43 height 9
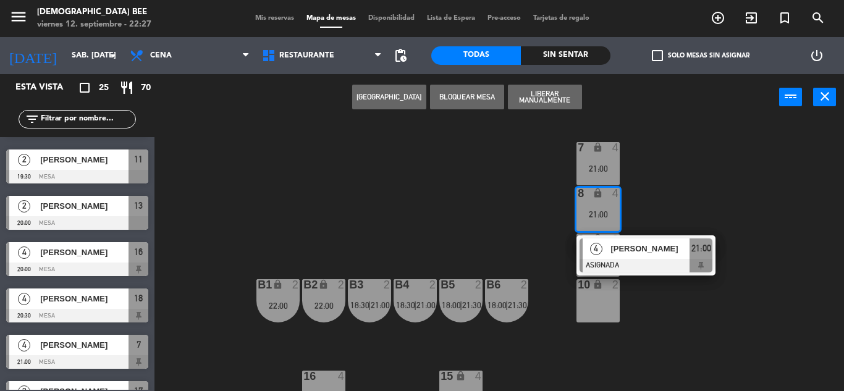
click at [656, 303] on div "7 lock 4 21:00 8 lock 4 21:00 4 [PERSON_NAME] ASIGNADA 21:00 9 lock 2 B1 lock 2…" at bounding box center [503, 255] width 681 height 271
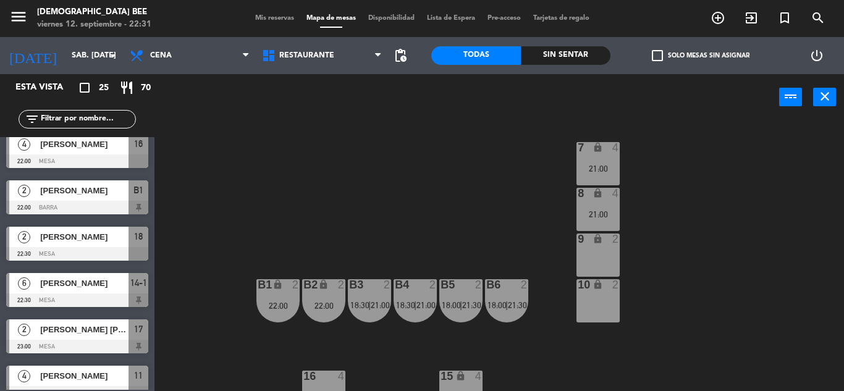
scroll to position [905, 0]
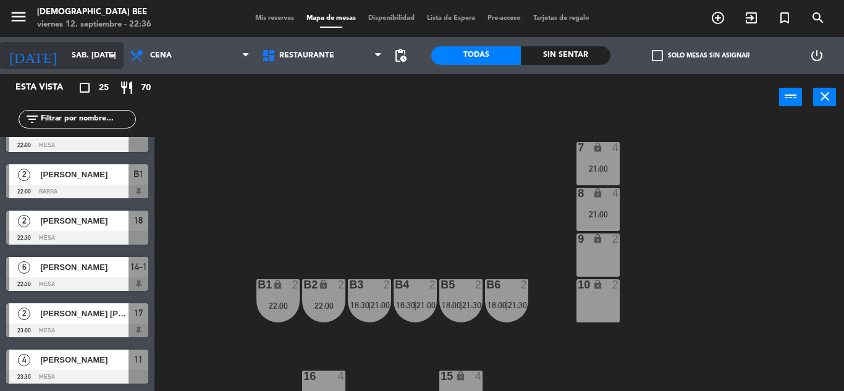
click at [88, 49] on input "sáb. [DATE]" at bounding box center [117, 55] width 104 height 21
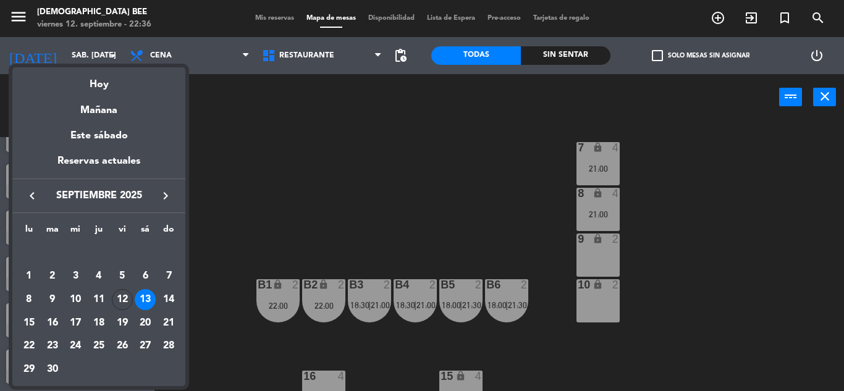
click at [118, 301] on div "12" at bounding box center [122, 299] width 21 height 21
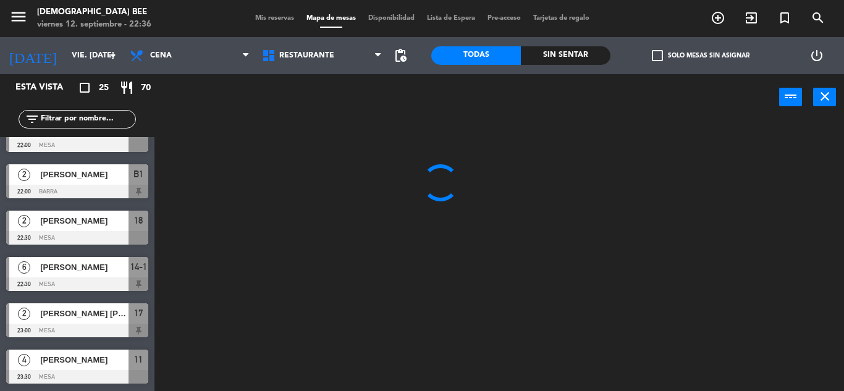
scroll to position [707, 0]
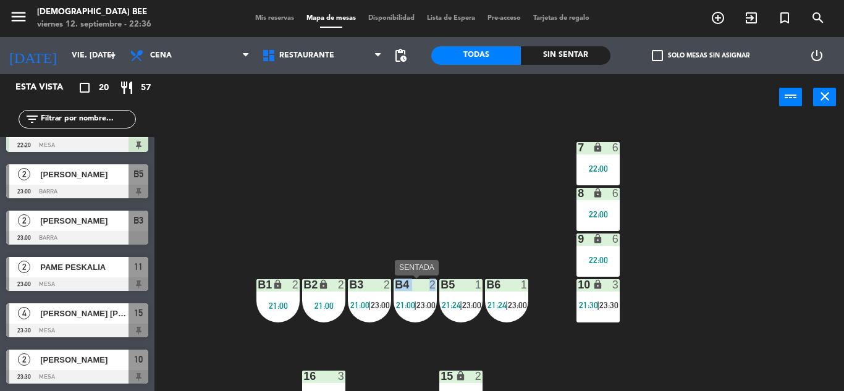
click at [391, 308] on div "7 lock 6 22:00 8 lock 6 22:00 9 lock 6 22:00 B1 lock 2 21:00 B2 lock 2 21:00 B3…" at bounding box center [503, 255] width 681 height 271
click at [429, 317] on div "B4 2 21:00 | 23:00" at bounding box center [414, 300] width 43 height 43
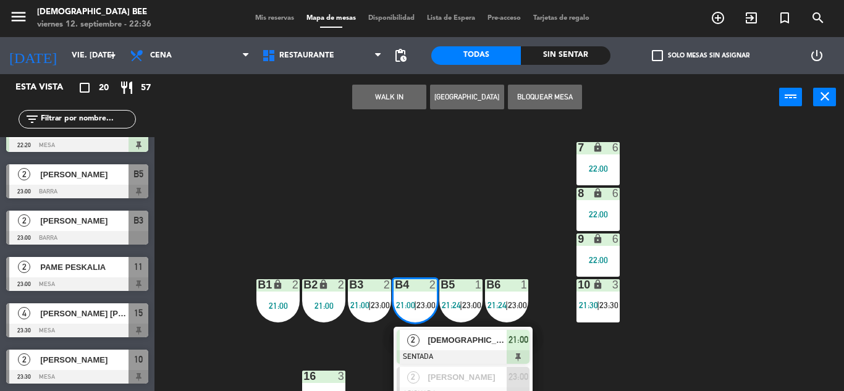
click at [495, 197] on div "7 lock 6 22:00 8 lock 6 22:00 9 lock 6 22:00 B1 lock 2 21:00 B2 lock 2 21:00 B3…" at bounding box center [503, 255] width 681 height 271
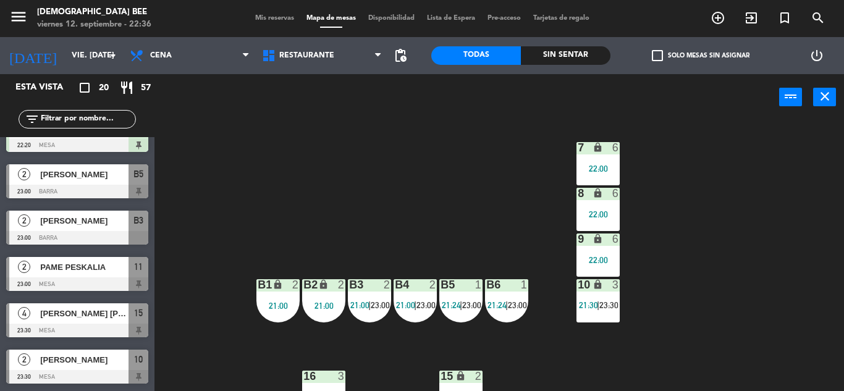
click at [447, 303] on span "21:24" at bounding box center [451, 305] width 19 height 10
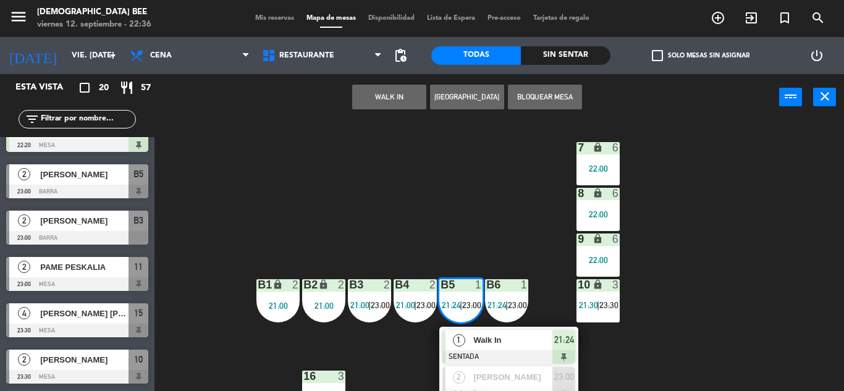
click at [721, 276] on div "7 lock 6 22:00 8 lock 6 22:00 9 lock 6 22:00 B1 lock 2 21:00 B2 lock 2 21:00 B3…" at bounding box center [503, 255] width 681 height 271
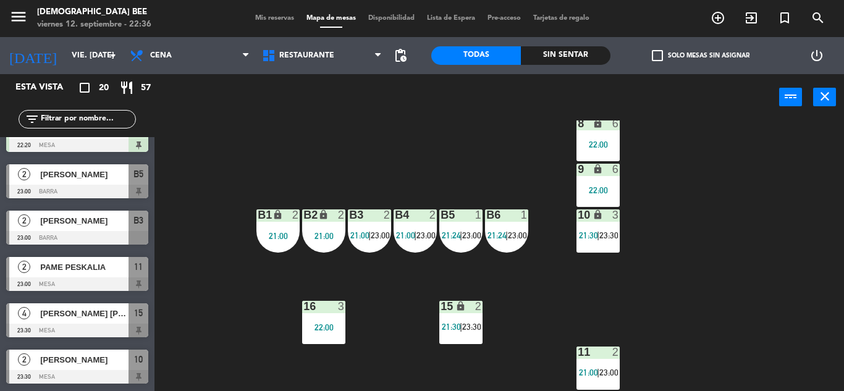
scroll to position [160, 0]
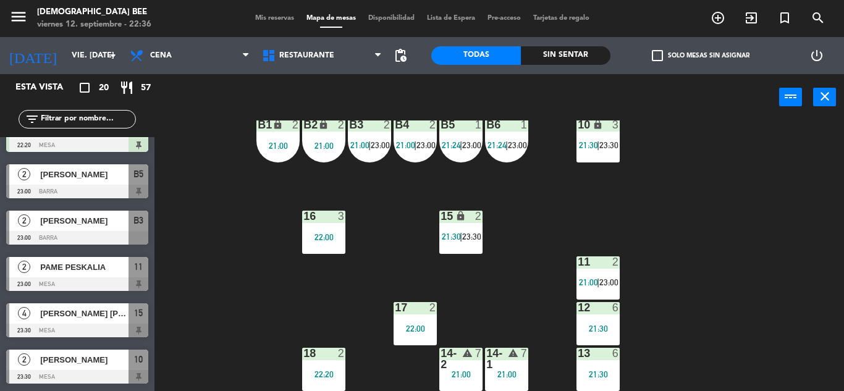
click at [365, 146] on span "21:00" at bounding box center [359, 145] width 19 height 10
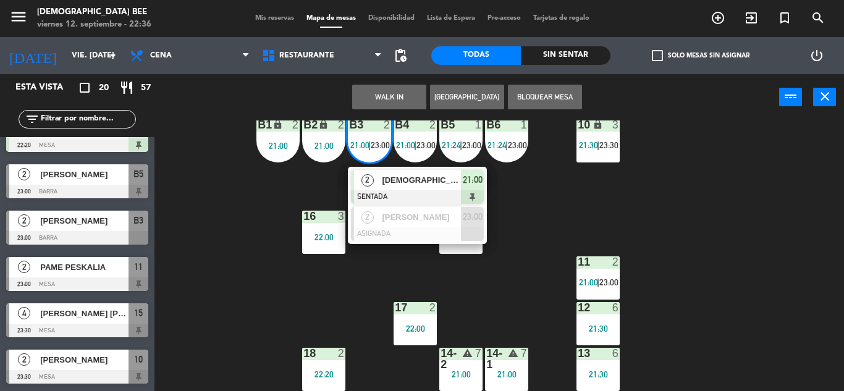
click at [343, 316] on div "7 lock 6 22:00 8 lock 6 22:00 9 lock 6 22:00 B1 lock 2 21:00 B2 lock 2 21:00 B3…" at bounding box center [503, 255] width 681 height 271
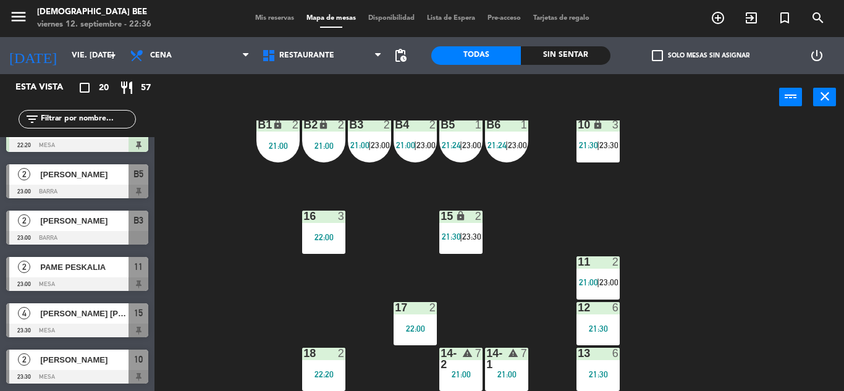
click at [603, 274] on div "11 2 21:00 | 23:00" at bounding box center [597, 277] width 43 height 43
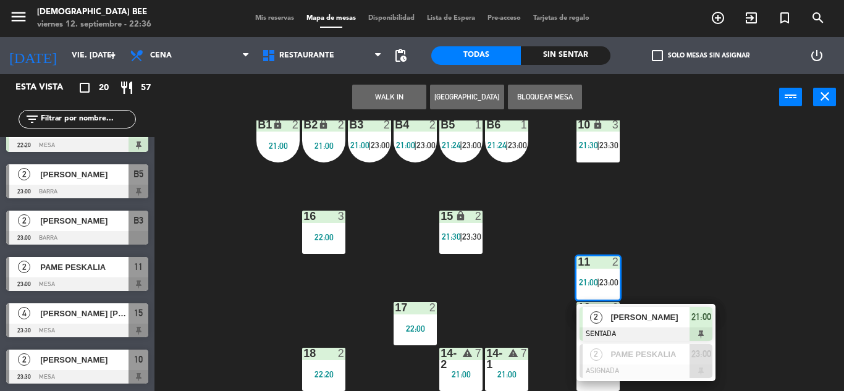
click at [706, 162] on div "7 lock 6 22:00 8 lock 6 22:00 9 lock 6 22:00 B1 lock 2 21:00 B2 lock 2 21:00 B3…" at bounding box center [503, 255] width 681 height 271
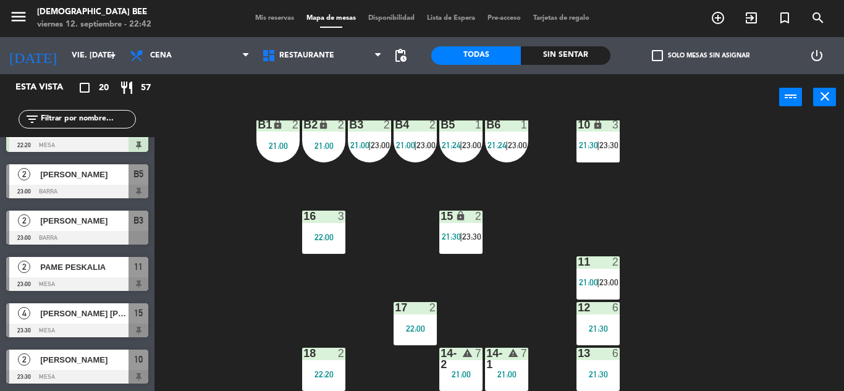
click at [420, 148] on span "23:00" at bounding box center [425, 145] width 19 height 10
click at [764, 291] on div "7 lock 6 22:00 8 lock 6 22:00 9 lock 6 22:00 B1 lock 2 21:00 B2 lock 2 21:00 B3…" at bounding box center [503, 255] width 681 height 271
click at [463, 146] on div "23:00" at bounding box center [471, 145] width 18 height 9
click at [744, 199] on div "7 lock 6 22:00 8 lock 6 22:00 9 lock 6 22:00 B1 lock 2 21:00 B2 lock 2 21:00 B3…" at bounding box center [503, 255] width 681 height 271
click at [749, 249] on div "7 lock 6 22:00 8 lock 6 22:00 9 lock 6 22:00 B1 lock 2 21:00 B2 lock 2 21:00 B3…" at bounding box center [503, 255] width 681 height 271
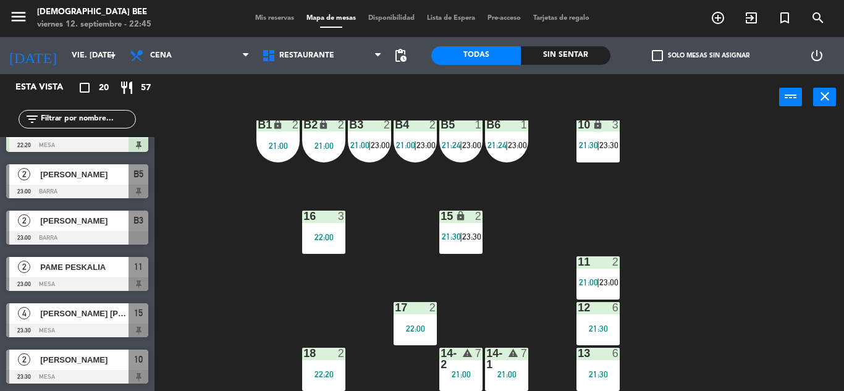
click at [579, 276] on div "11 2 21:00 | 23:00" at bounding box center [597, 277] width 43 height 43
click at [771, 262] on div "7 lock 6 22:00 8 lock 6 22:00 9 lock 6 22:00 B1 lock 2 21:00 B2 lock 2 21:00 B3…" at bounding box center [503, 255] width 681 height 271
click at [754, 219] on div "7 lock 6 22:00 8 lock 6 22:00 9 lock 6 22:00 B1 lock 2 21:00 B2 lock 2 21:00 B3…" at bounding box center [503, 255] width 681 height 271
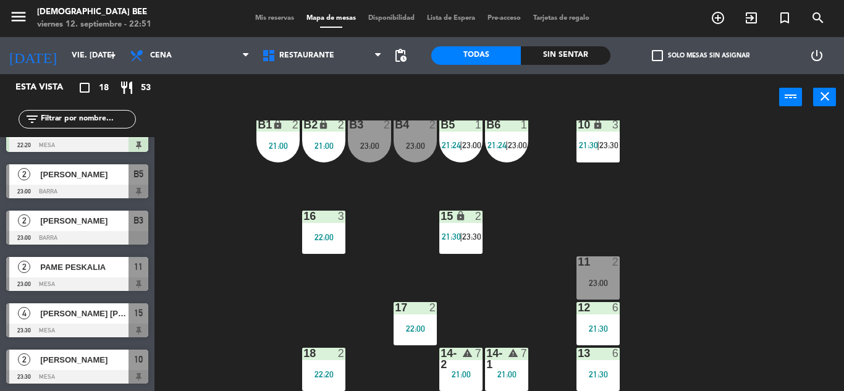
click at [751, 139] on div "7 lock 6 22:00 8 lock 6 22:00 9 lock 6 22:00 B1 lock 2 21:00 B2 lock 2 21:00 B3…" at bounding box center [503, 255] width 681 height 271
click at [359, 141] on div "23:00" at bounding box center [369, 145] width 43 height 9
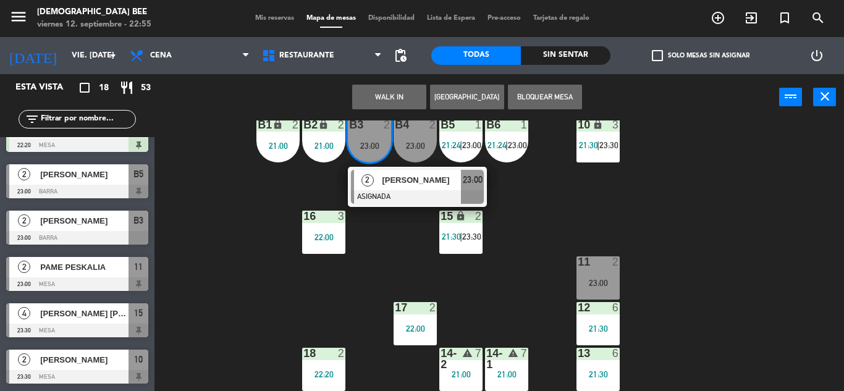
drag, startPoint x: 647, startPoint y: 208, endPoint x: 612, endPoint y: 201, distance: 35.9
click at [648, 208] on div "7 lock 6 22:00 8 lock 6 22:00 9 lock 6 22:00 B1 lock 2 21:00 B2 lock 2 21:00 B3…" at bounding box center [503, 255] width 681 height 271
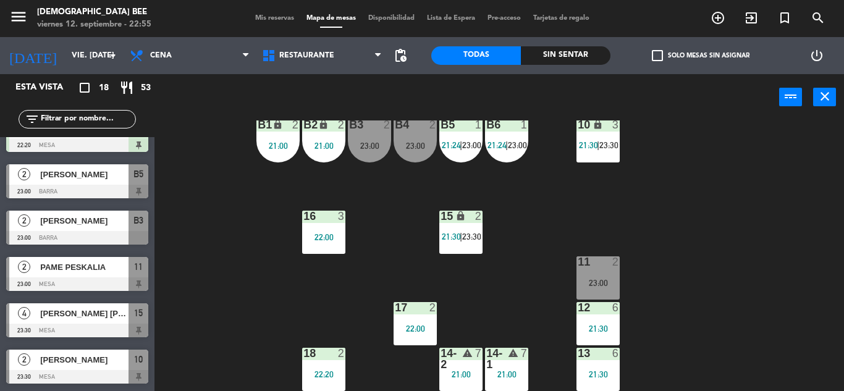
click at [503, 146] on span "21:24" at bounding box center [496, 145] width 19 height 10
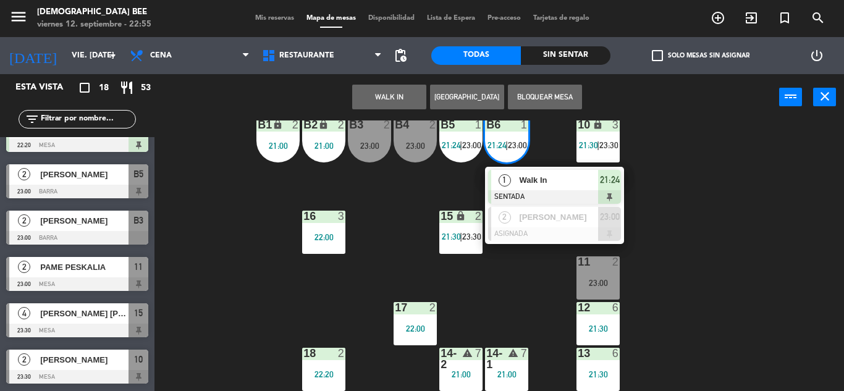
click at [729, 233] on div "7 lock 6 22:00 8 lock 6 22:00 9 lock 6 22:00 B1 lock 2 21:00 B2 lock 2 21:00 B3…" at bounding box center [503, 255] width 681 height 271
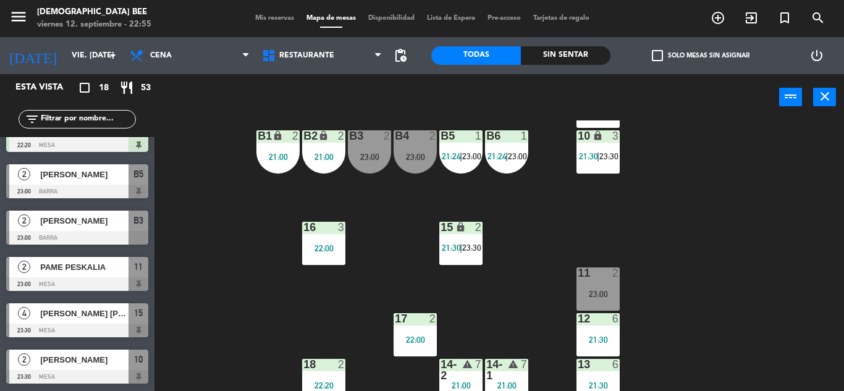
scroll to position [160, 0]
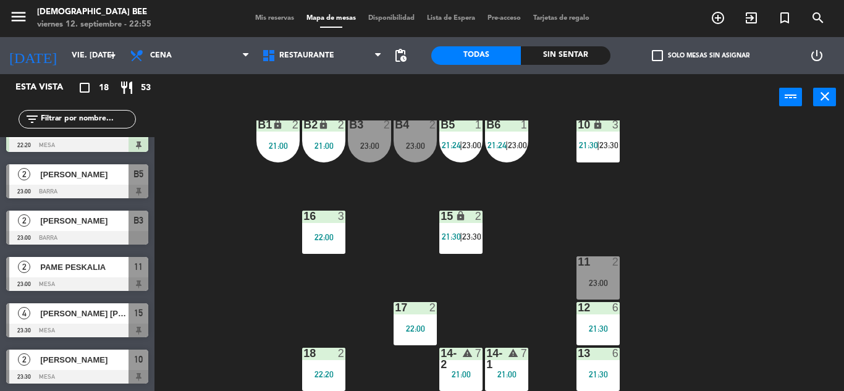
click at [592, 284] on div "23:00" at bounding box center [597, 283] width 43 height 9
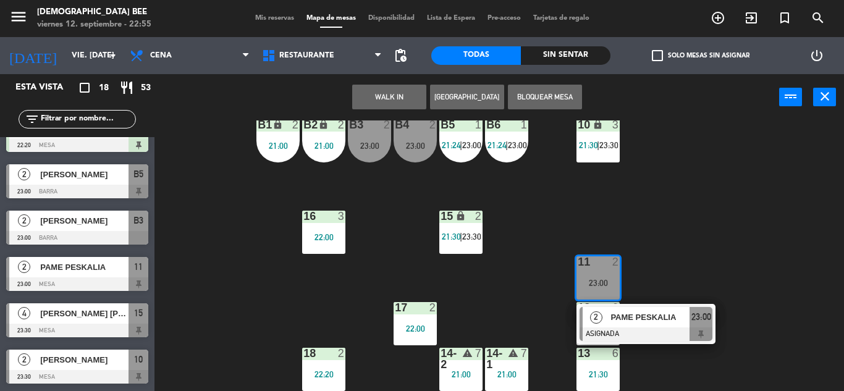
click at [708, 245] on div "7 lock 6 22:00 8 lock 6 22:00 9 lock 6 22:00 B1 lock 2 21:00 B2 lock 2 21:00 B3…" at bounding box center [503, 255] width 681 height 271
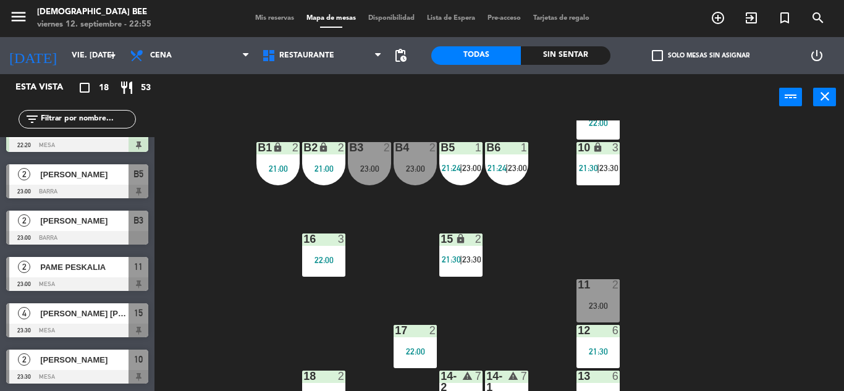
scroll to position [98, 0]
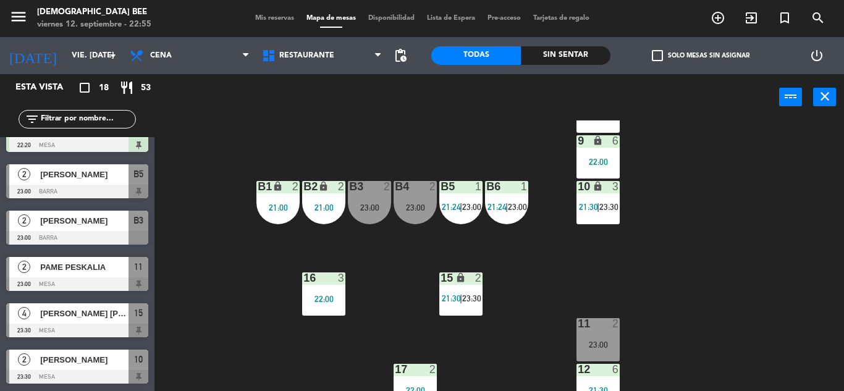
click at [680, 239] on div "7 lock 6 22:00 8 lock 6 22:00 9 lock 6 22:00 B1 lock 2 21:00 B2 lock 2 21:00 B3…" at bounding box center [503, 255] width 681 height 271
click at [518, 202] on span "23:00" at bounding box center [517, 207] width 19 height 10
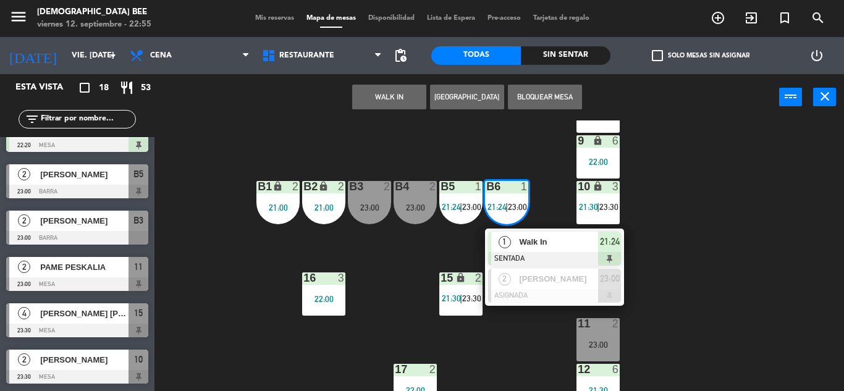
click at [828, 219] on div "7 lock 6 22:00 8 lock 6 22:00 9 lock 6 22:00 B1 lock 2 21:00 B2 lock 2 21:00 B3…" at bounding box center [503, 255] width 681 height 271
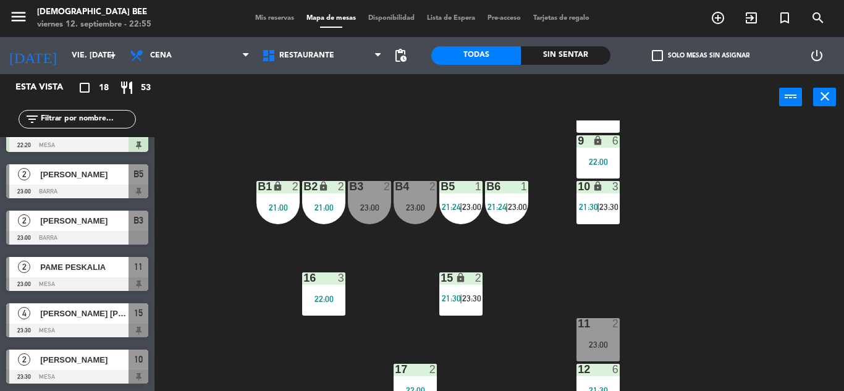
click at [771, 220] on div "7 lock 6 22:00 8 lock 6 22:00 9 lock 6 22:00 B1 lock 2 21:00 B2 lock 2 21:00 B3…" at bounding box center [503, 255] width 681 height 271
click at [482, 199] on div "B5 1 21:24 | 23:00" at bounding box center [460, 202] width 43 height 43
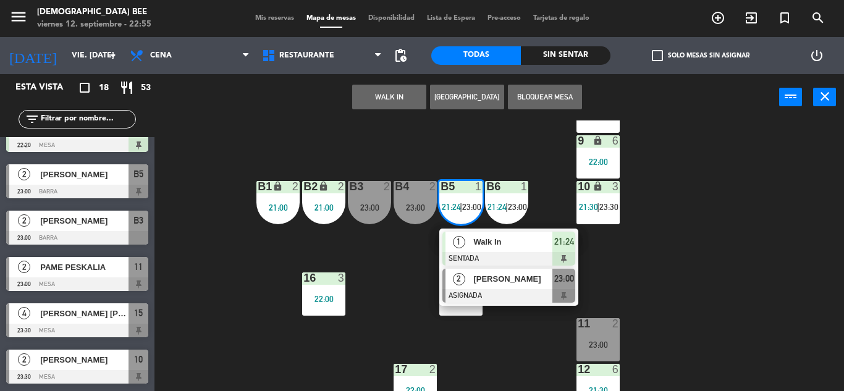
click at [512, 297] on div at bounding box center [508, 296] width 133 height 14
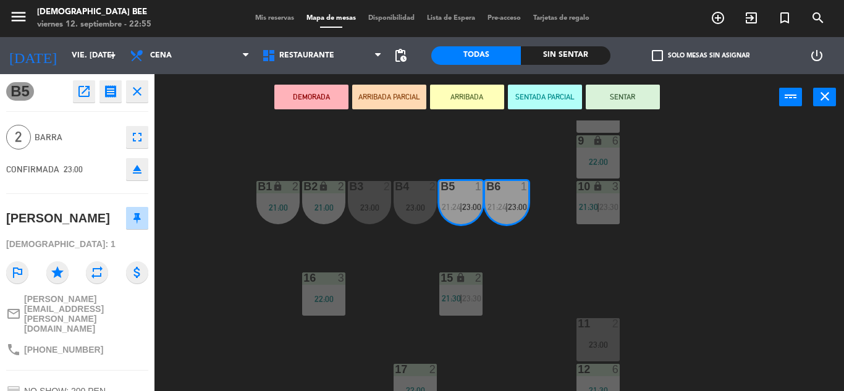
click at [687, 238] on div "7 lock 6 22:00 8 lock 6 22:00 9 lock 6 22:00 B1 lock 2 21:00 B2 lock 2 21:00 B3…" at bounding box center [503, 255] width 681 height 271
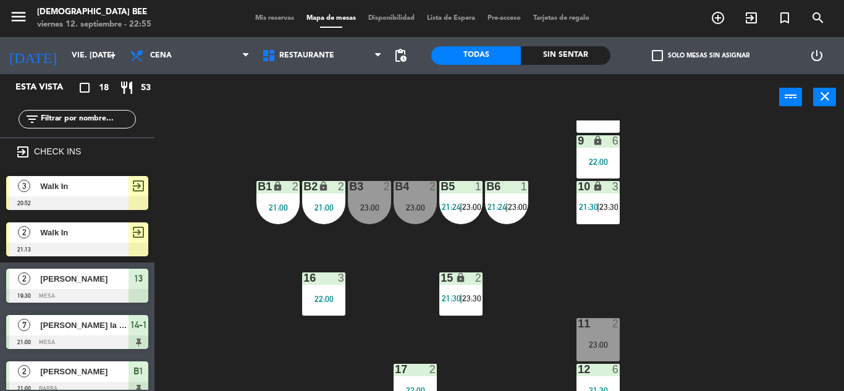
scroll to position [77, 0]
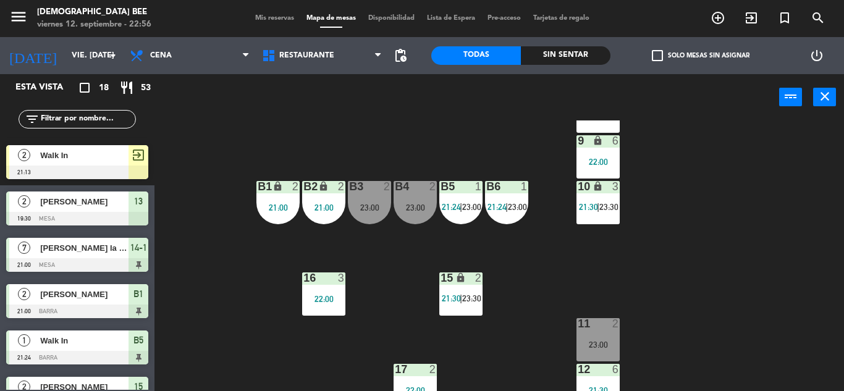
click at [346, 203] on div "7 lock 6 22:00 8 lock 6 22:00 9 lock 6 22:00 B1 lock 2 21:00 B2 lock 2 21:00 B3…" at bounding box center [503, 255] width 681 height 271
click at [338, 204] on div "21:00" at bounding box center [323, 207] width 43 height 9
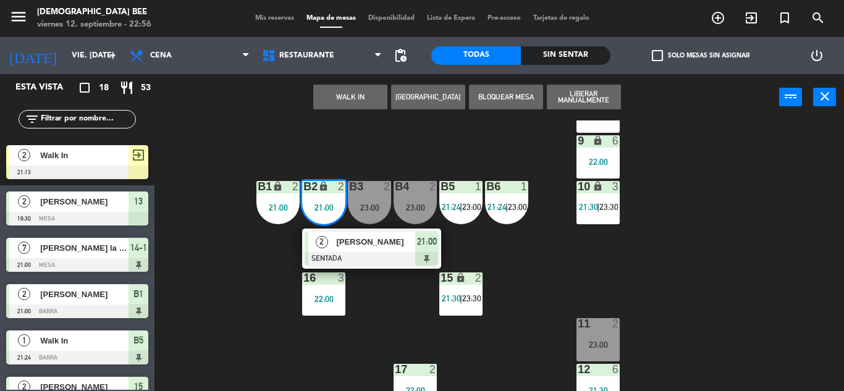
click at [443, 155] on div "7 lock 6 22:00 8 lock 6 22:00 9 lock 6 22:00 B1 lock 2 21:00 B2 lock 2 21:00 2 …" at bounding box center [503, 255] width 681 height 271
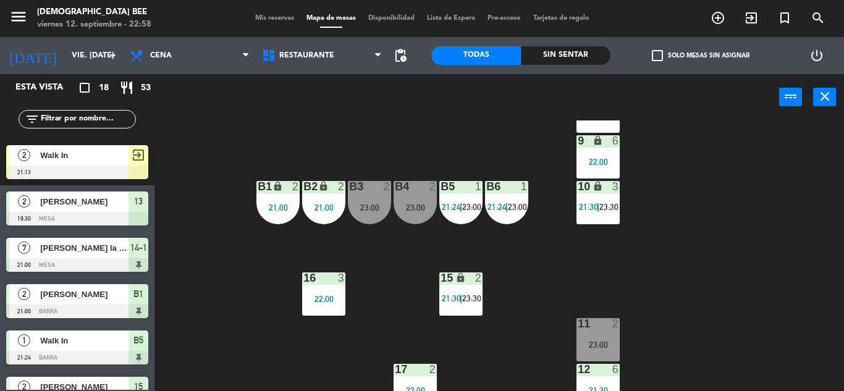
click at [657, 167] on div "7 lock 6 22:00 8 lock 6 22:00 9 lock 6 22:00 B1 lock 2 21:00 B2 lock 2 21:00 B3…" at bounding box center [503, 255] width 681 height 271
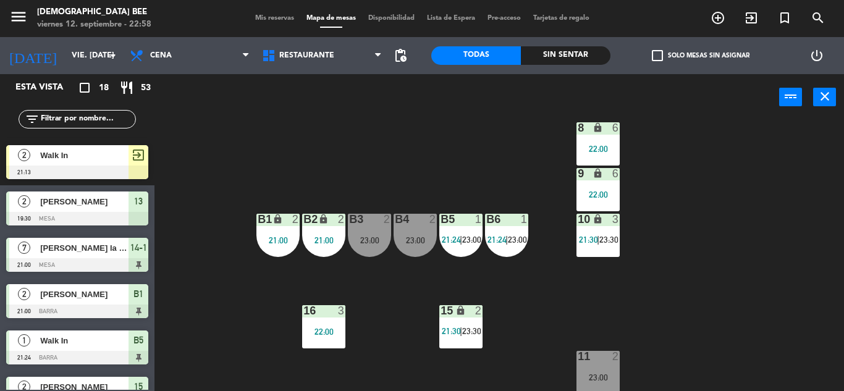
scroll to position [36, 0]
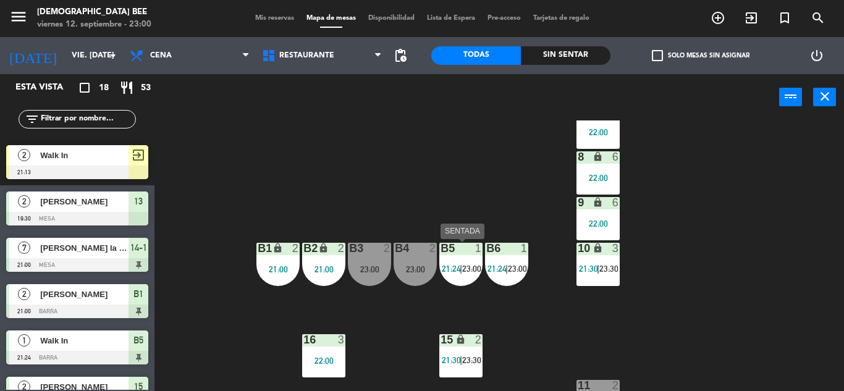
click at [427, 250] on div "2" at bounding box center [436, 248] width 20 height 11
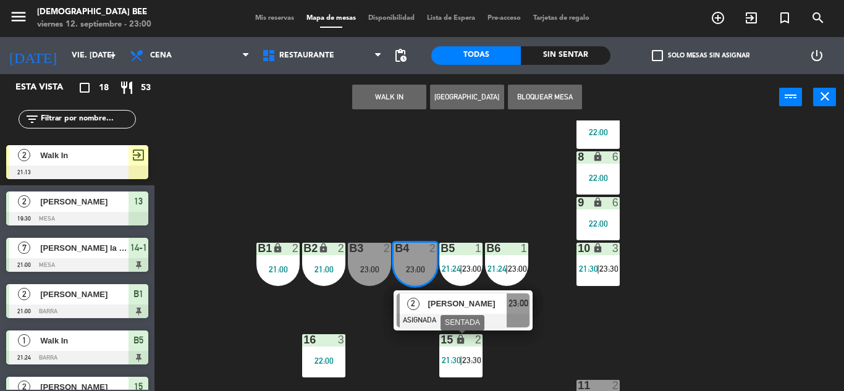
click at [445, 308] on span "[PERSON_NAME]" at bounding box center [466, 303] width 79 height 13
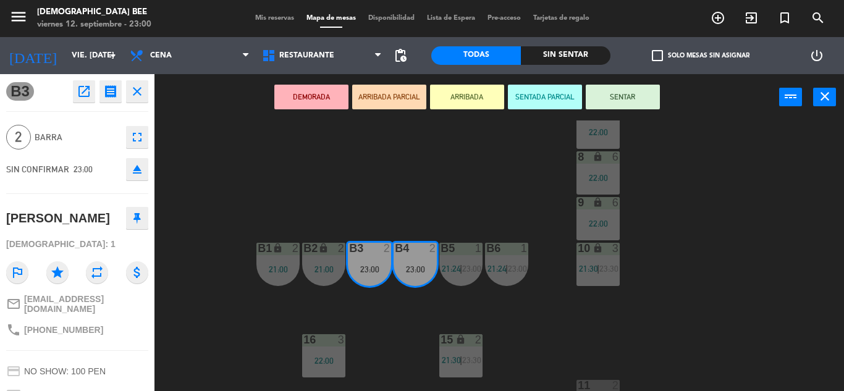
click at [815, 229] on div "7 lock 6 22:00 8 lock 6 22:00 9 lock 6 22:00 B1 lock 2 21:00 B2 lock 2 21:00 B3…" at bounding box center [503, 255] width 681 height 271
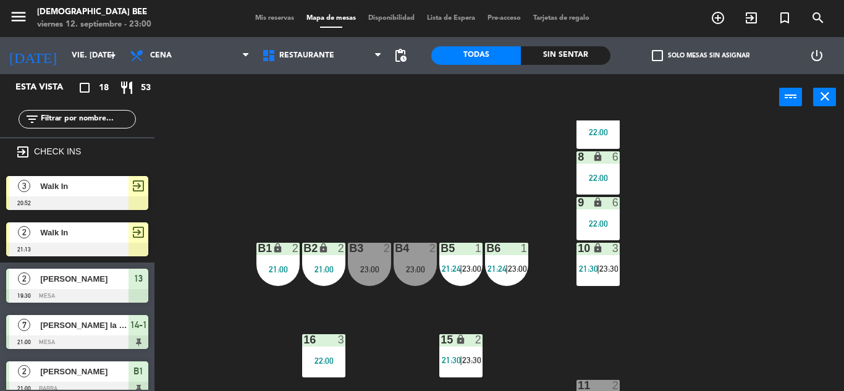
scroll to position [124, 0]
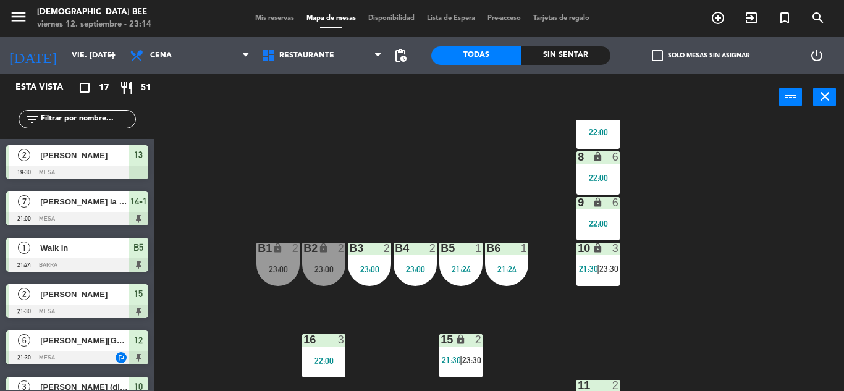
click at [319, 278] on div "B2 lock 2 23:00" at bounding box center [323, 264] width 43 height 43
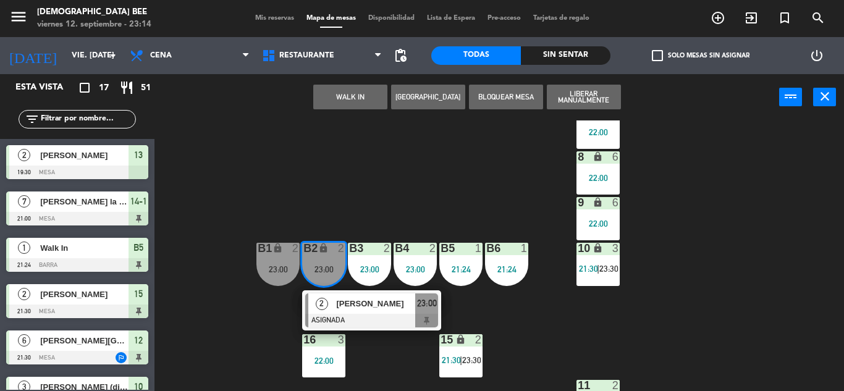
click at [419, 193] on div "7 lock 6 22:00 8 lock 6 22:00 9 lock 6 22:00 B1 lock 2 23:00 B2 lock 2 23:00 2 …" at bounding box center [503, 255] width 681 height 271
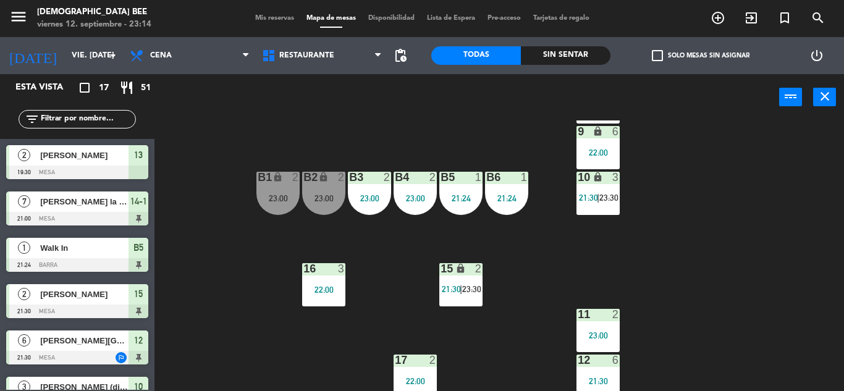
scroll to position [160, 0]
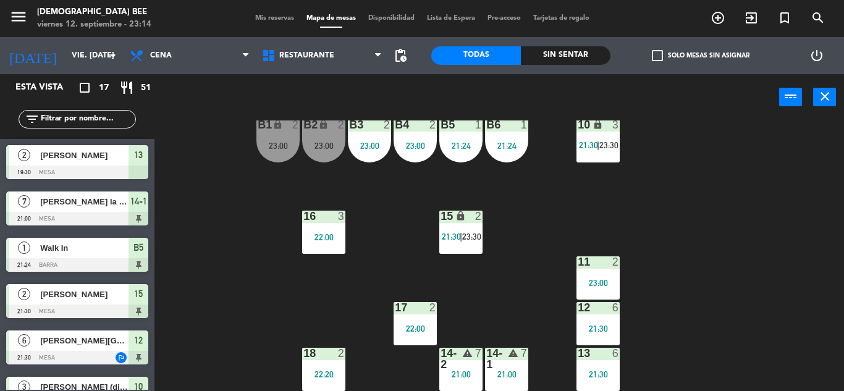
drag, startPoint x: 713, startPoint y: 243, endPoint x: 703, endPoint y: 220, distance: 24.9
click at [713, 243] on div "7 lock 6 22:00 8 lock 6 22:00 9 lock 6 22:00 B1 lock 2 23:00 B2 lock 2 23:00 B3…" at bounding box center [503, 255] width 681 height 271
click at [718, 188] on div "7 lock 6 22:00 8 lock 6 22:00 9 lock 6 22:00 B1 lock 2 23:00 B2 lock 2 23:00 B3…" at bounding box center [503, 255] width 681 height 271
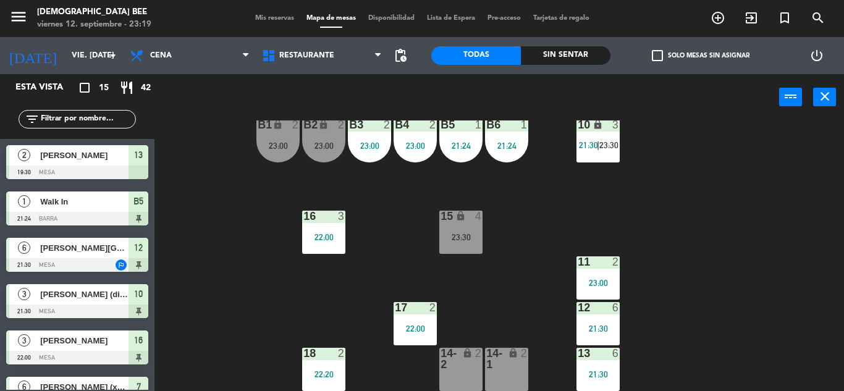
click at [828, 279] on div "7 lock 6 22:00 8 lock 6 22:00 9 lock 6 22:00 B1 lock 2 23:00 B2 lock 2 23:00 B3…" at bounding box center [503, 255] width 681 height 271
click at [598, 328] on div "21:30" at bounding box center [597, 328] width 43 height 9
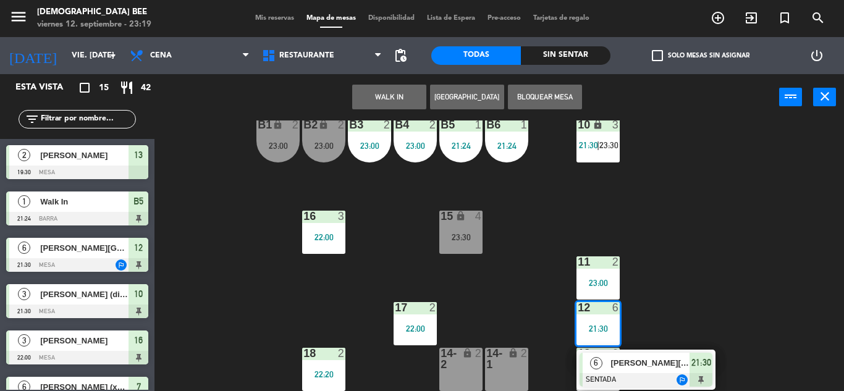
click at [698, 267] on div "7 lock 6 22:00 8 lock 6 22:00 9 lock 6 22:00 B1 lock 2 23:00 B2 lock 2 23:00 B3…" at bounding box center [503, 255] width 681 height 271
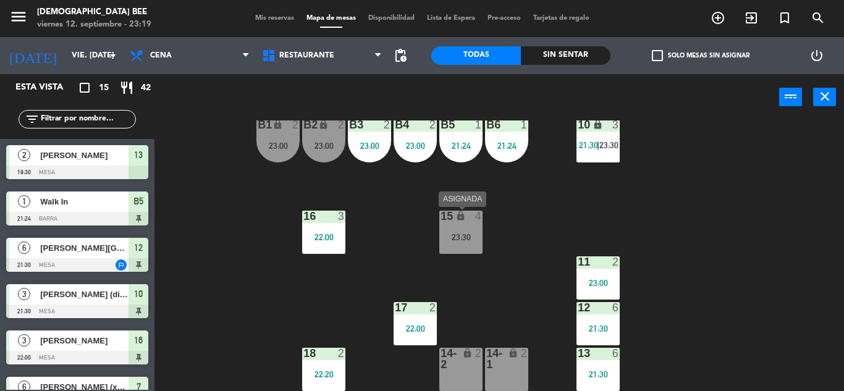
click at [479, 242] on div "15 lock 4 23:30" at bounding box center [460, 232] width 43 height 43
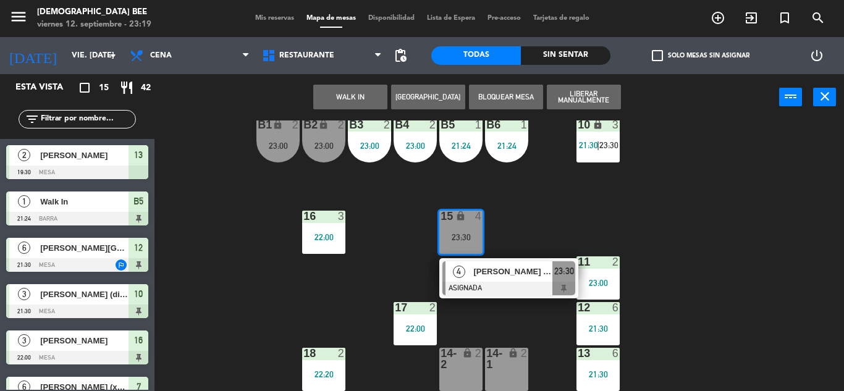
click at [565, 215] on div "7 lock 6 22:00 8 lock 6 22:00 9 lock 6 22:00 B1 lock 2 23:00 B2 lock 2 23:00 B3…" at bounding box center [503, 255] width 681 height 271
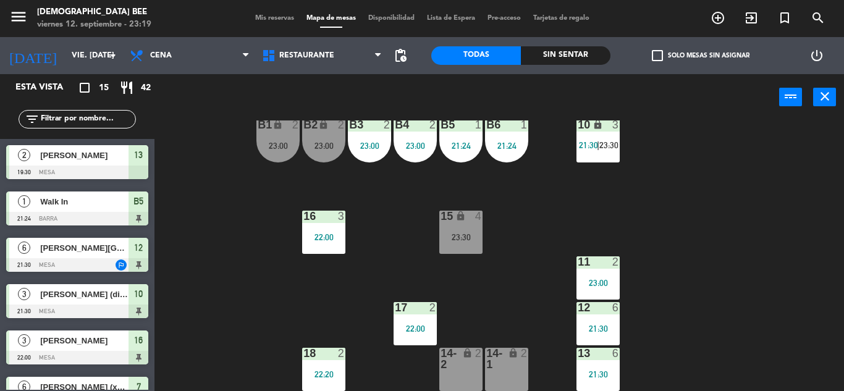
click at [684, 227] on div "7 lock 6 22:00 8 lock 6 22:00 9 lock 6 22:00 B1 lock 2 23:00 B2 lock 2 23:00 B3…" at bounding box center [503, 255] width 681 height 271
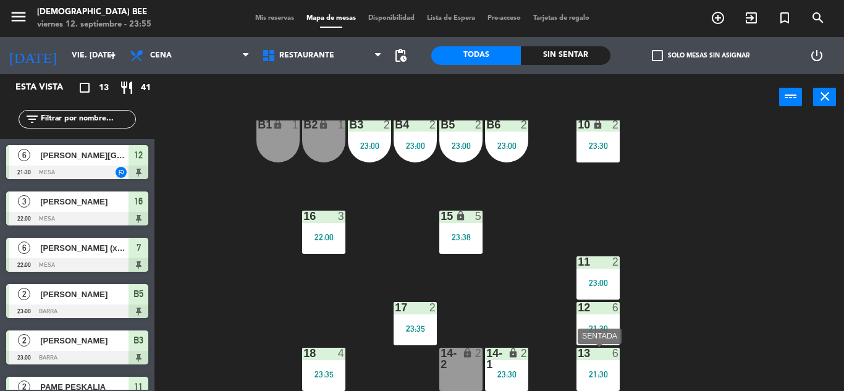
click at [589, 333] on div "12 6 21:30" at bounding box center [597, 323] width 43 height 43
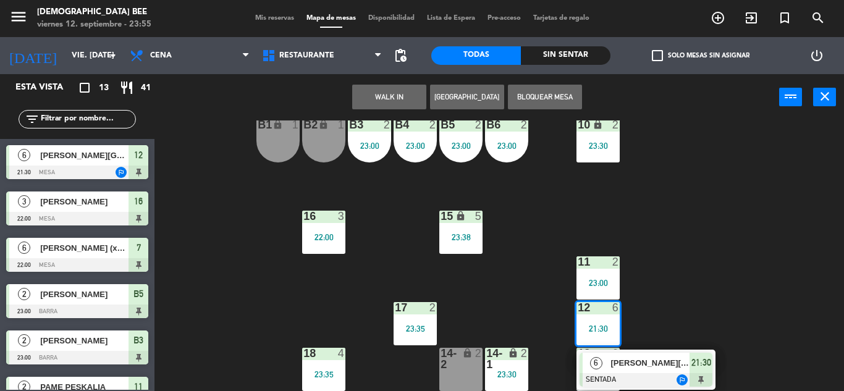
click at [703, 283] on div "7 lock 6 22:00 8 lock 6 22:00 9 lock 6 22:00 B1 lock 1 B2 lock 1 B3 2 23:00 B4 …" at bounding box center [503, 255] width 681 height 271
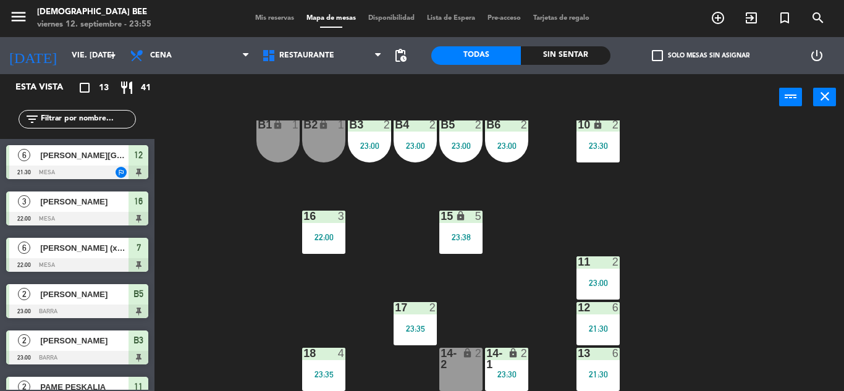
click at [471, 372] on div "14-2 lock 2" at bounding box center [460, 369] width 43 height 43
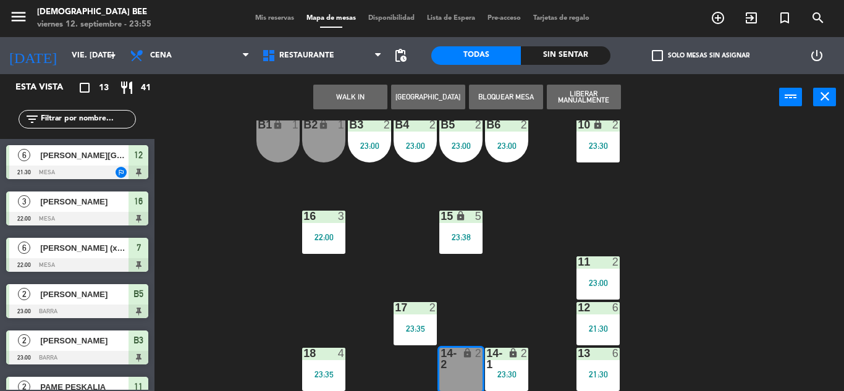
click at [515, 282] on div "7 lock 6 22:00 8 lock 6 22:00 9 lock 6 22:00 B1 lock 1 B2 lock 1 B3 2 23:00 B4 …" at bounding box center [503, 255] width 681 height 271
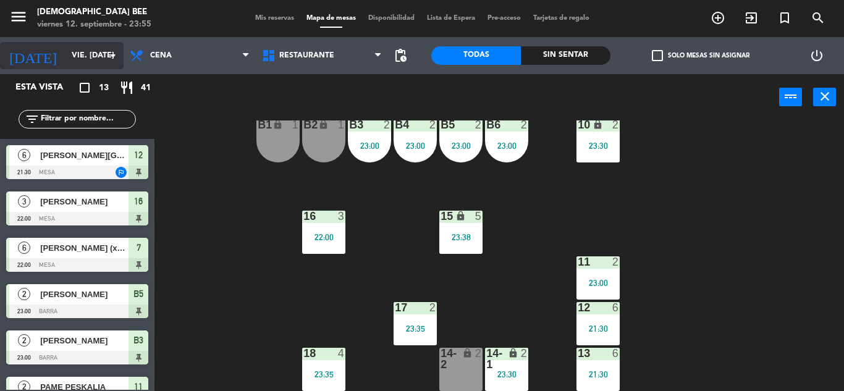
click at [65, 60] on input "vie. [DATE]" at bounding box center [117, 55] width 104 height 21
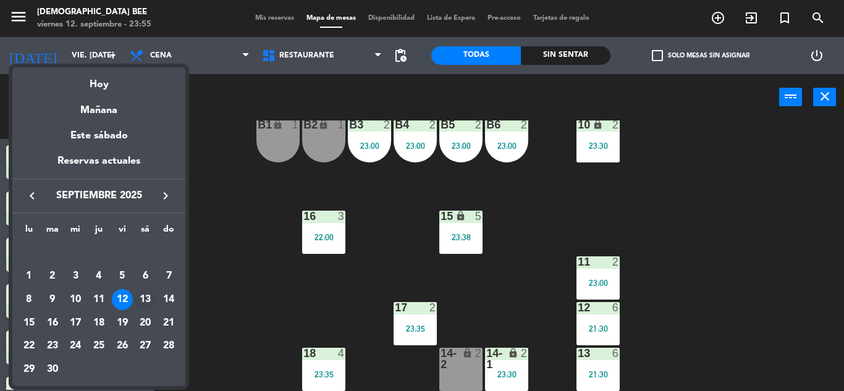
click at [153, 293] on div "13" at bounding box center [145, 299] width 21 height 21
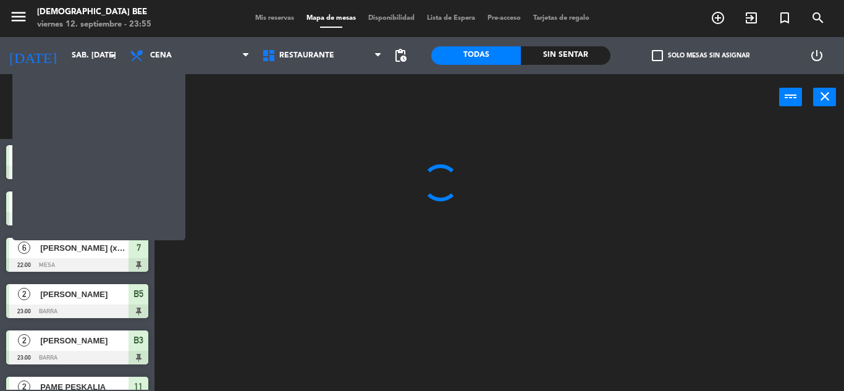
scroll to position [0, 0]
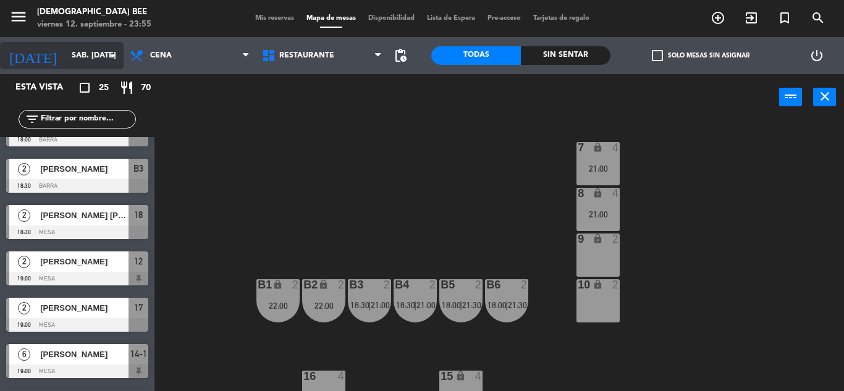
click at [105, 43] on div "[DATE] sáb. [DATE] arrow_drop_down" at bounding box center [62, 55] width 124 height 27
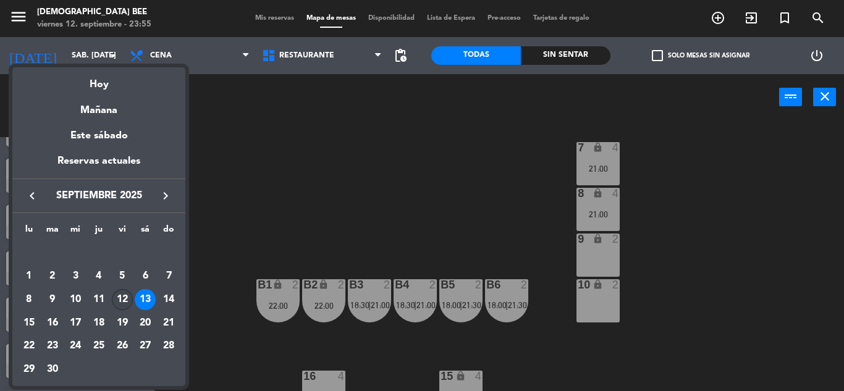
click at [119, 303] on div "12" at bounding box center [122, 299] width 21 height 21
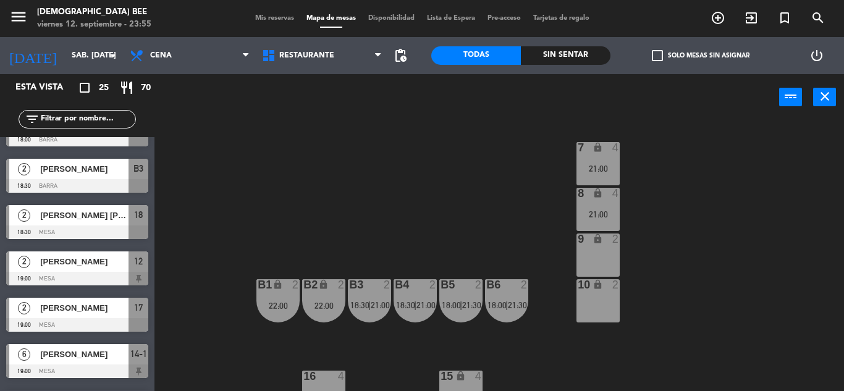
type input "vie. [DATE]"
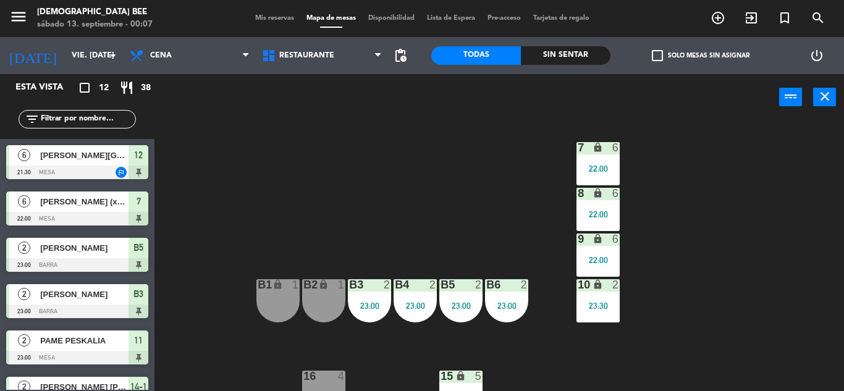
click at [785, 277] on div "7 lock 6 22:00 8 lock 6 22:00 9 lock 6 22:00 B1 lock 1 B2 lock 1 B3 2 23:00 B4 …" at bounding box center [503, 255] width 681 height 271
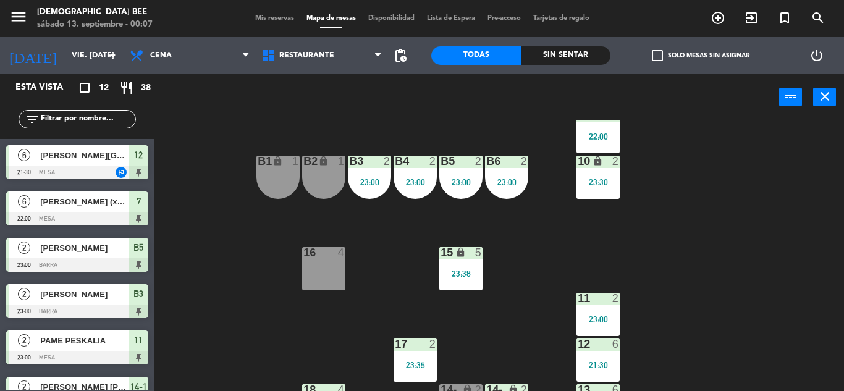
scroll to position [160, 0]
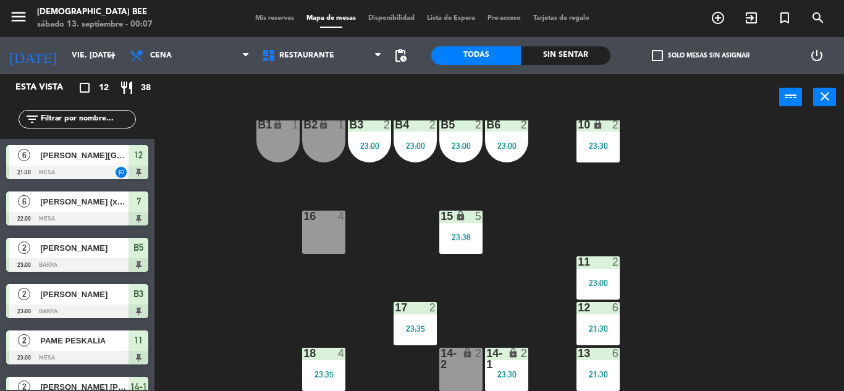
click at [595, 335] on div "12 6 21:30" at bounding box center [597, 323] width 43 height 43
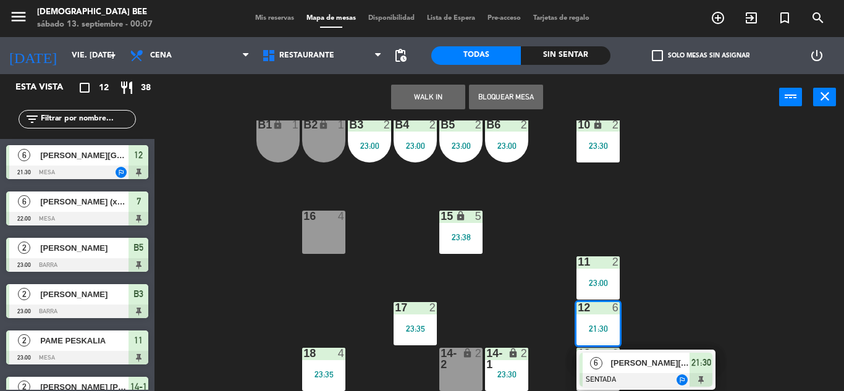
click at [622, 367] on span "[PERSON_NAME][GEOGRAPHIC_DATA]" at bounding box center [649, 362] width 79 height 13
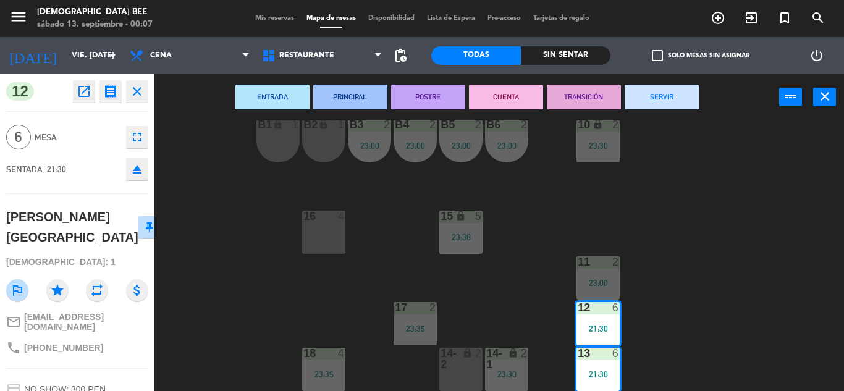
click at [264, 21] on span "Mis reservas" at bounding box center [274, 18] width 51 height 7
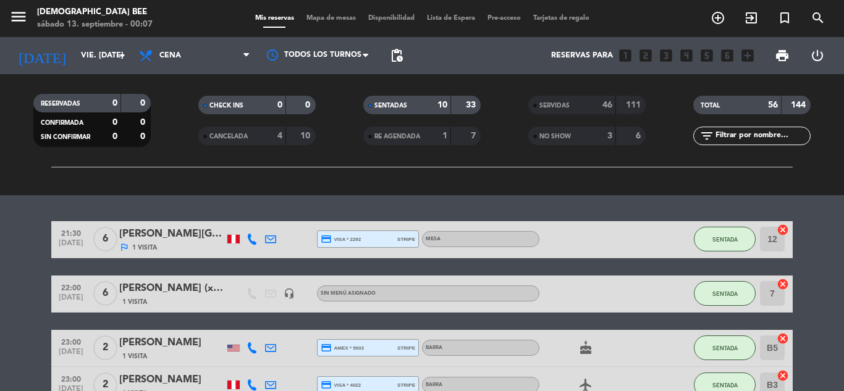
scroll to position [183, 0]
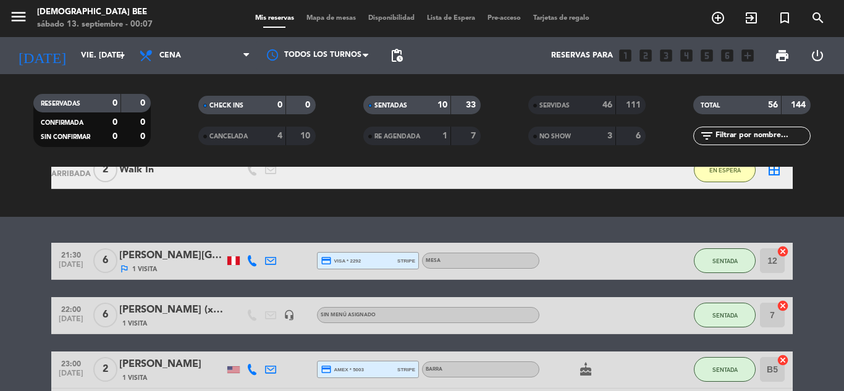
click at [166, 259] on div "[PERSON_NAME][GEOGRAPHIC_DATA]" at bounding box center [171, 256] width 105 height 16
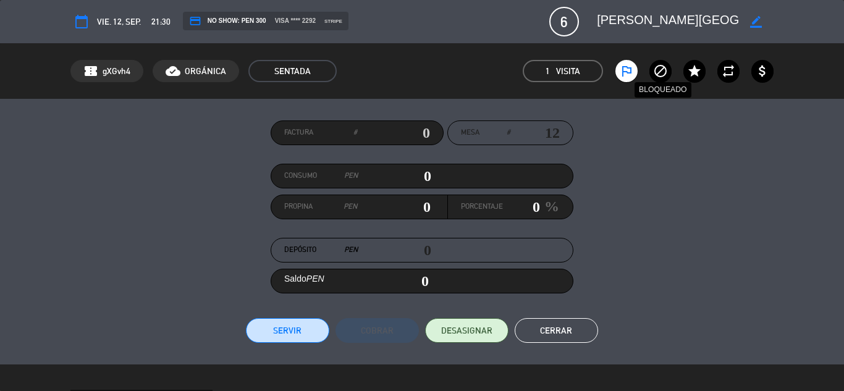
click at [661, 66] on icon "block" at bounding box center [660, 71] width 15 height 15
click at [559, 339] on button "Cerrar" at bounding box center [555, 330] width 83 height 25
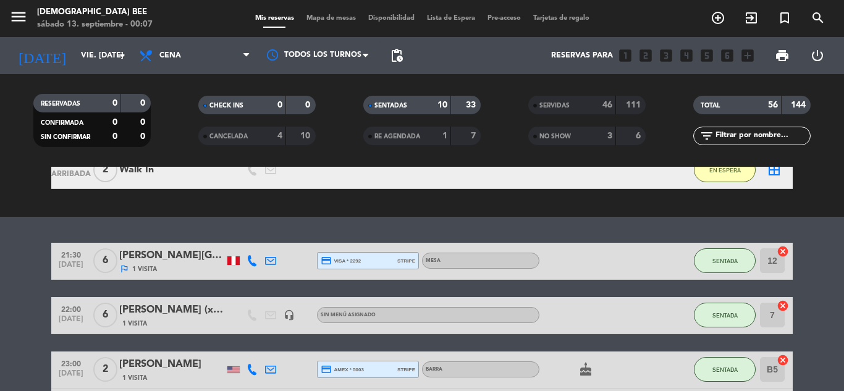
click at [300, 20] on span "Mapa de mesas" at bounding box center [331, 18] width 62 height 7
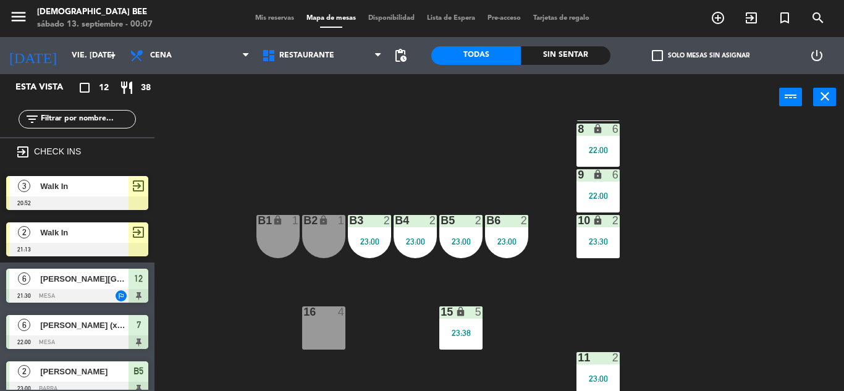
scroll to position [160, 0]
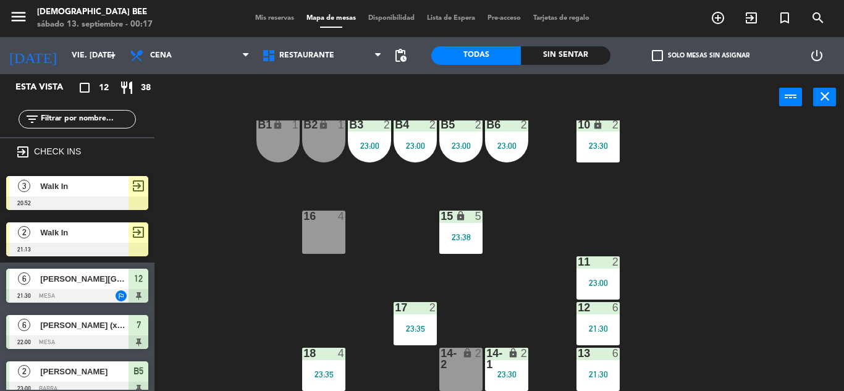
click at [743, 166] on div "7 lock 6 22:00 8 lock 6 22:00 9 lock 6 22:00 B1 lock 1 B2 lock 1 B3 2 23:00 B4 …" at bounding box center [503, 255] width 681 height 271
click at [600, 321] on div "12 6 21:30" at bounding box center [597, 323] width 43 height 43
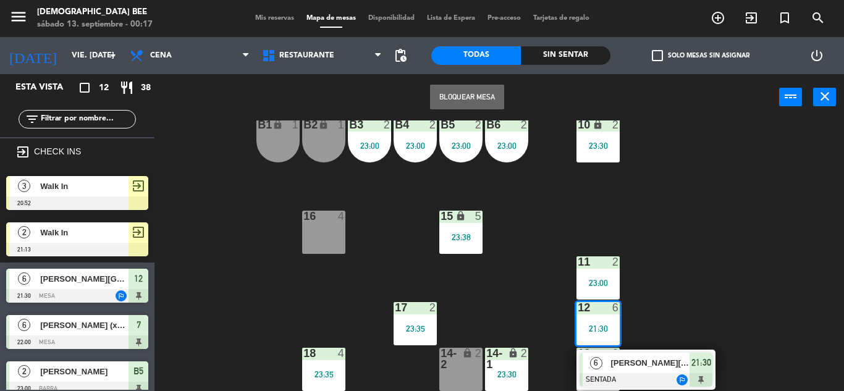
click at [652, 362] on span "[PERSON_NAME][GEOGRAPHIC_DATA]" at bounding box center [649, 362] width 79 height 13
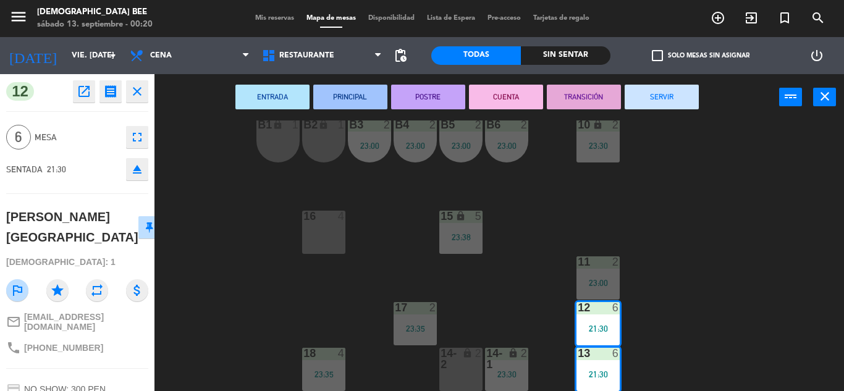
click at [636, 191] on div "7 lock 2 8 lock 2 9 lock 2 B1 lock 1 B2 lock 1 B3 2 23:00 B4 2 23:00 B5 2 23:00…" at bounding box center [503, 255] width 681 height 271
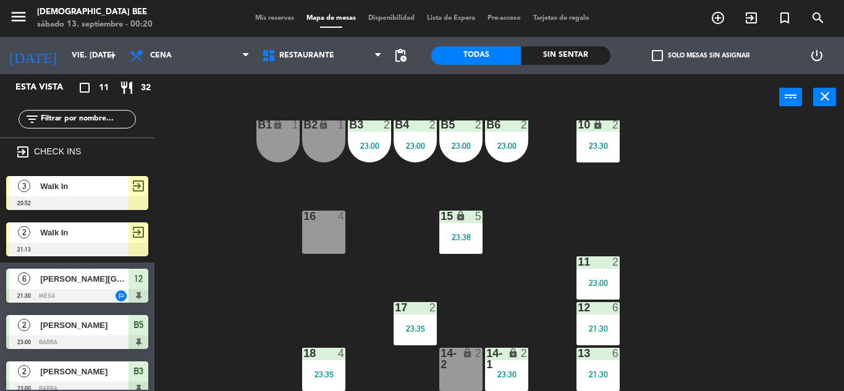
click at [388, 236] on div "7 lock 2 8 lock 2 9 lock 2 B1 lock 1 B2 lock 1 B3 2 23:00 B4 2 23:00 B5 2 23:00…" at bounding box center [503, 255] width 681 height 271
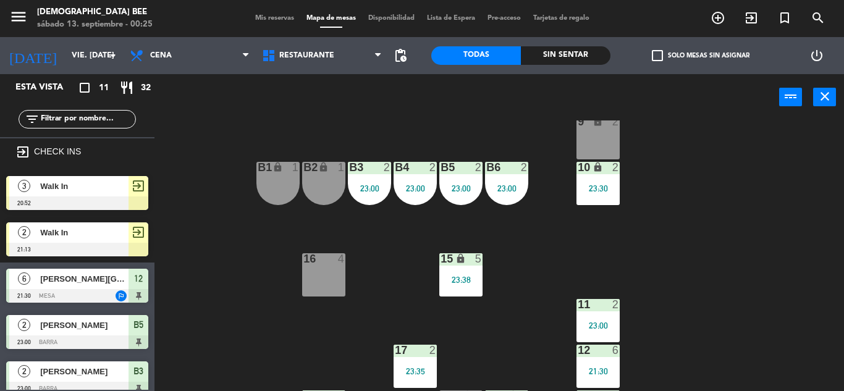
scroll to position [98, 0]
